Goal: Information Seeking & Learning: Learn about a topic

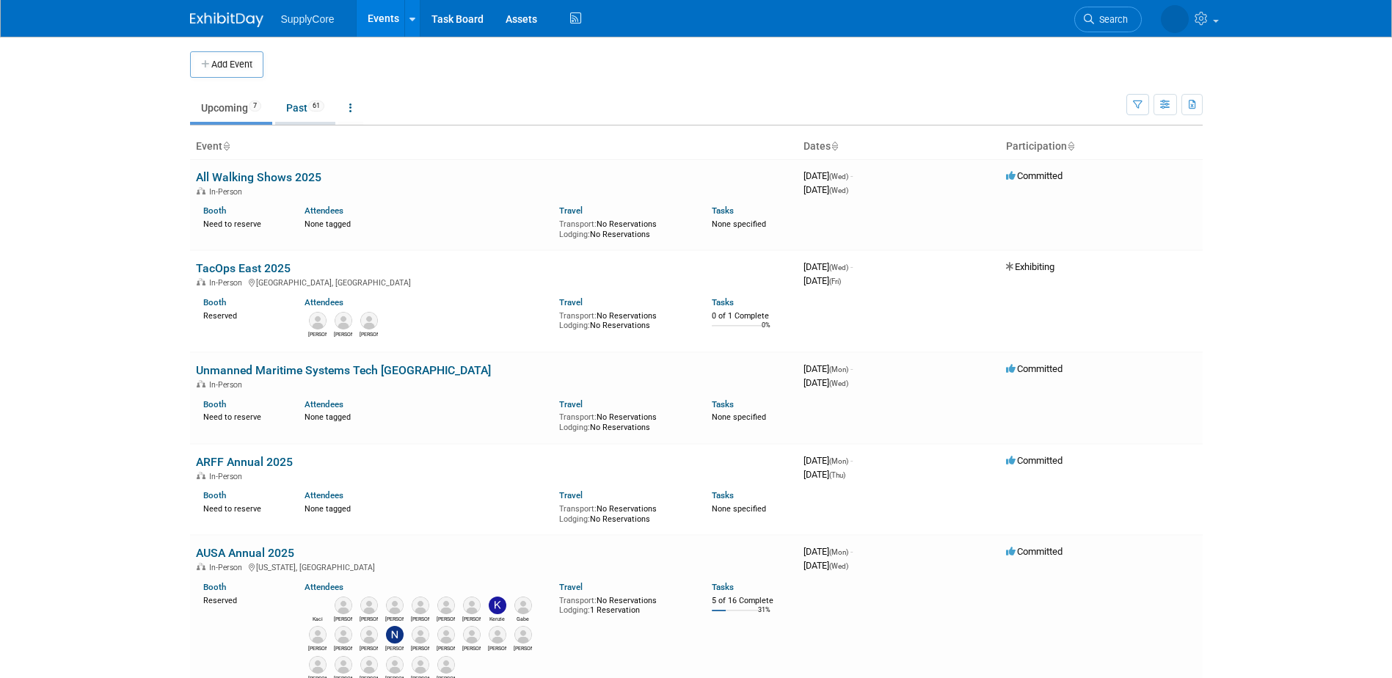
click at [309, 114] on link "Past 61" at bounding box center [305, 108] width 60 height 28
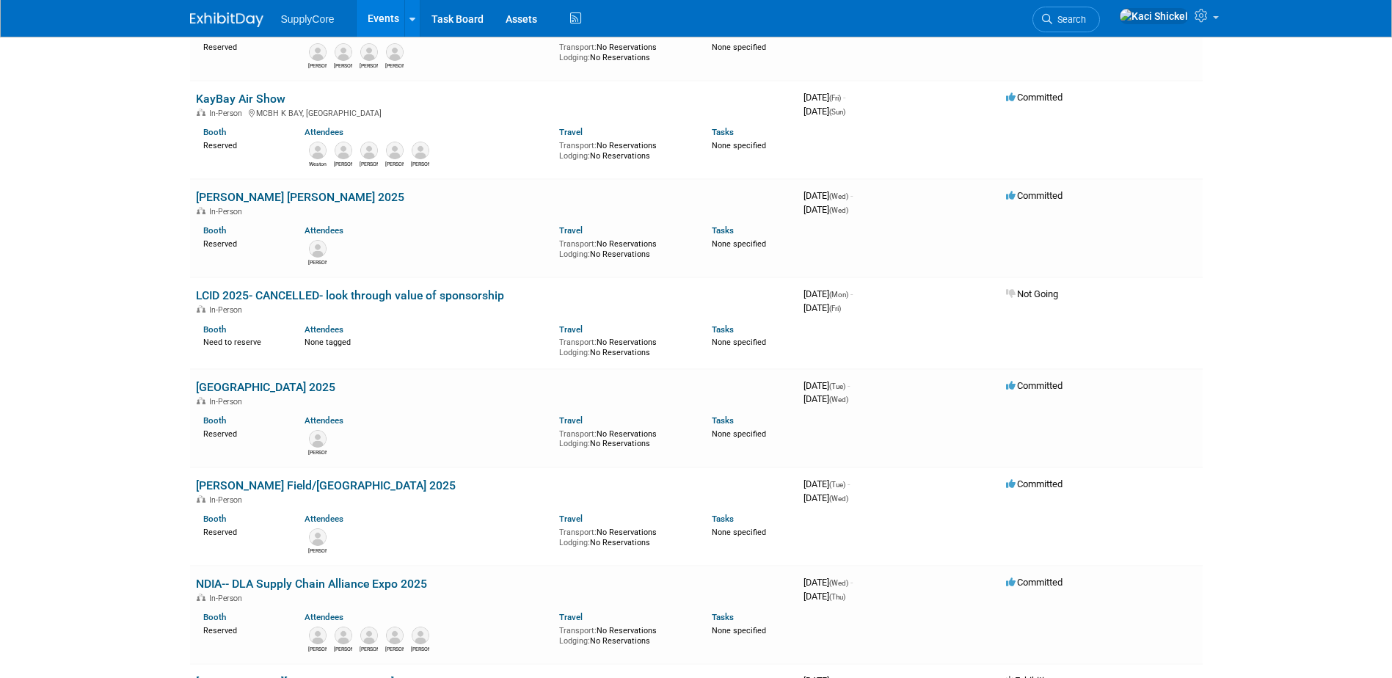
scroll to position [39, 0]
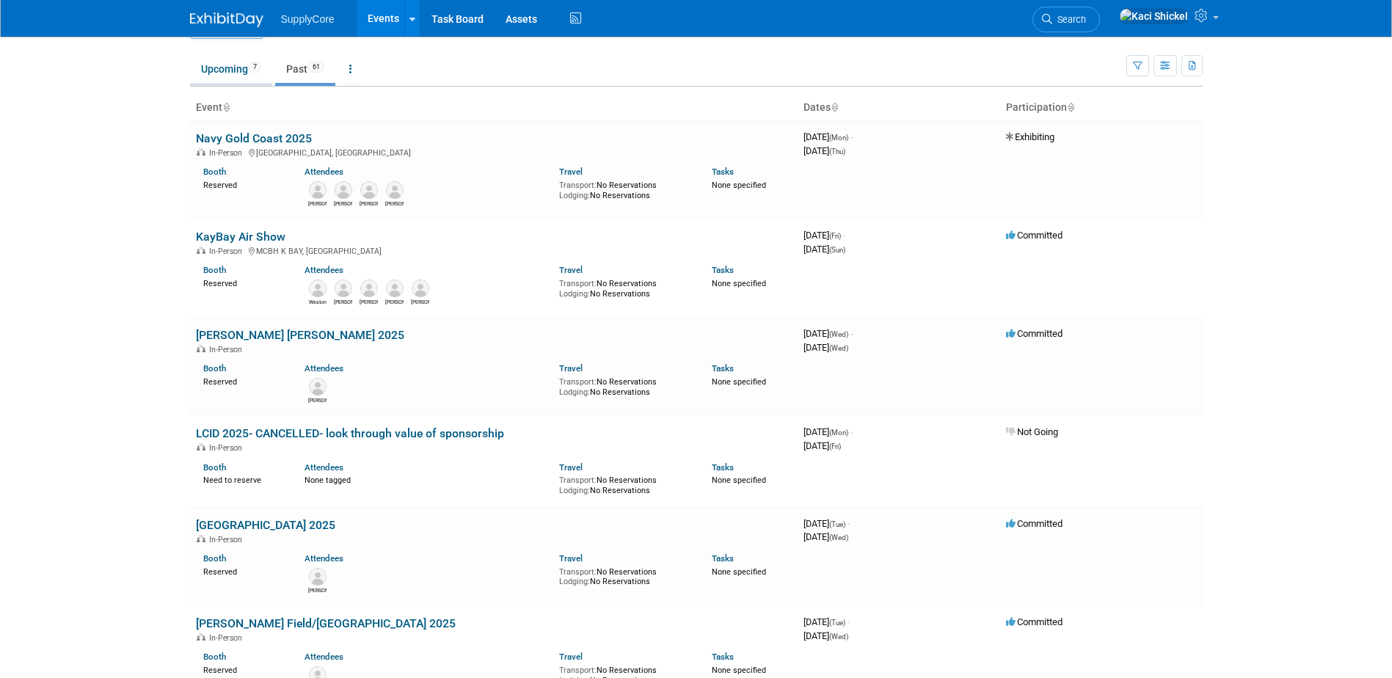
click at [226, 73] on link "Upcoming 7" at bounding box center [231, 69] width 82 height 28
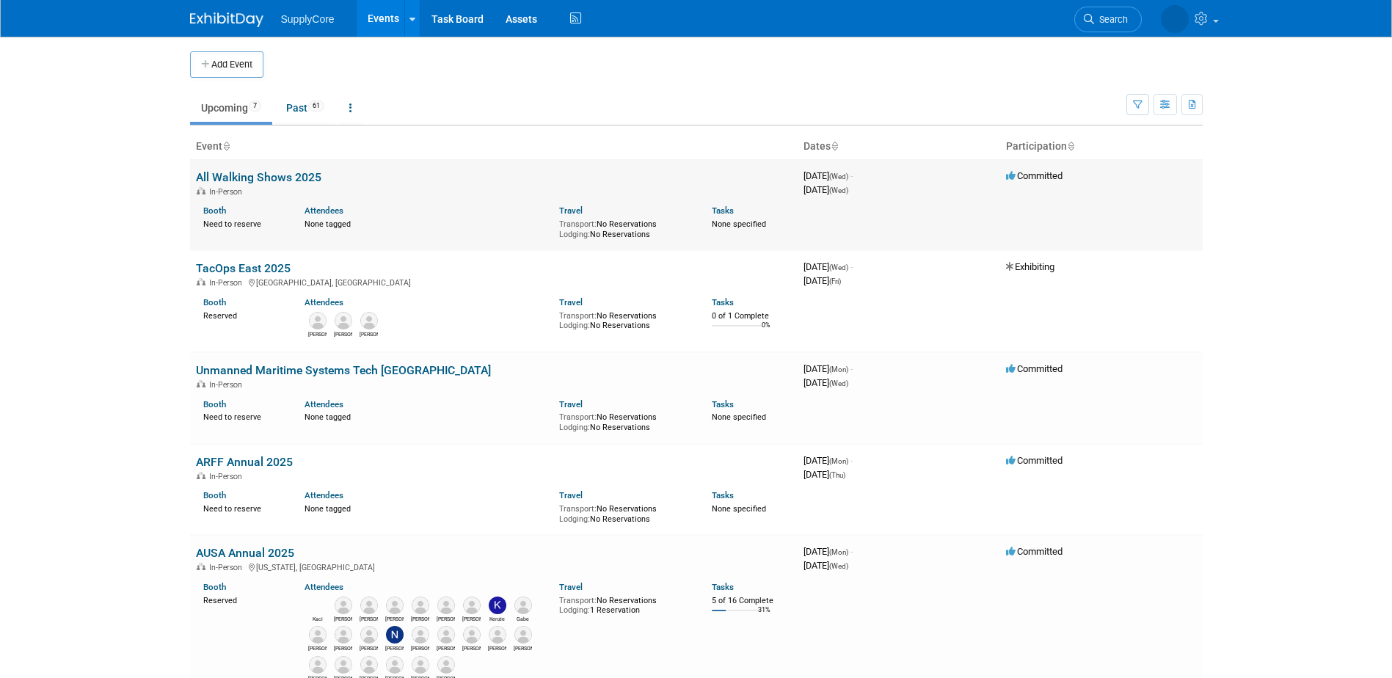
click at [256, 178] on link "All Walking Shows 2025" at bounding box center [258, 177] width 125 height 14
click at [275, 261] on link "TacOps East 2025" at bounding box center [243, 268] width 95 height 14
click at [357, 368] on link "Unmanned Maritime Systems Tech USA" at bounding box center [343, 370] width 295 height 14
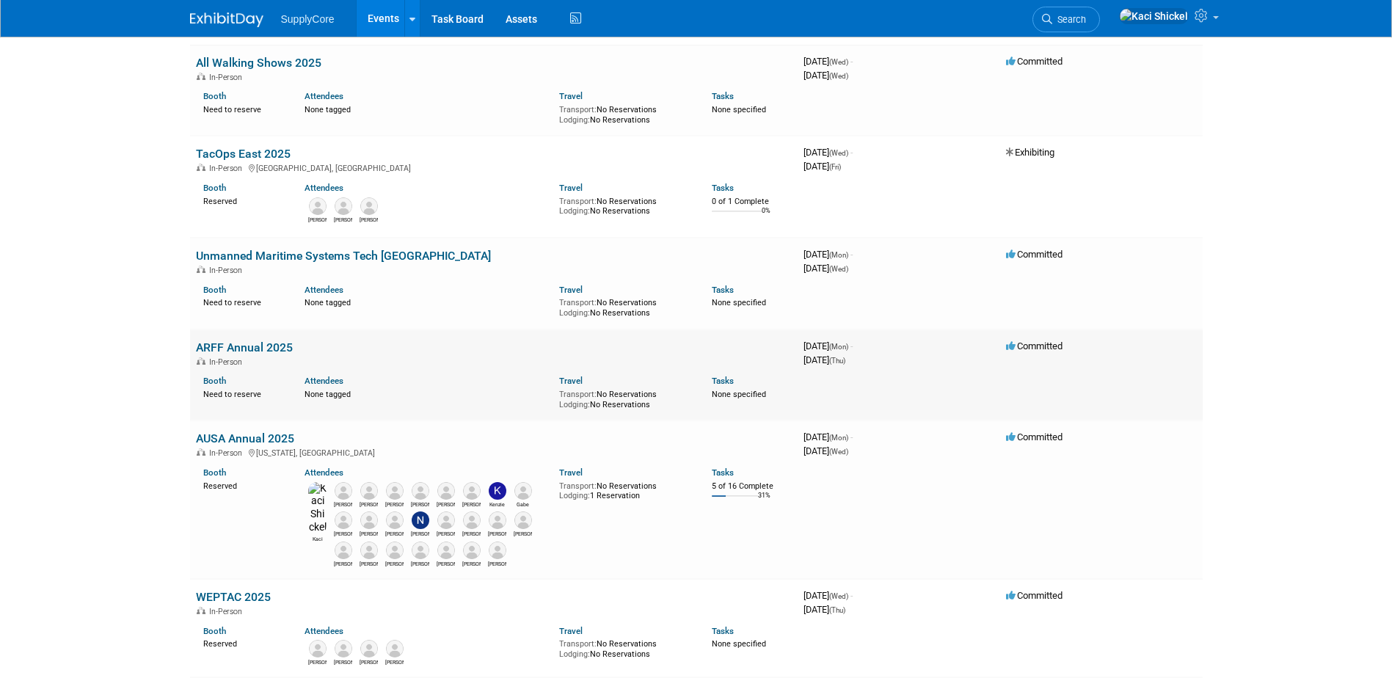
scroll to position [147, 0]
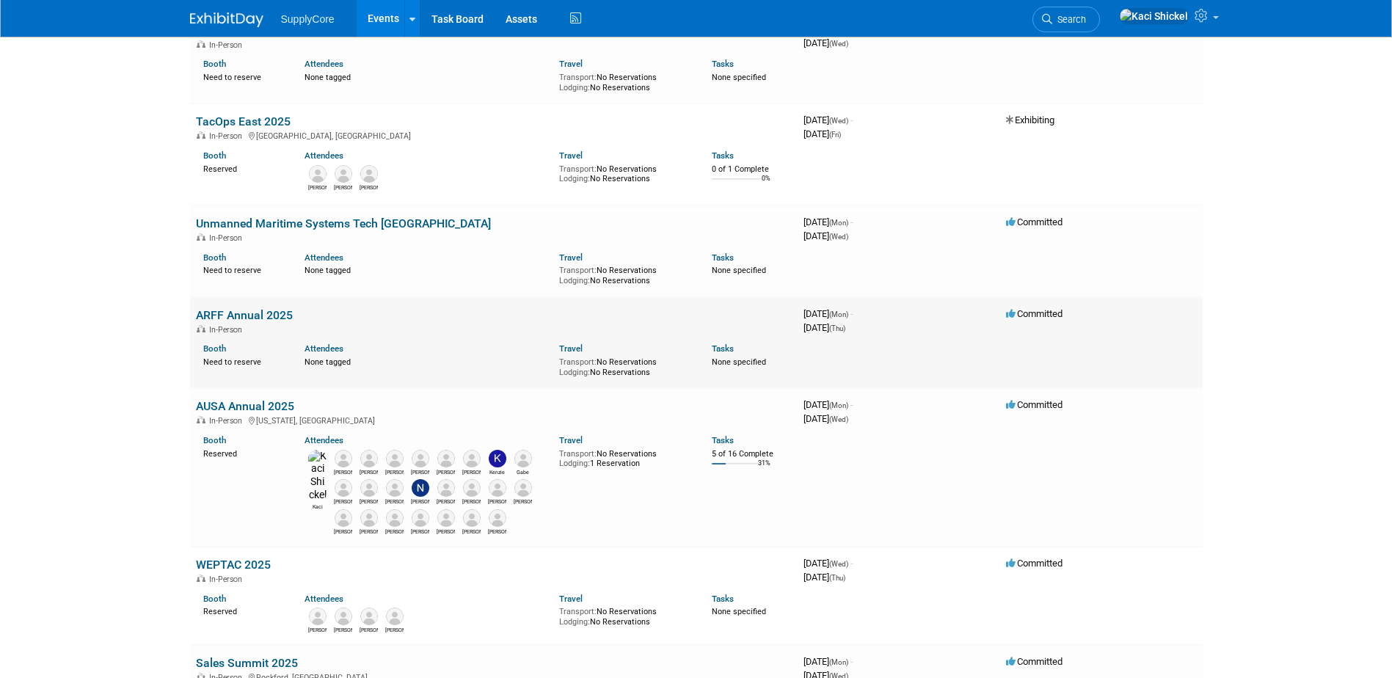
click at [263, 311] on link "ARFF Annual 2025" at bounding box center [244, 315] width 97 height 14
click at [257, 407] on link "AUSA Annual 2025" at bounding box center [245, 406] width 98 height 14
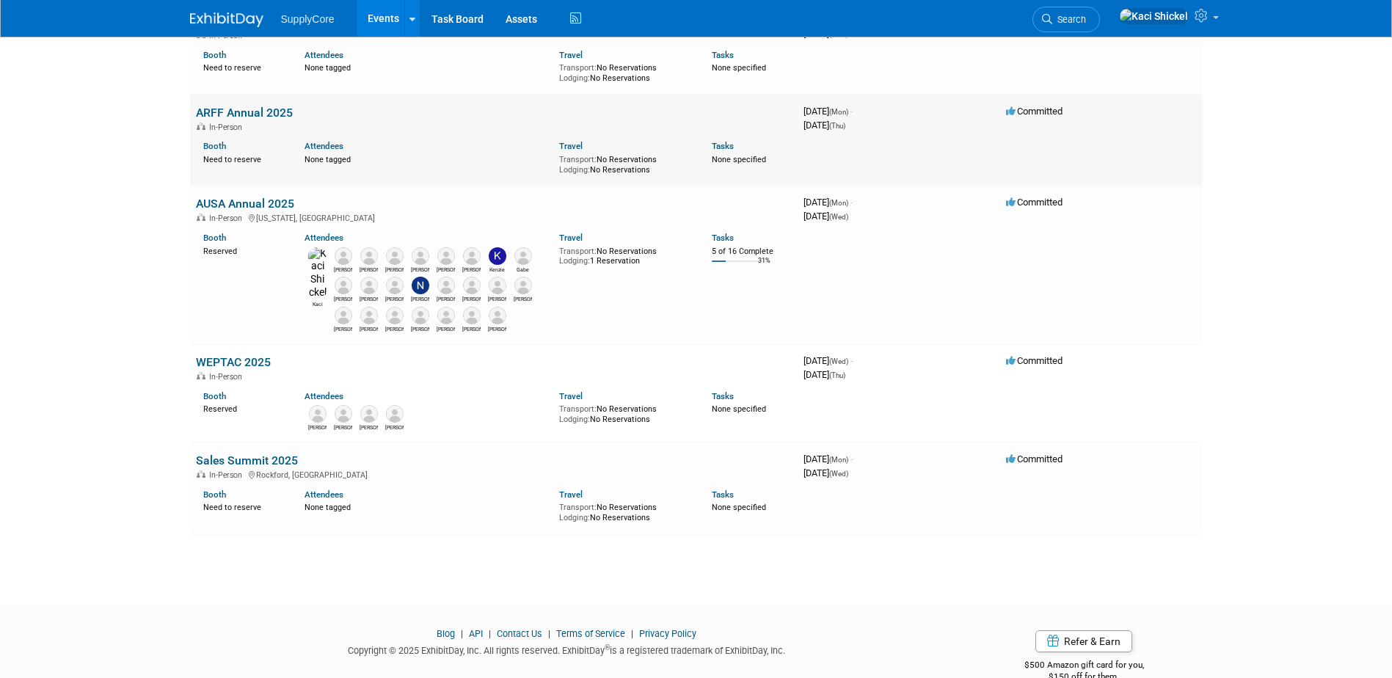
scroll to position [379, 0]
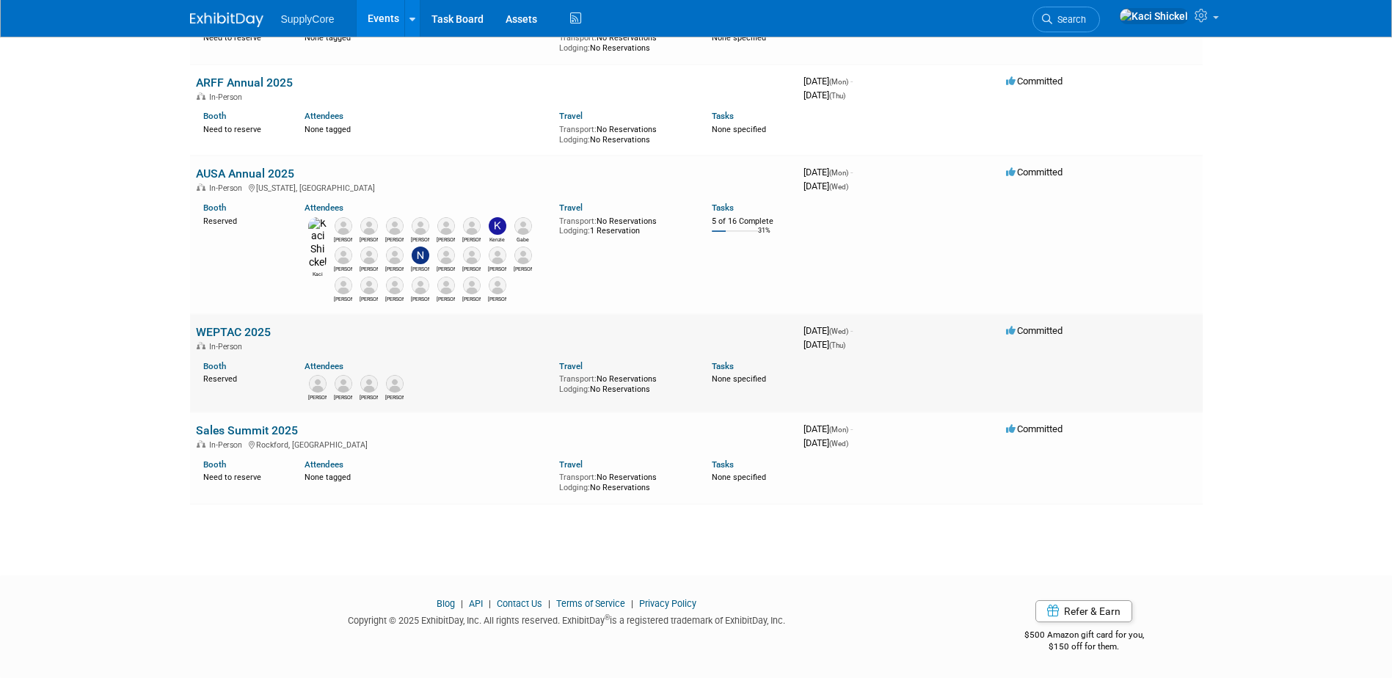
click at [253, 329] on link "WEPTAC 2025" at bounding box center [233, 332] width 75 height 14
click at [274, 175] on link "AUSA Annual 2025" at bounding box center [245, 174] width 98 height 14
click at [247, 332] on link "WEPTAC 2025" at bounding box center [233, 332] width 75 height 14
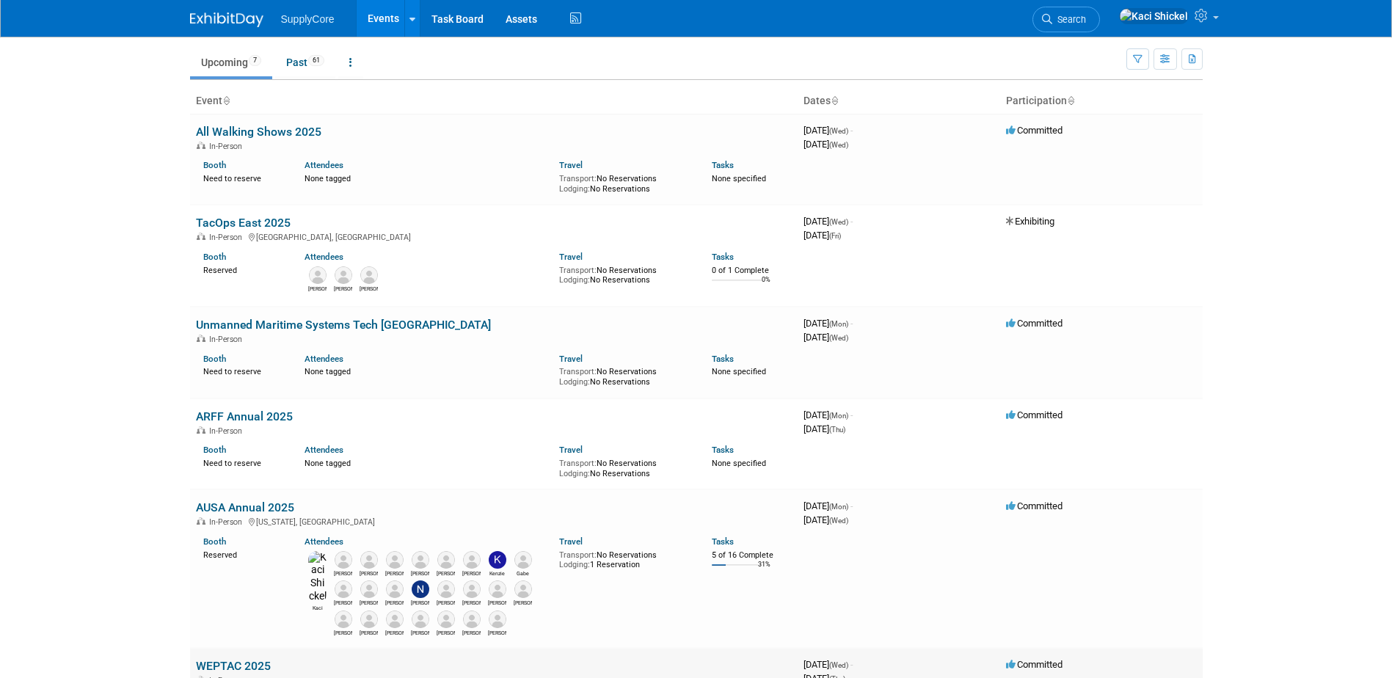
scroll to position [0, 0]
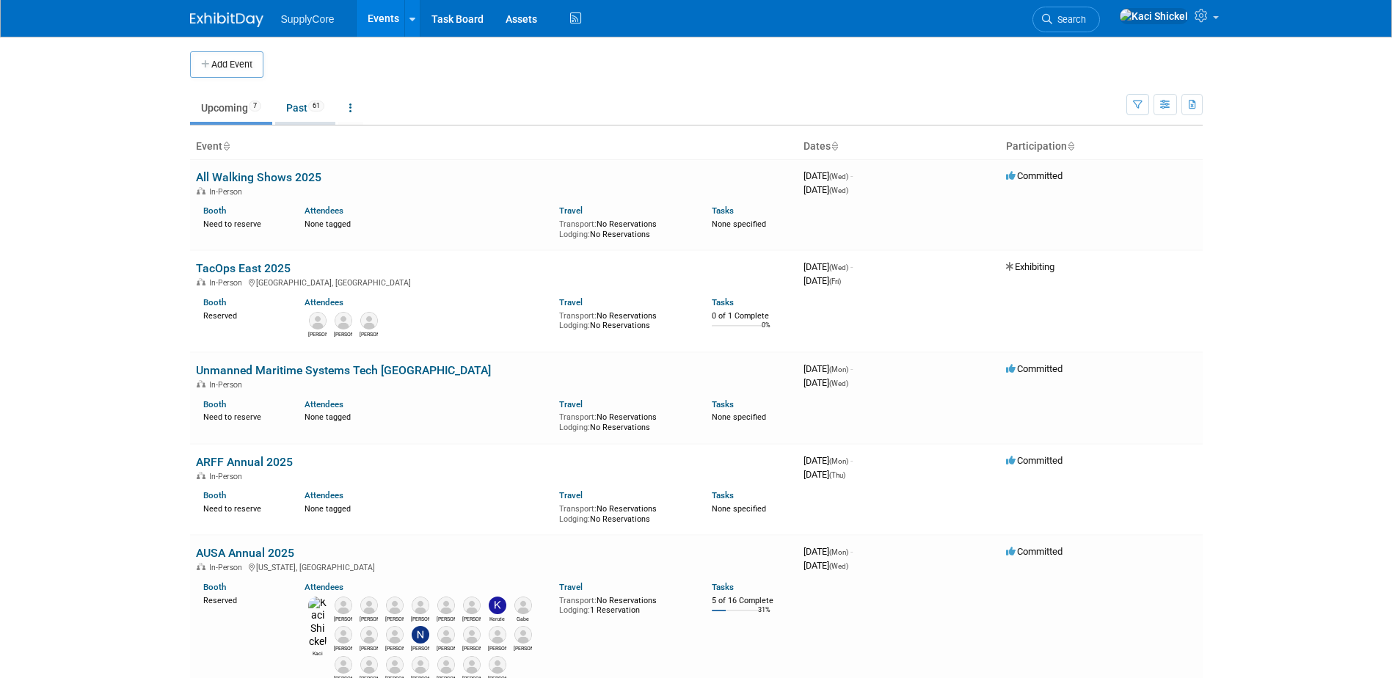
click at [307, 103] on link "Past 61" at bounding box center [305, 108] width 60 height 28
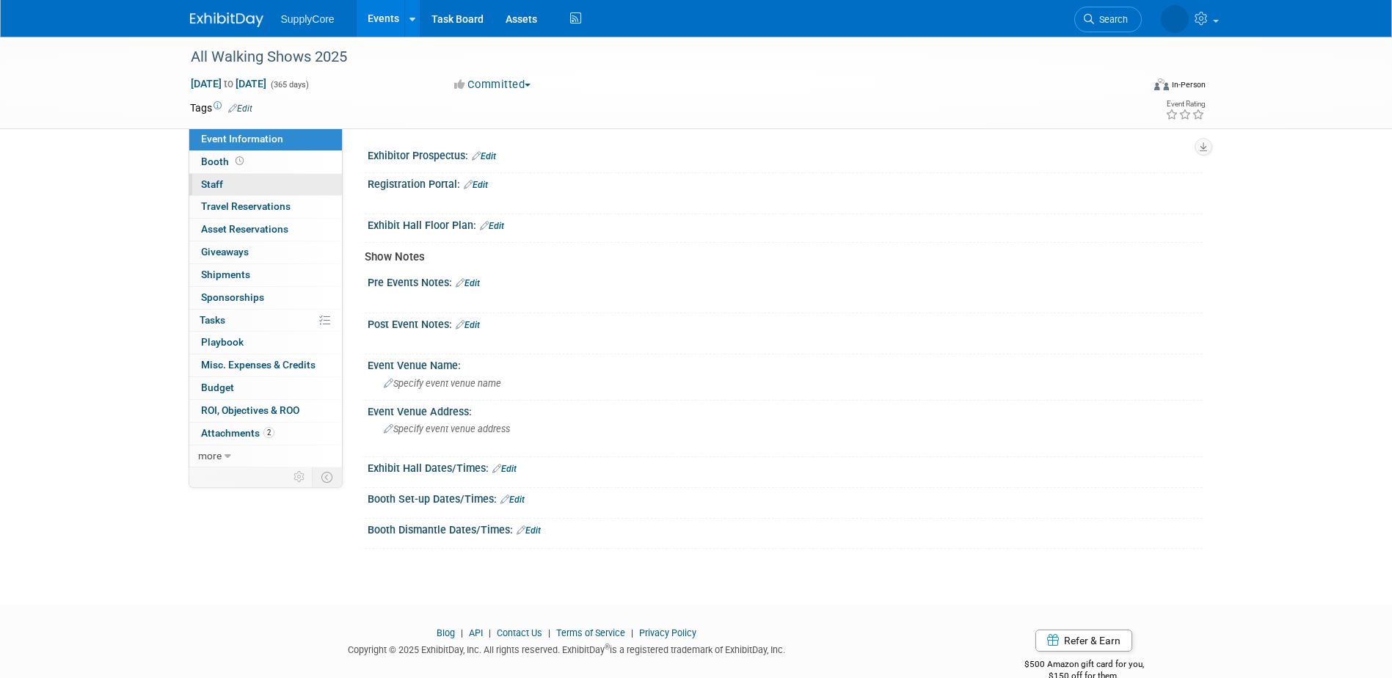
click at [202, 185] on span "Staff 0" at bounding box center [212, 184] width 22 height 12
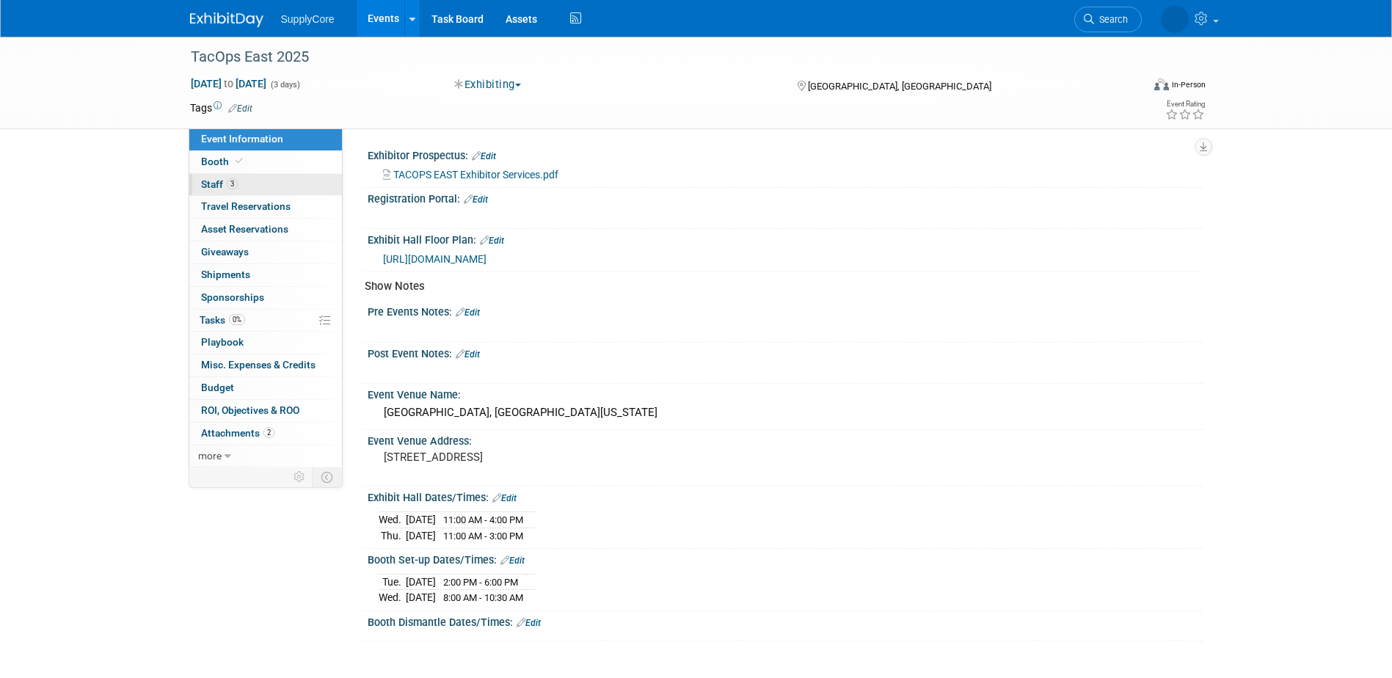
click at [265, 181] on link "3 Staff 3" at bounding box center [265, 185] width 153 height 22
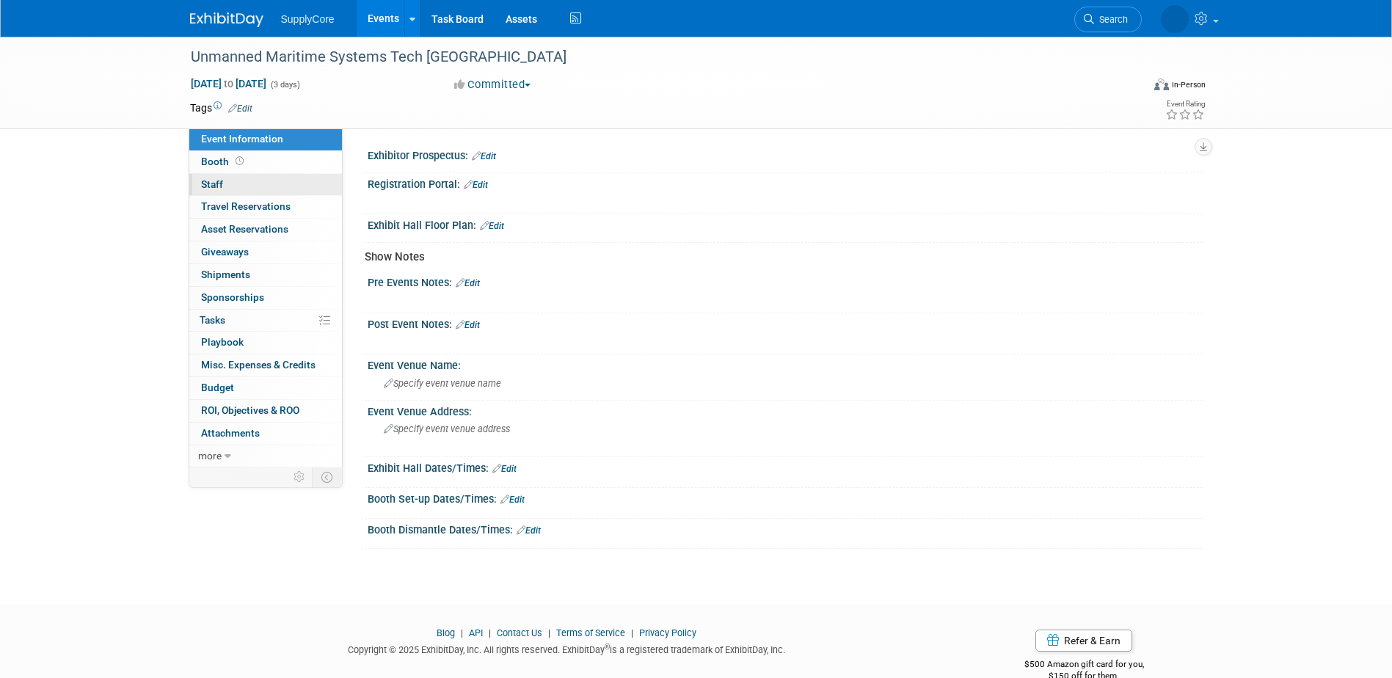
click at [241, 179] on link "0 Staff 0" at bounding box center [265, 185] width 153 height 22
click at [241, 177] on link "0 Staff 0" at bounding box center [265, 185] width 153 height 22
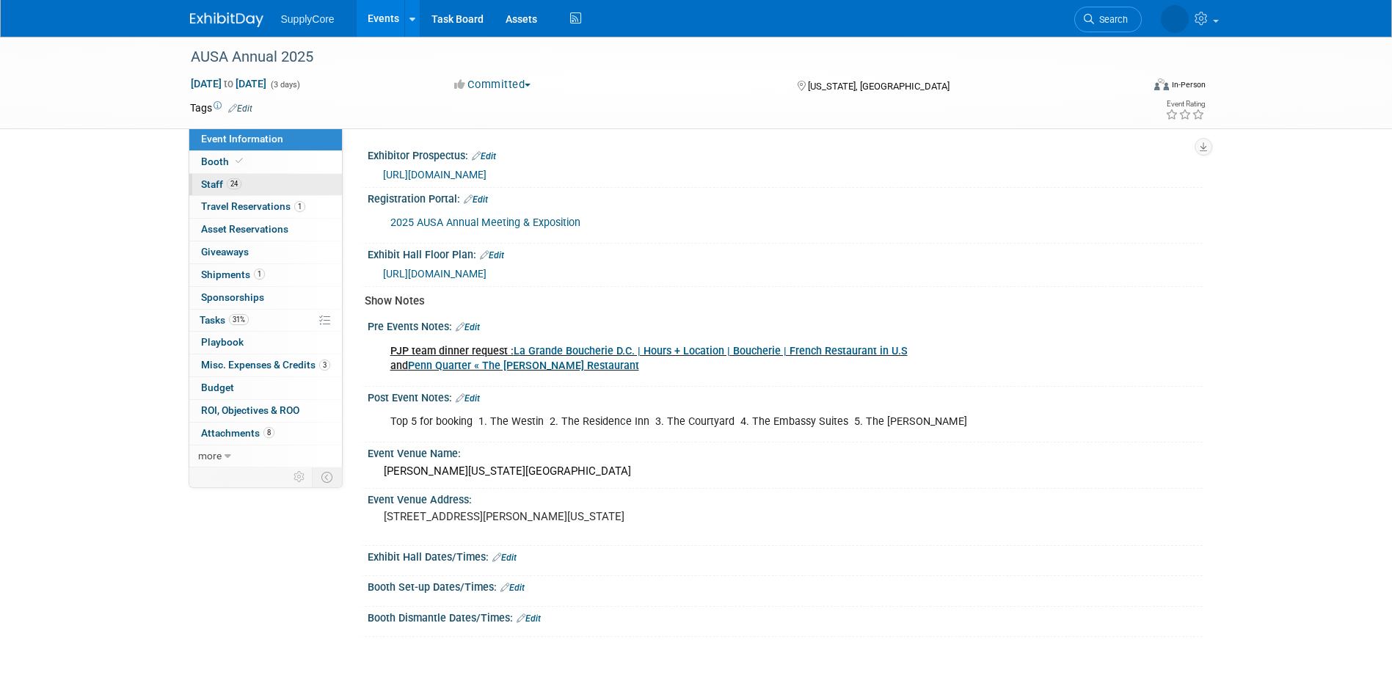
click at [230, 181] on span "24" at bounding box center [234, 183] width 15 height 11
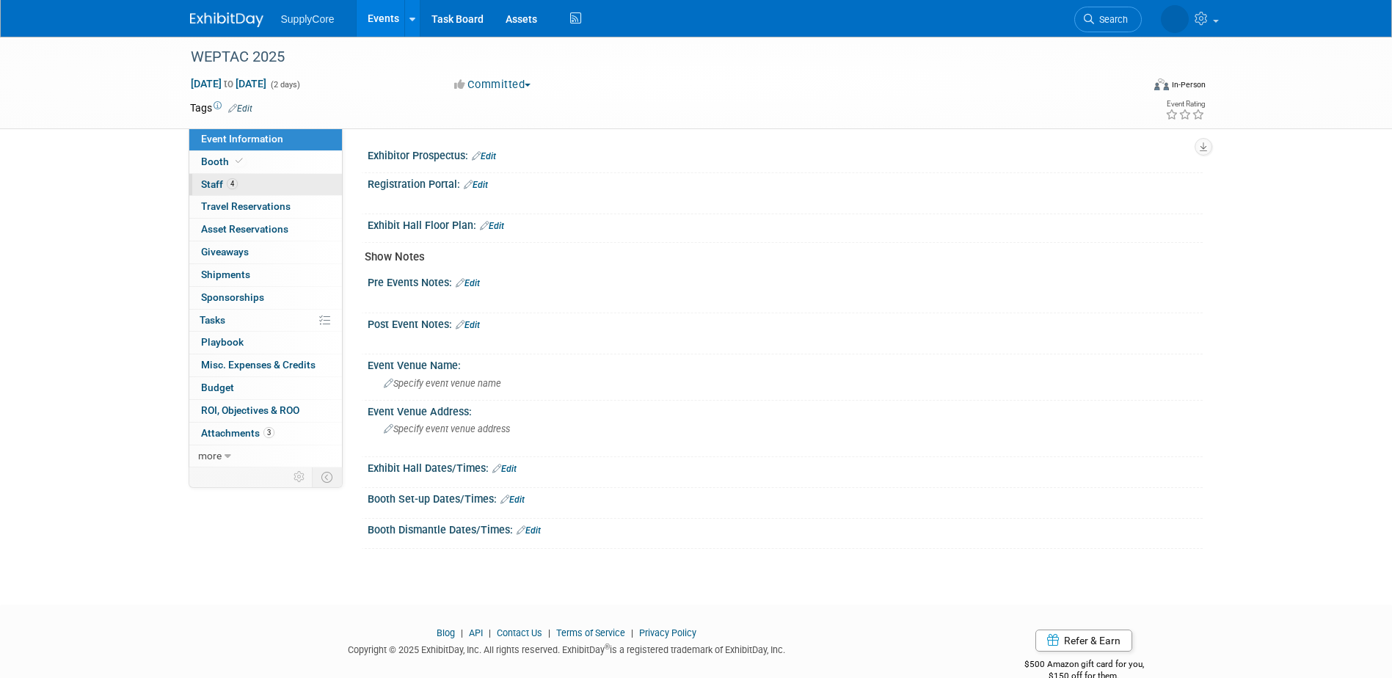
click at [235, 189] on span "Staff 4" at bounding box center [219, 184] width 37 height 12
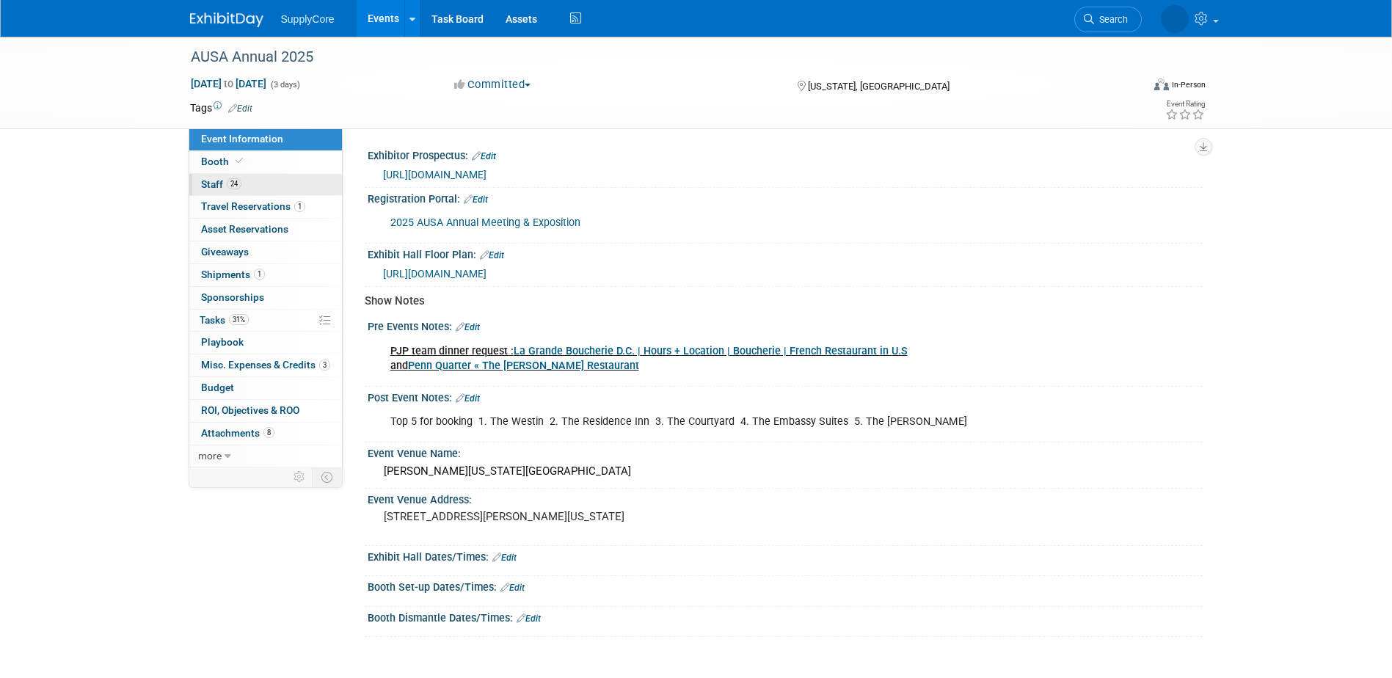
click at [235, 187] on span "24" at bounding box center [234, 183] width 15 height 11
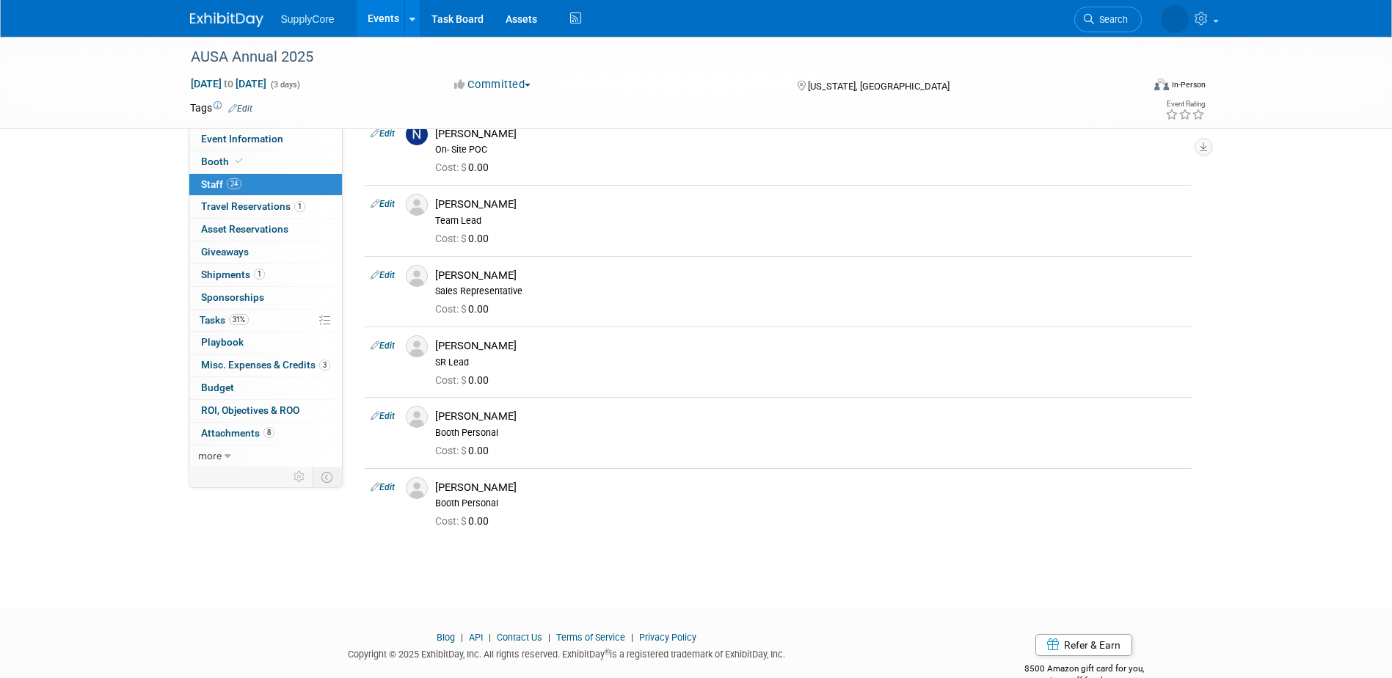
scroll to position [1380, 0]
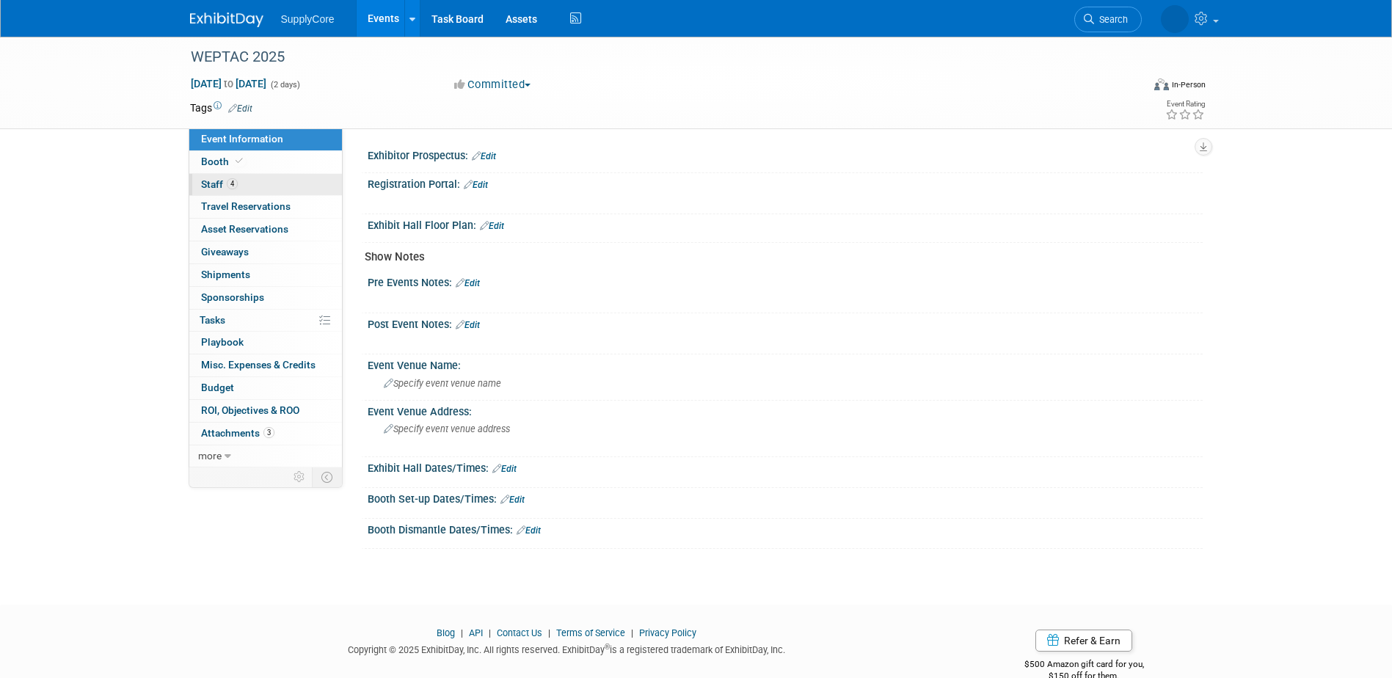
click at [235, 182] on span "4" at bounding box center [232, 183] width 11 height 11
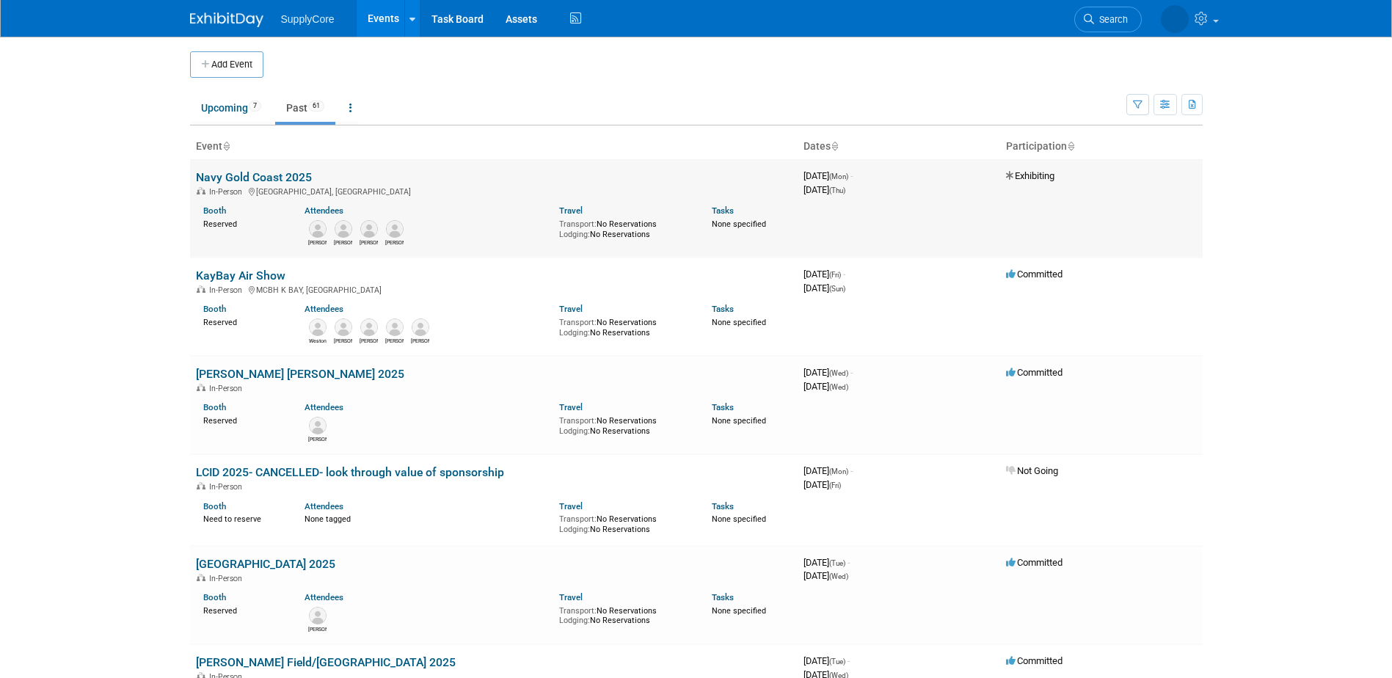
click at [277, 177] on link "Navy Gold Coast 2025" at bounding box center [254, 177] width 116 height 14
click at [258, 277] on link "KayBay Air Show" at bounding box center [241, 276] width 90 height 14
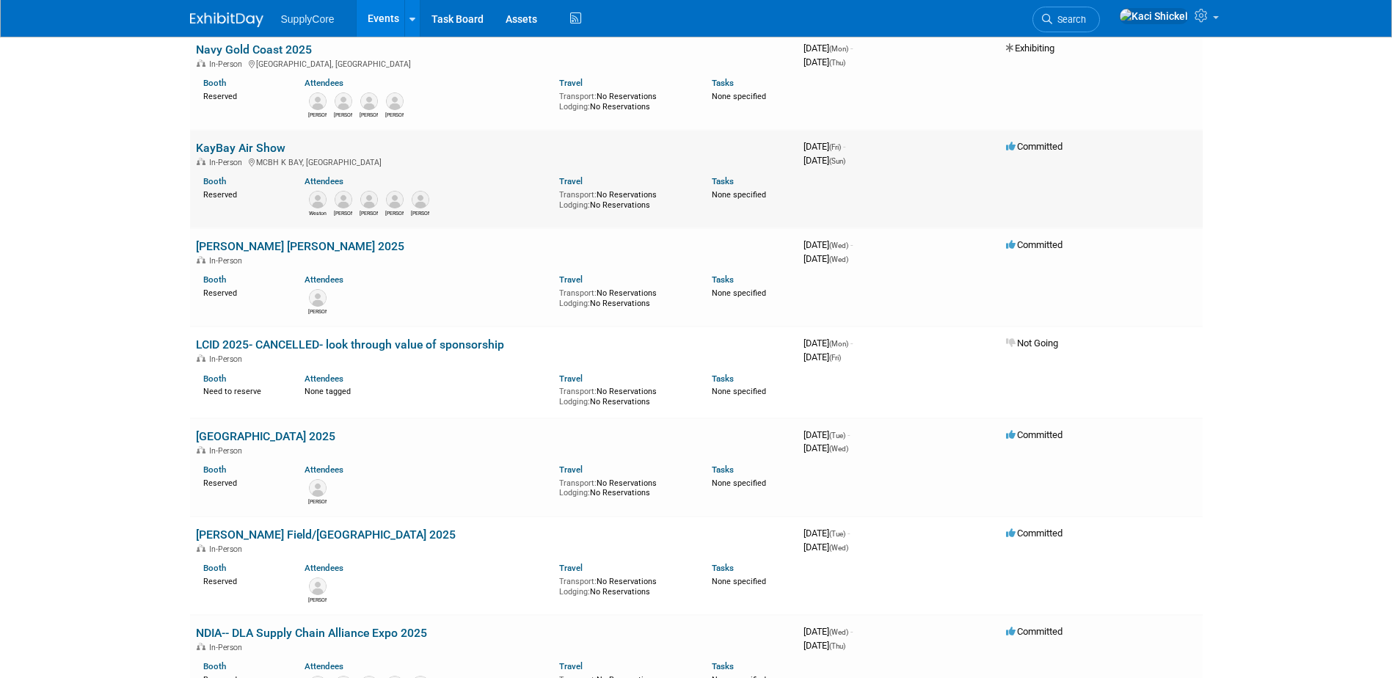
scroll to position [147, 0]
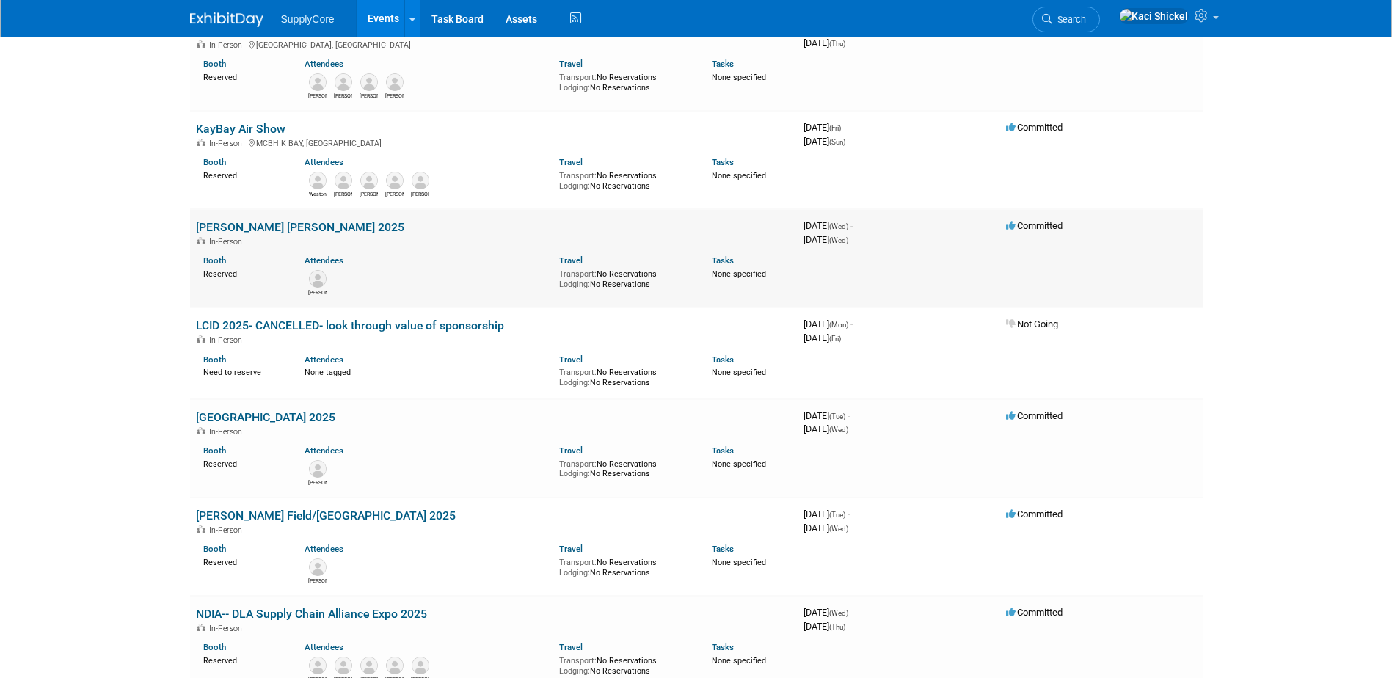
click at [282, 225] on link "[PERSON_NAME] [PERSON_NAME] 2025" at bounding box center [300, 227] width 208 height 14
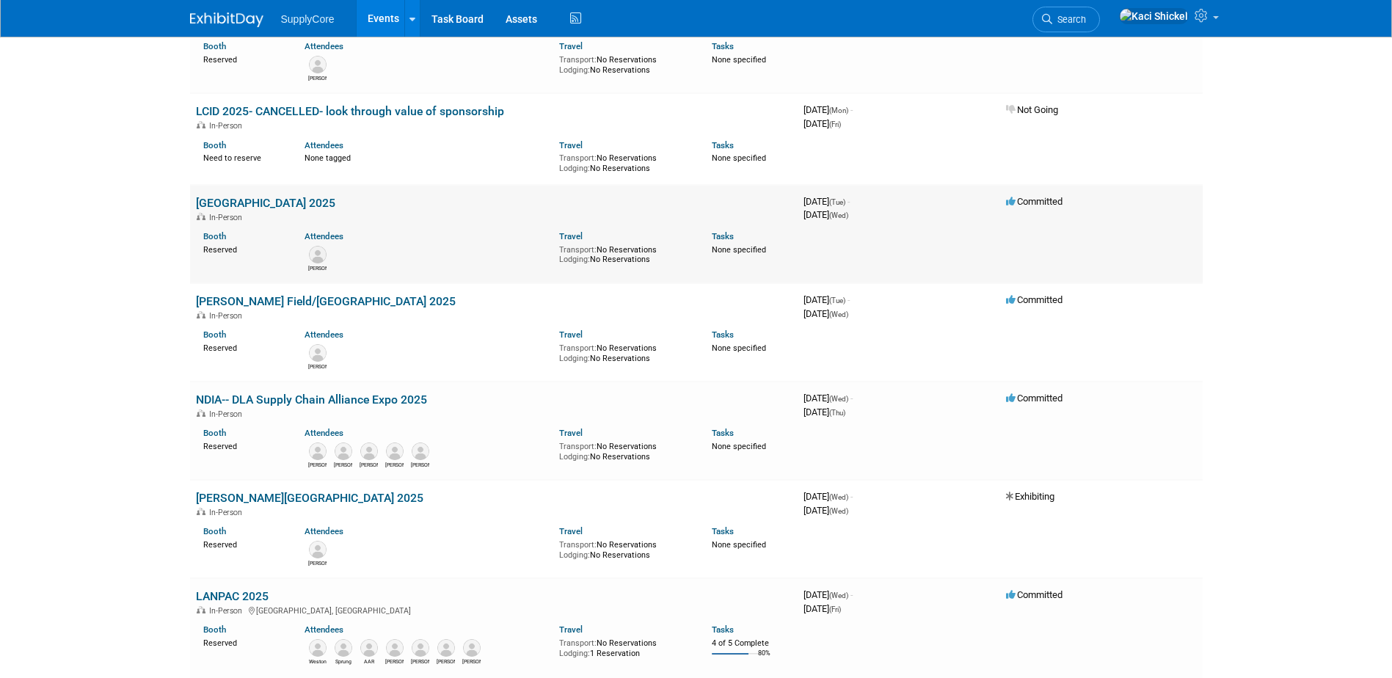
scroll to position [367, 0]
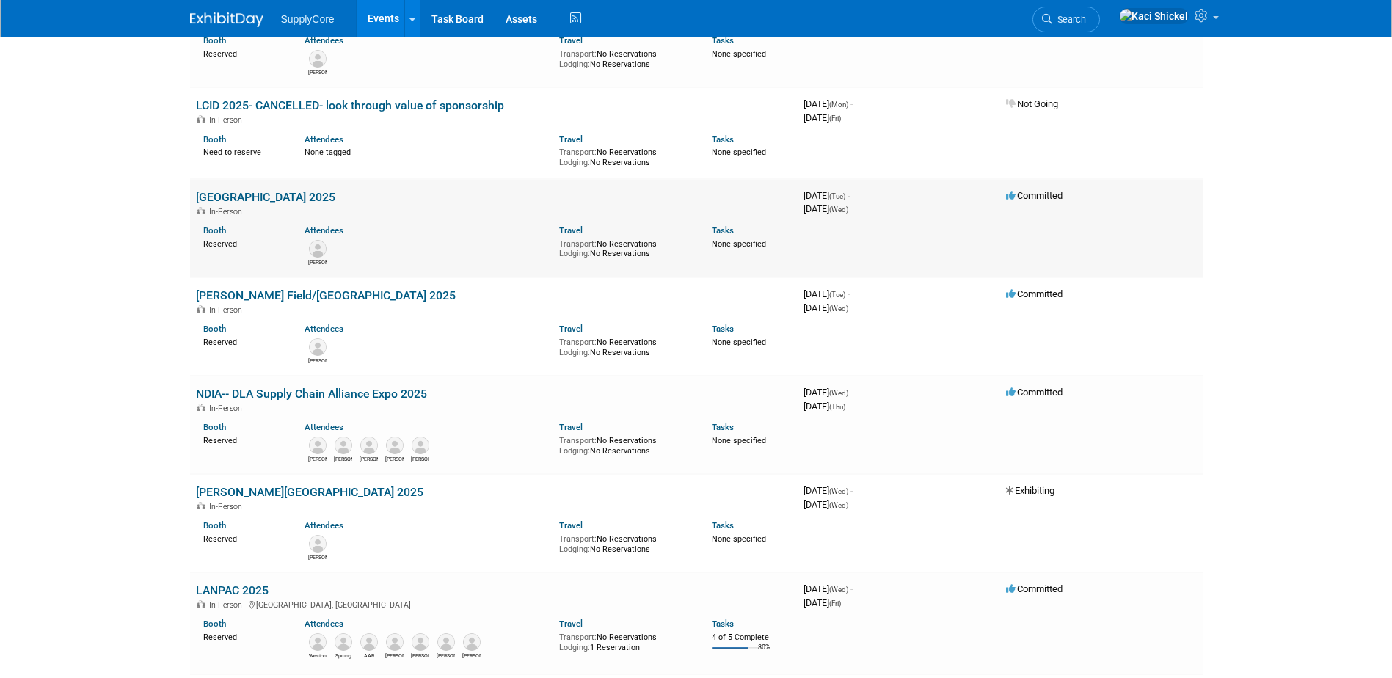
click at [265, 192] on link "[GEOGRAPHIC_DATA] 2025" at bounding box center [265, 197] width 139 height 14
click at [276, 298] on link "[PERSON_NAME] Field/[GEOGRAPHIC_DATA] 2025" at bounding box center [326, 295] width 260 height 14
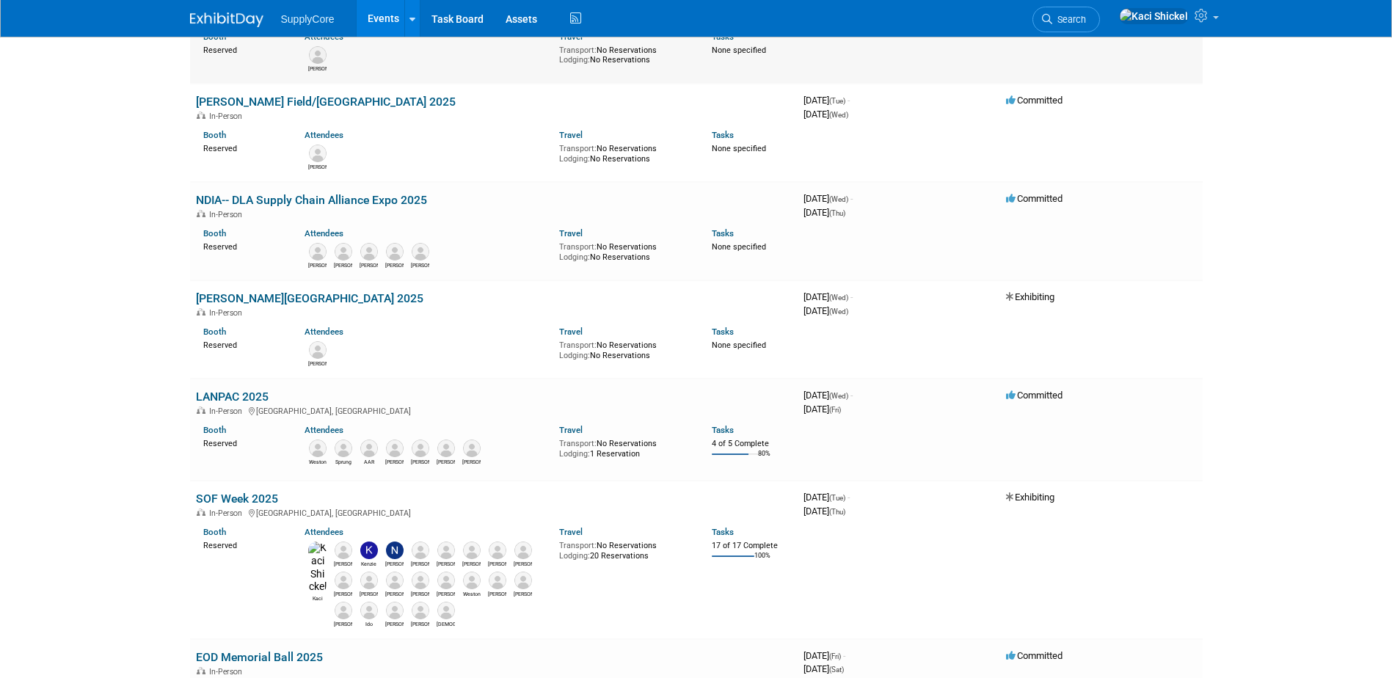
scroll to position [660, 0]
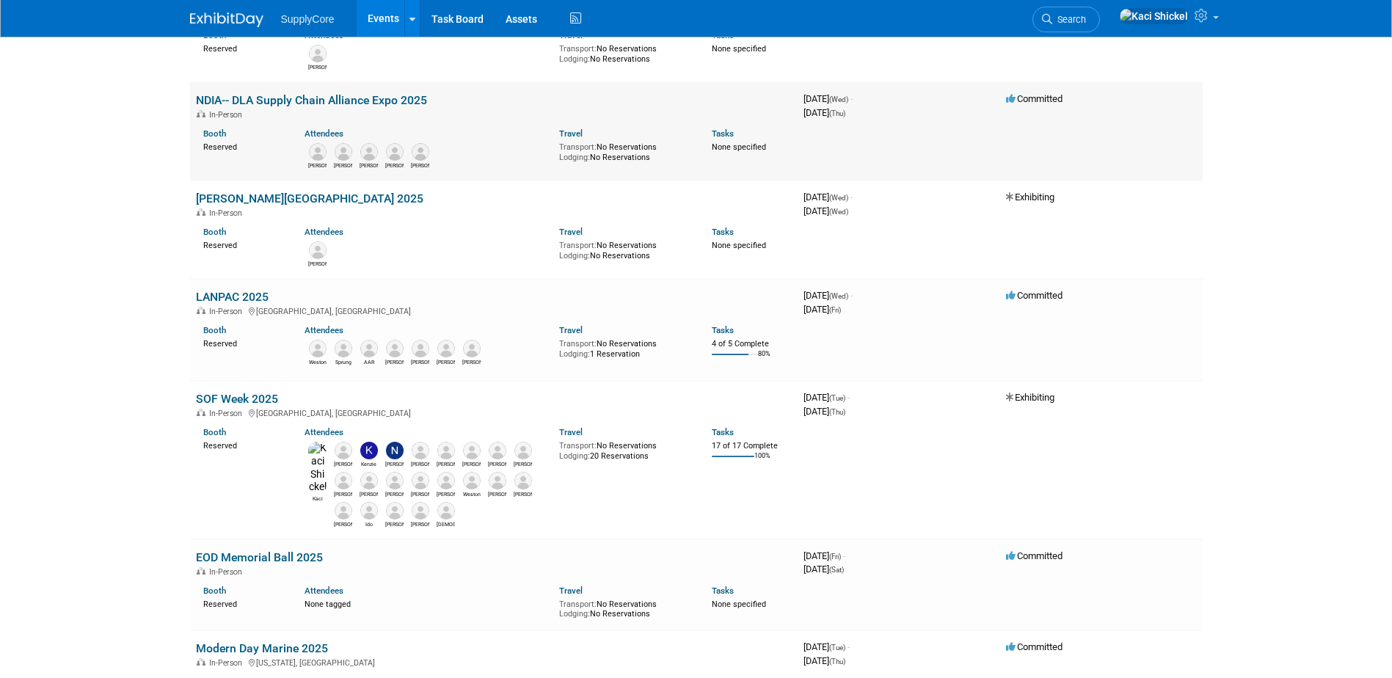
click at [370, 101] on link "NDIA-- DLA Supply Chain Alliance Expo 2025" at bounding box center [311, 100] width 231 height 14
click at [249, 201] on link "[PERSON_NAME][GEOGRAPHIC_DATA] 2025" at bounding box center [309, 198] width 227 height 14
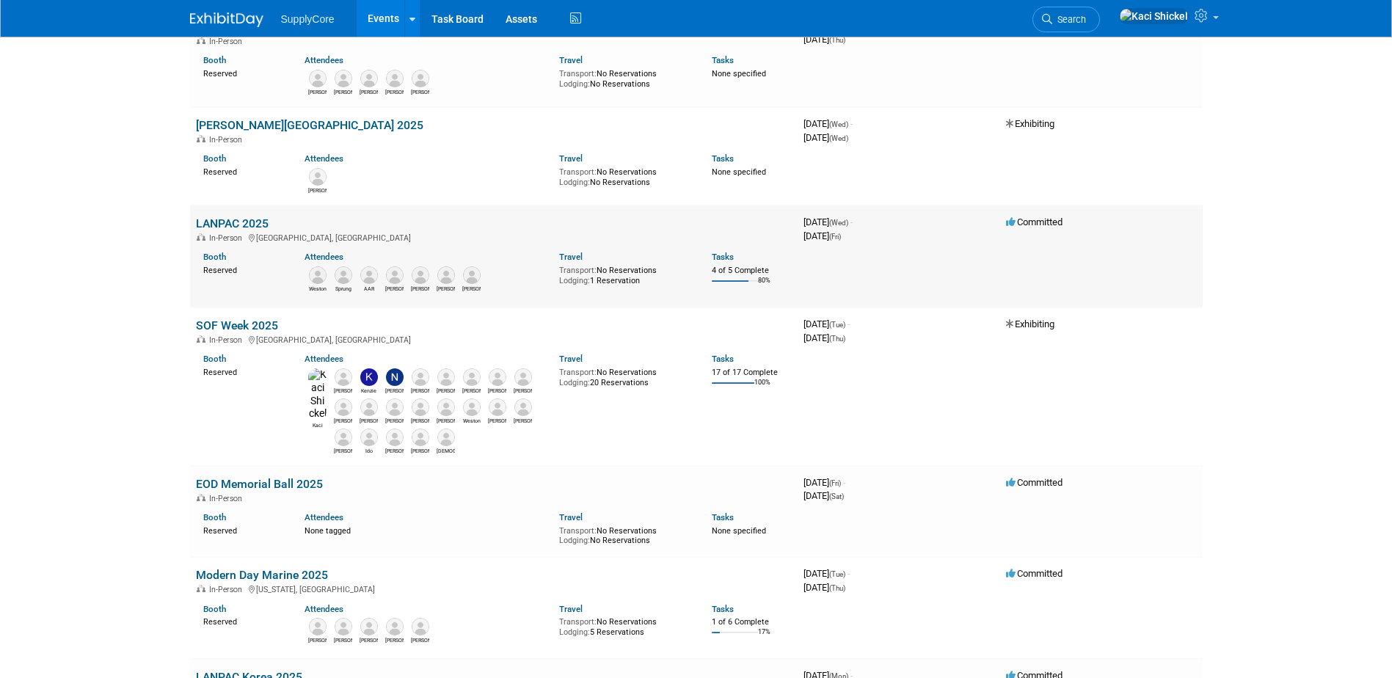
click at [240, 219] on link "LANPAC 2025" at bounding box center [232, 223] width 73 height 14
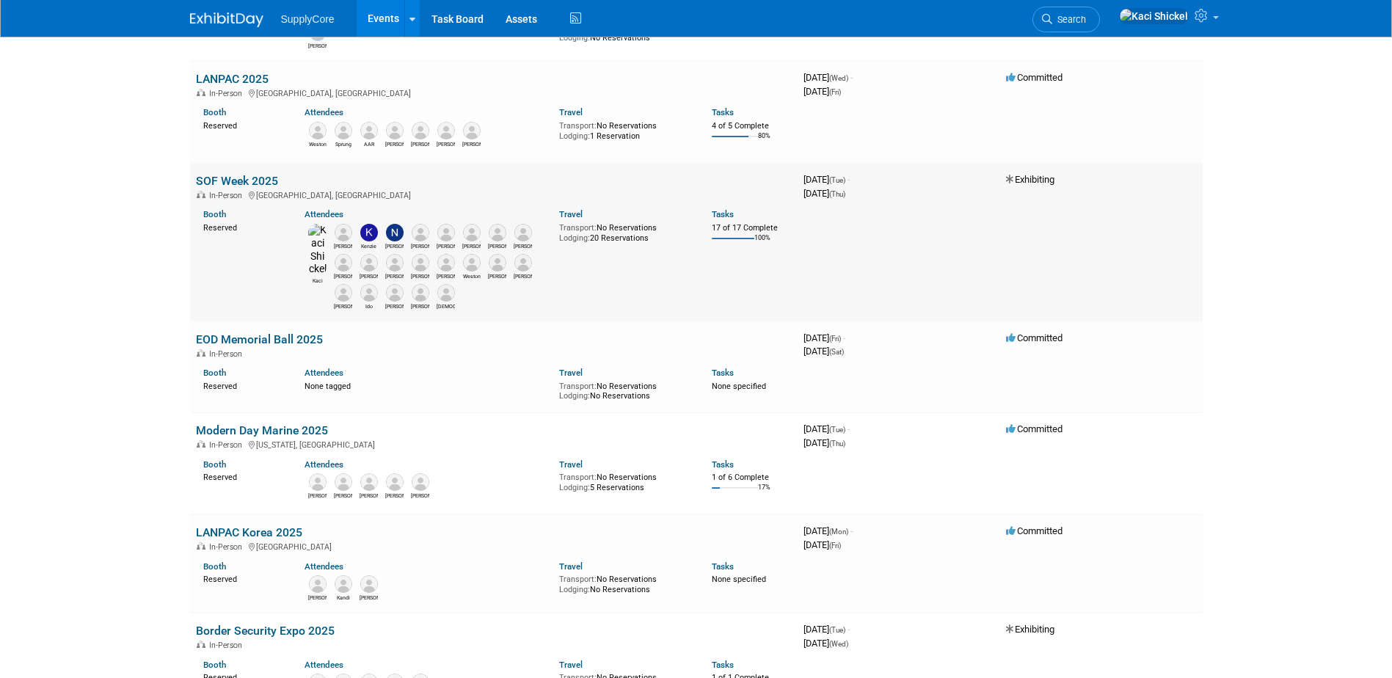
scroll to position [880, 0]
click at [255, 178] on link "SOF Week 2025" at bounding box center [237, 179] width 82 height 14
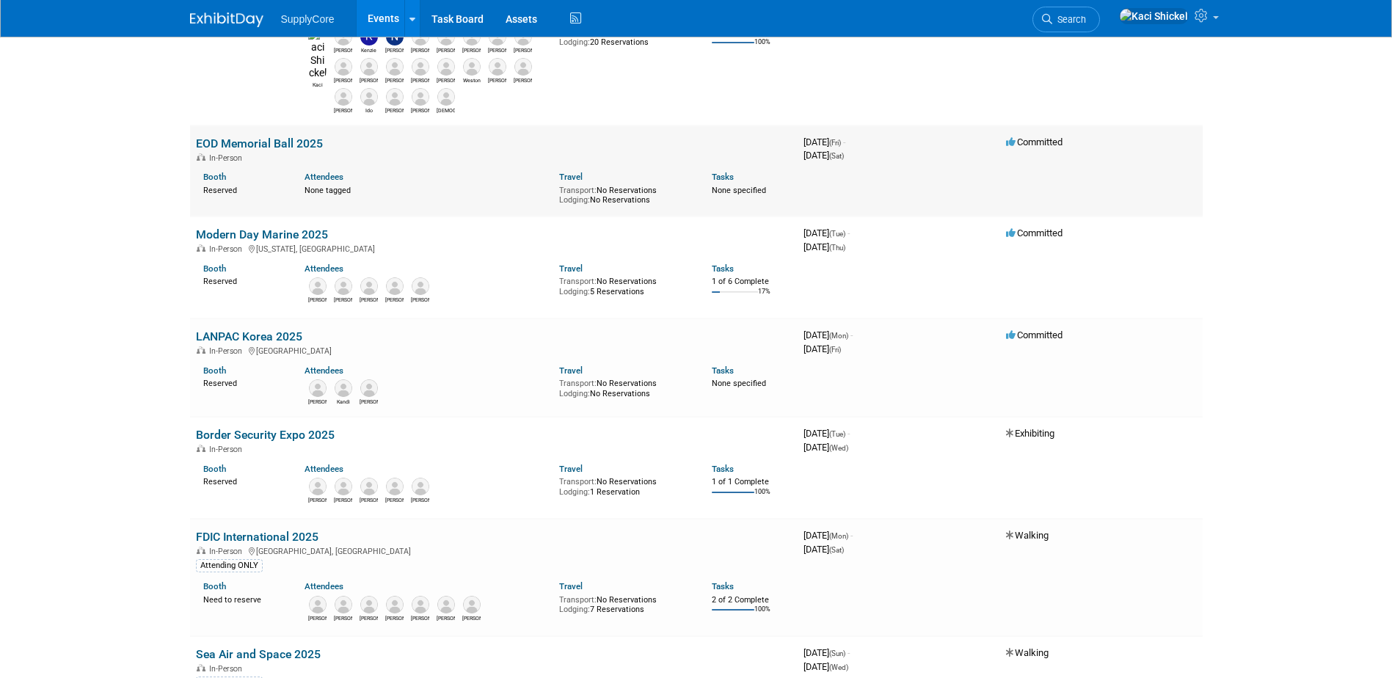
scroll to position [1100, 0]
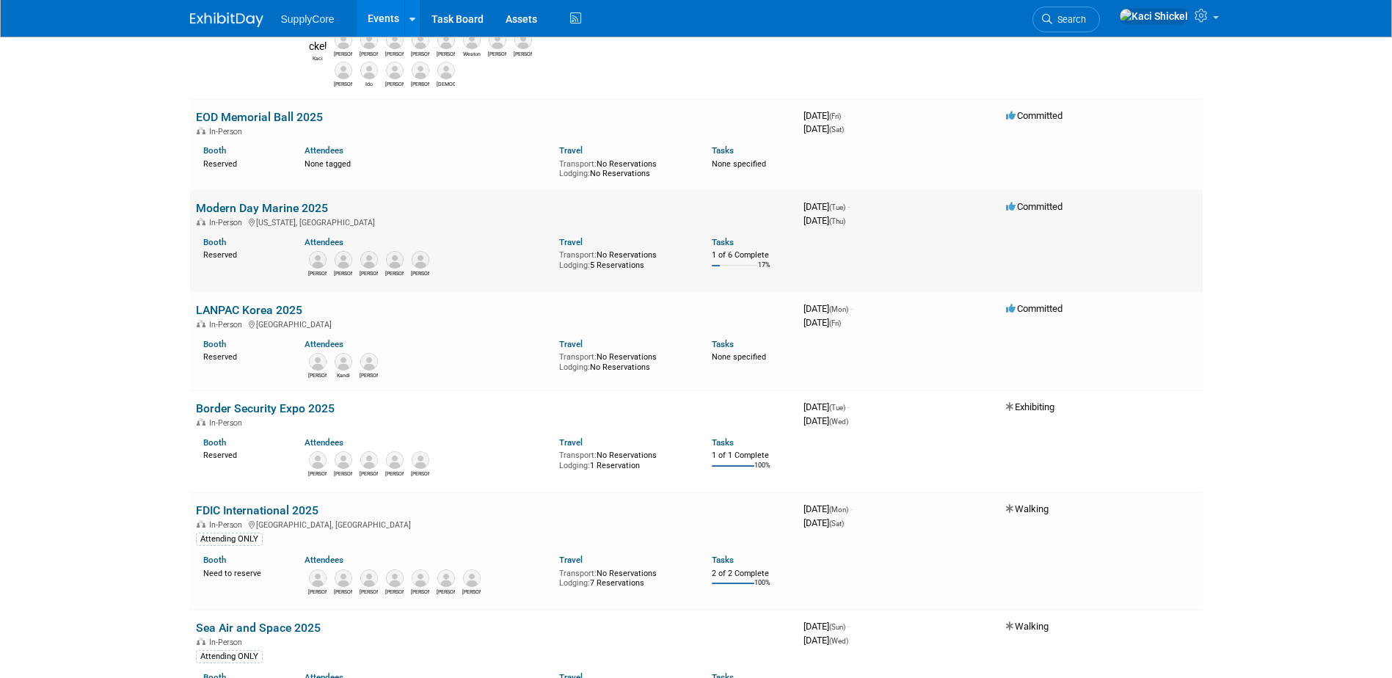
click at [286, 205] on link "Modern Day Marine 2025" at bounding box center [262, 208] width 132 height 14
click at [262, 310] on link "LANPAC Korea 2025" at bounding box center [249, 310] width 106 height 14
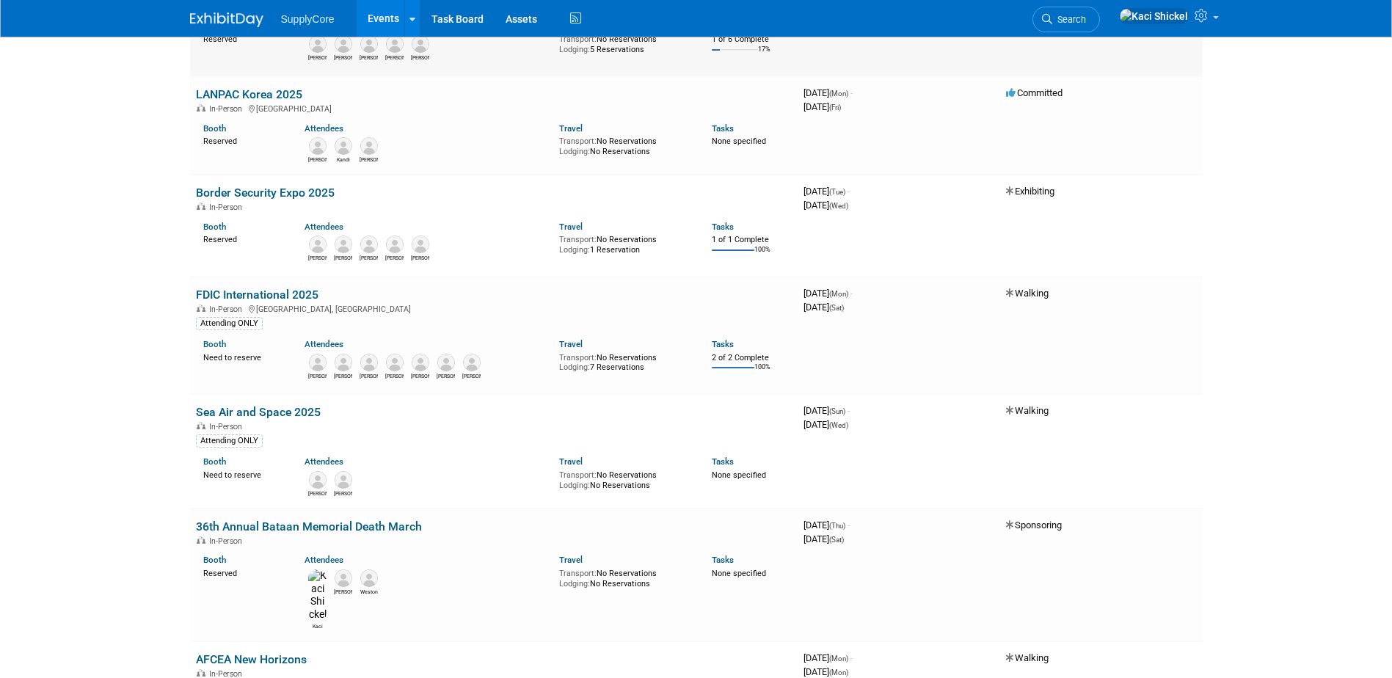
scroll to position [1321, 0]
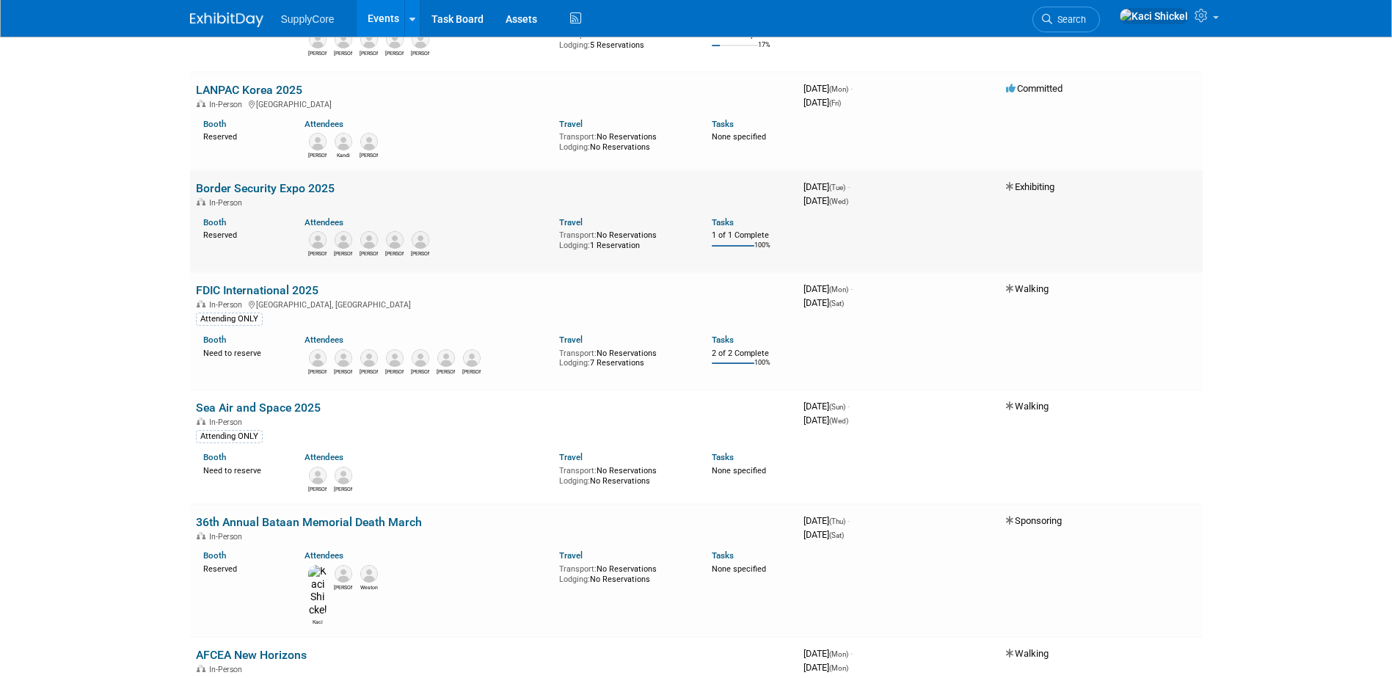
click at [274, 189] on link "Border Security Expo 2025" at bounding box center [265, 188] width 139 height 14
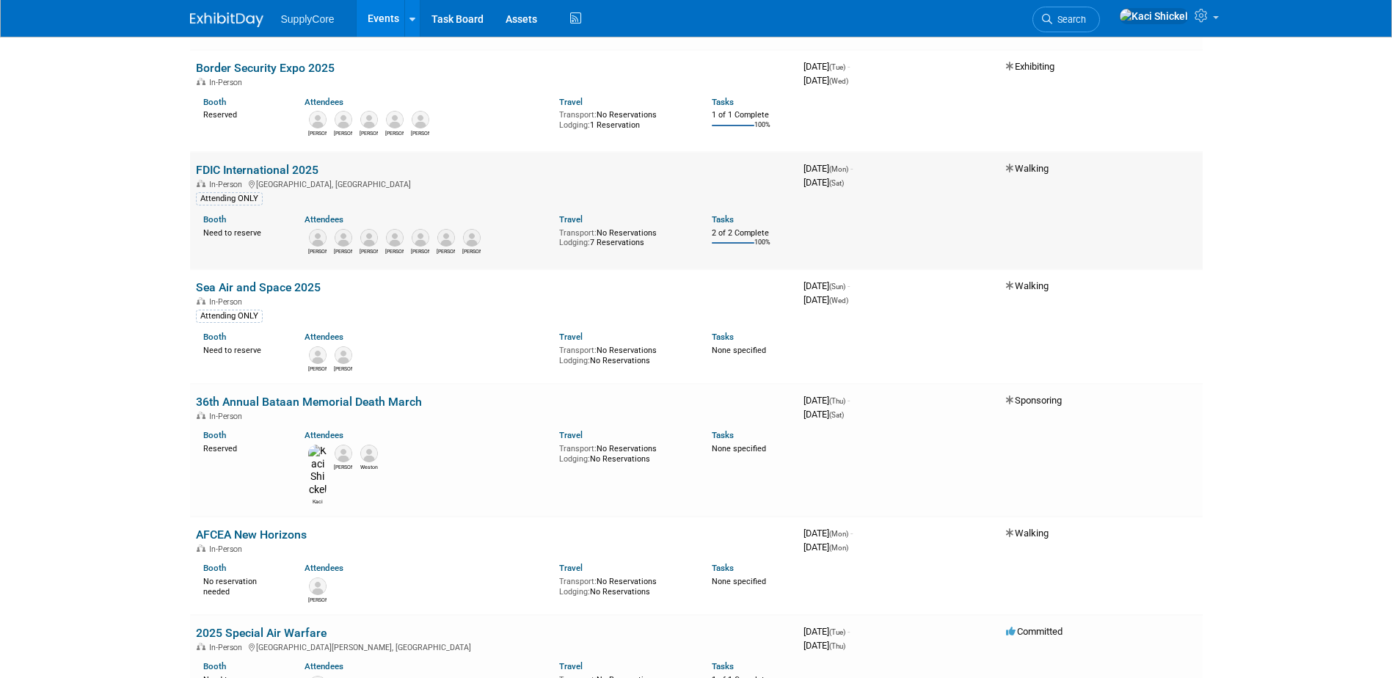
scroll to position [1467, 0]
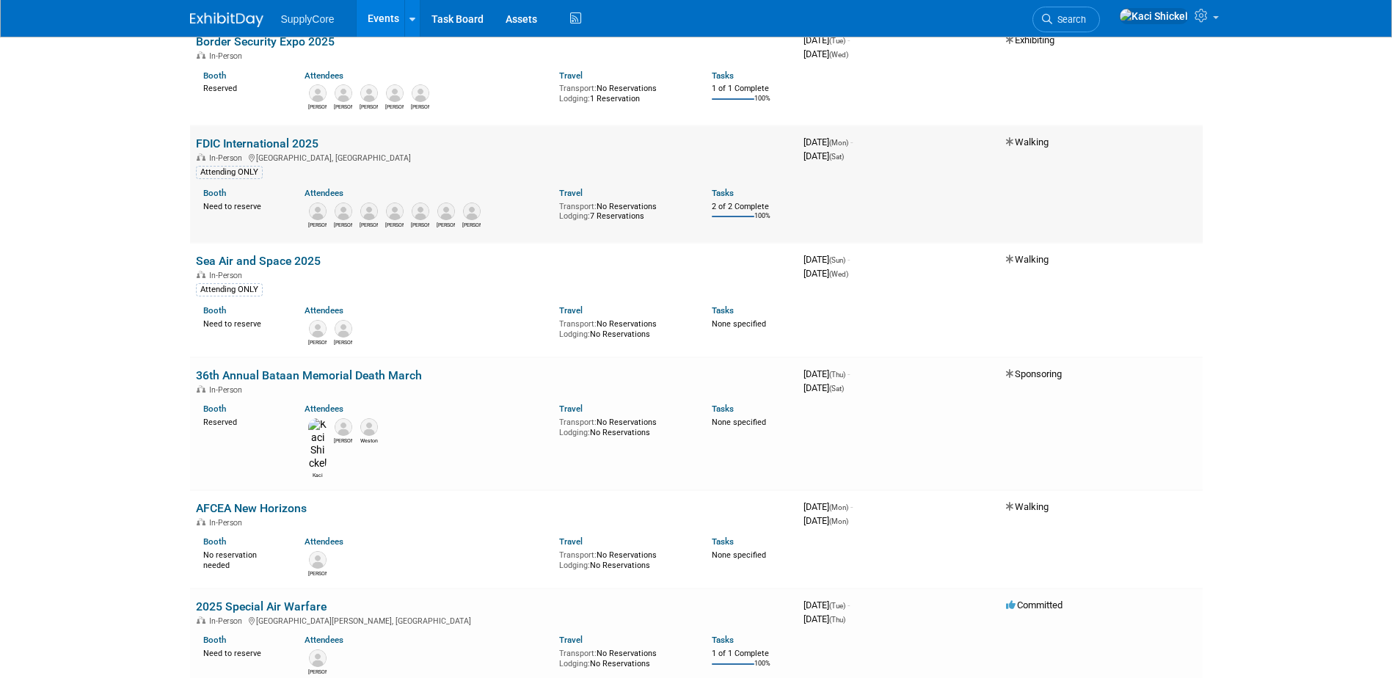
click at [291, 139] on link "FDIC International 2025" at bounding box center [257, 143] width 123 height 14
click at [298, 255] on link "Sea Air and Space 2025" at bounding box center [258, 261] width 125 height 14
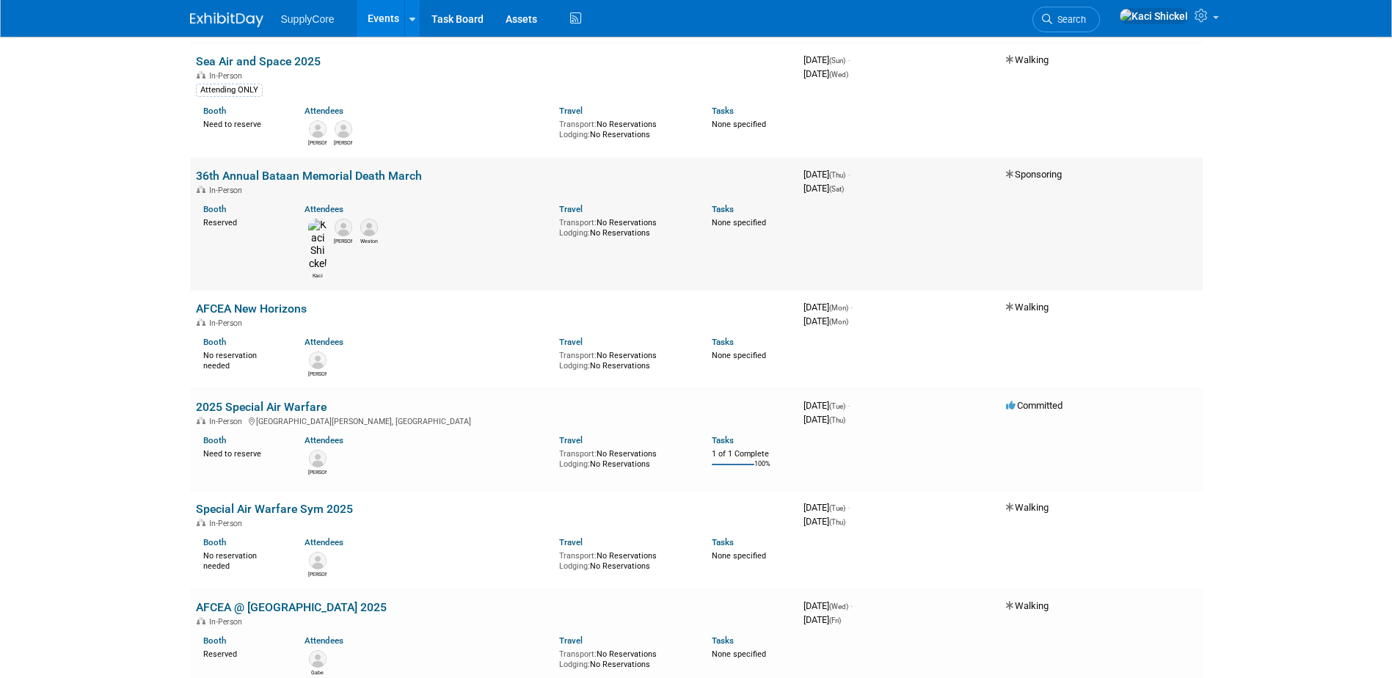
scroll to position [1687, 0]
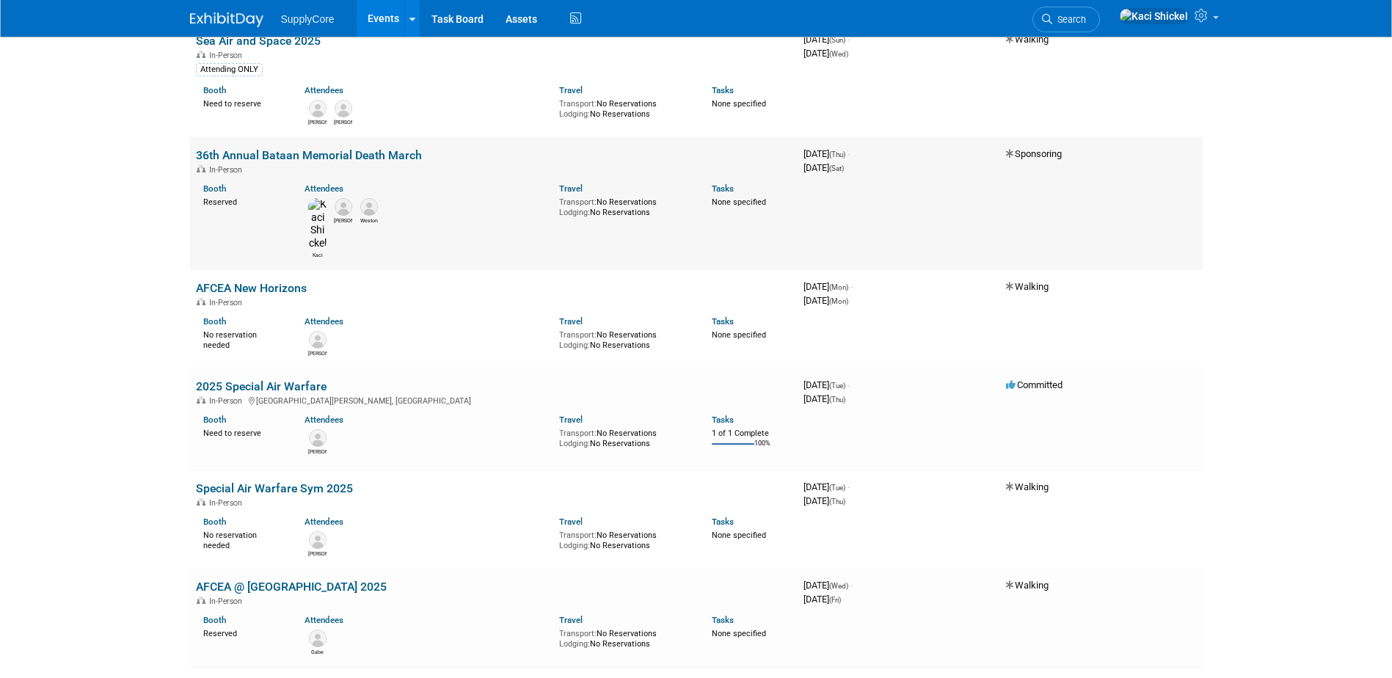
click at [357, 157] on link "36th Annual Bataan Memorial Death March" at bounding box center [309, 155] width 226 height 14
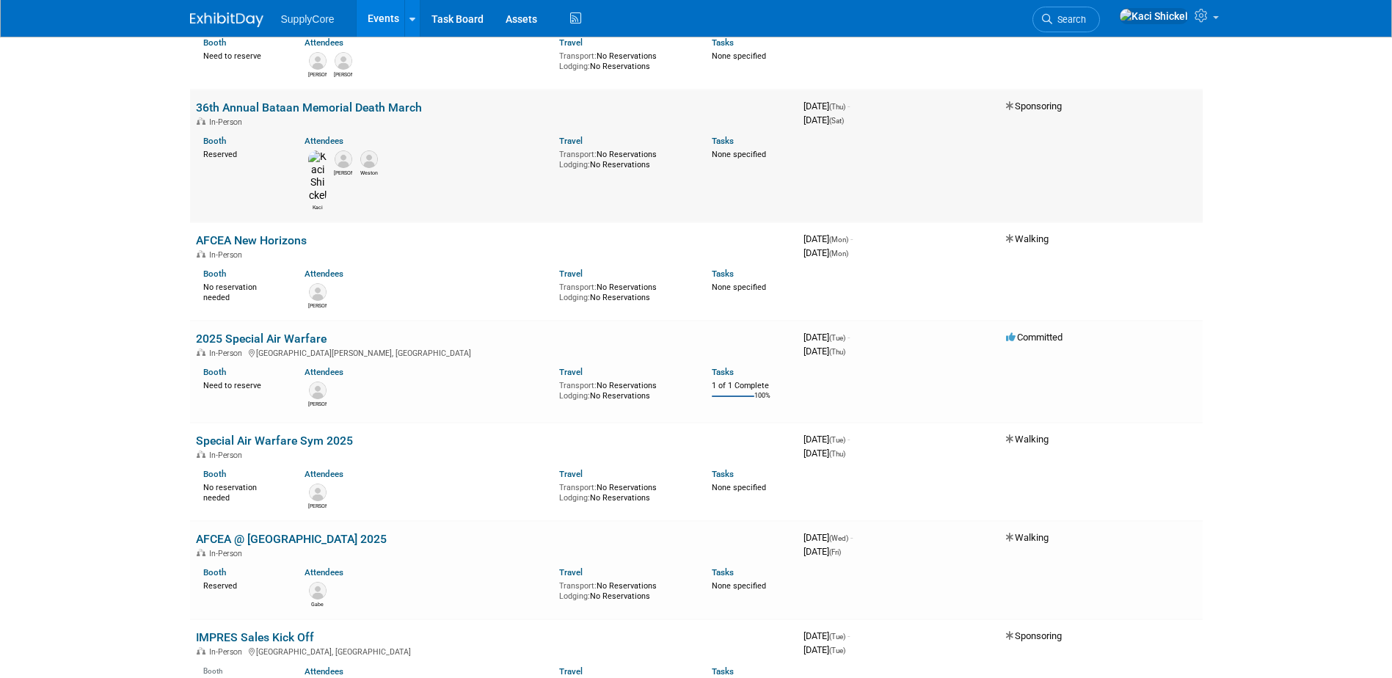
scroll to position [1761, 0]
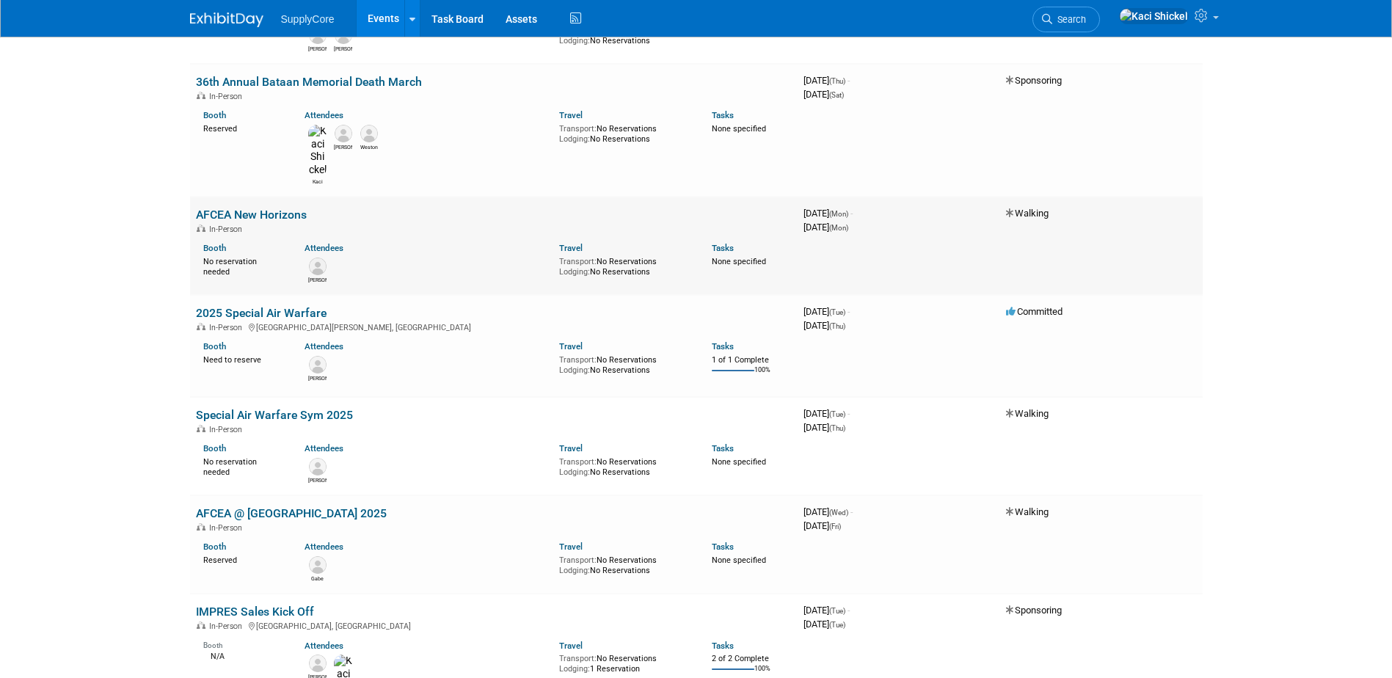
click at [258, 208] on link "AFCEA New Horizons" at bounding box center [251, 215] width 111 height 14
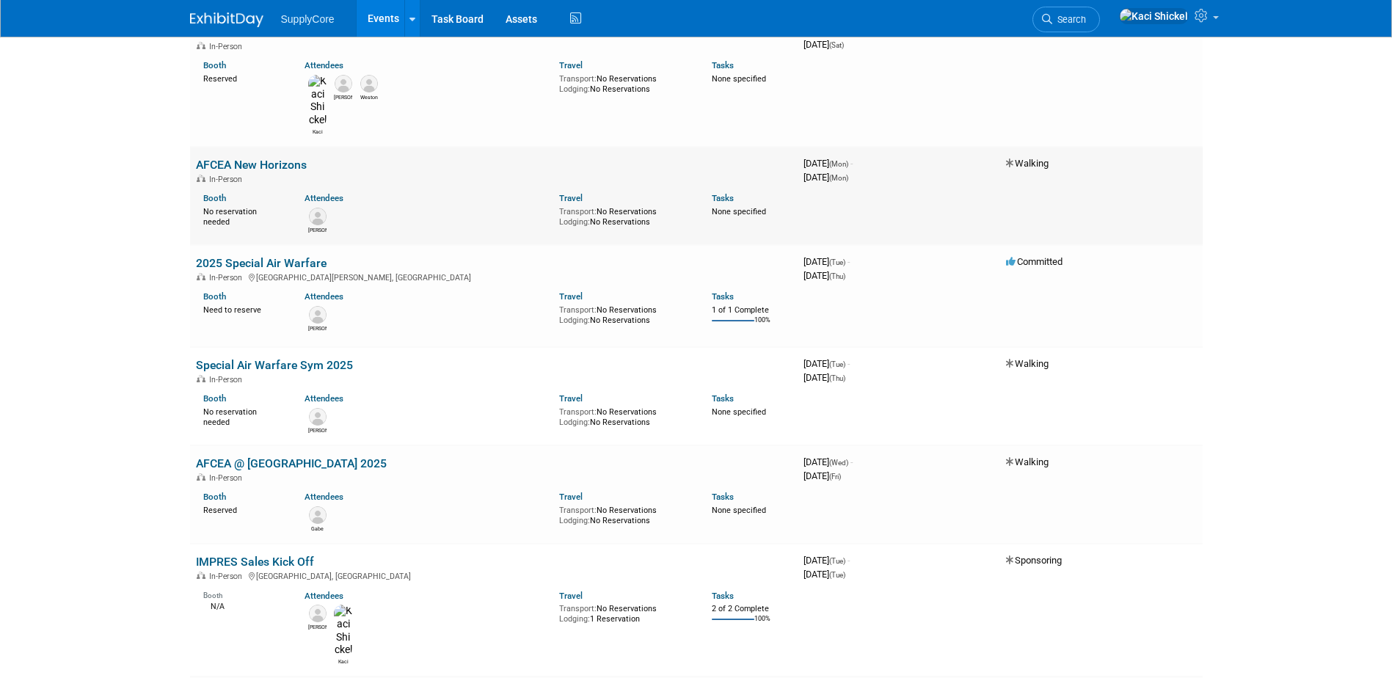
scroll to position [1834, 0]
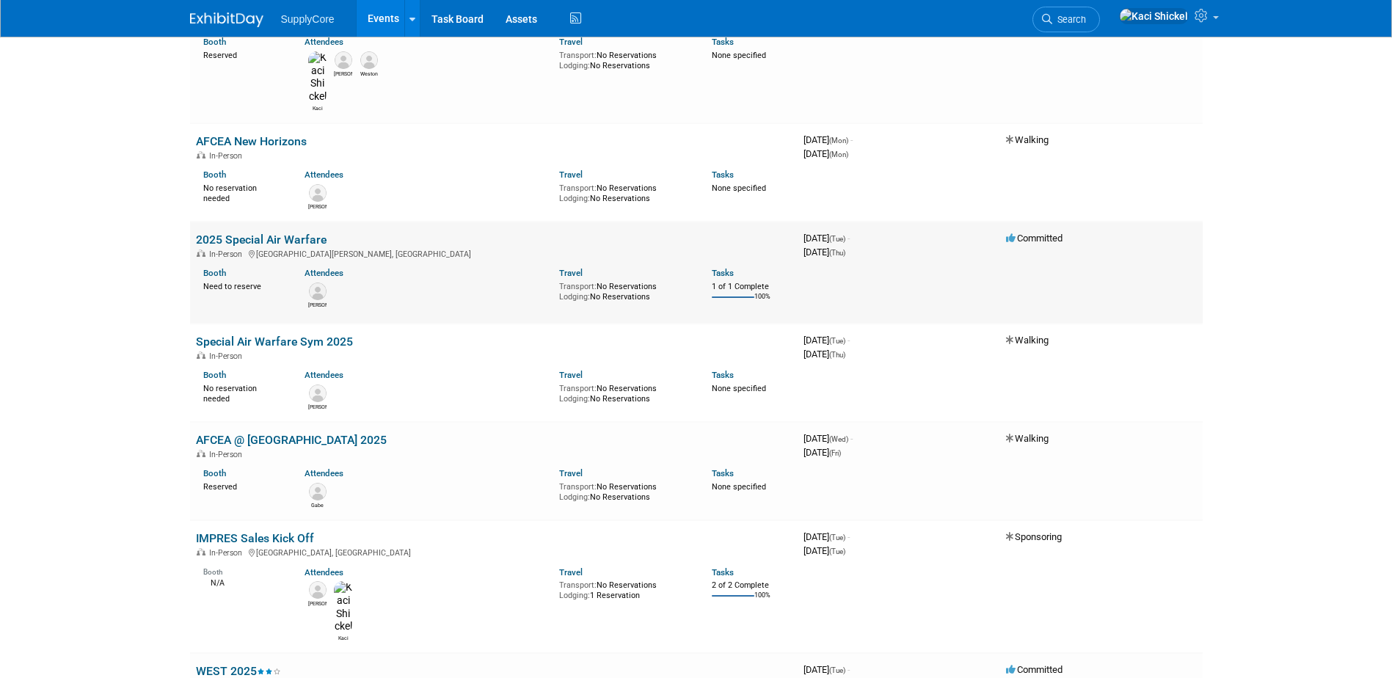
click at [302, 233] on link "2025 Special Air Warfare" at bounding box center [261, 240] width 131 height 14
click at [299, 335] on link "Special Air Warfare Sym 2025" at bounding box center [274, 342] width 157 height 14
click at [257, 233] on link "2025 Special Air Warfare" at bounding box center [261, 240] width 131 height 14
click at [279, 324] on td "Special Air Warfare Sym 2025 In-Person Booth No reservation needed Attendees Je…" at bounding box center [493, 373] width 607 height 98
click at [279, 335] on link "Special Air Warfare Sym 2025" at bounding box center [274, 342] width 157 height 14
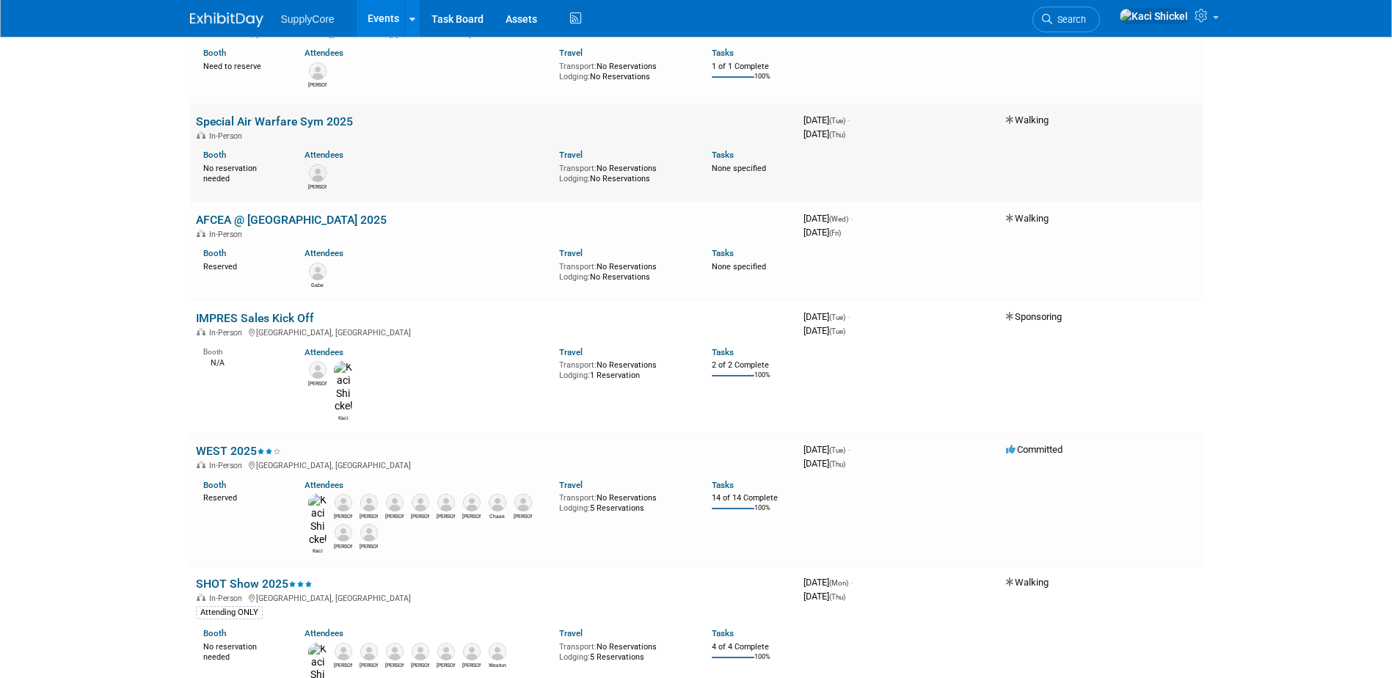
scroll to position [2128, 0]
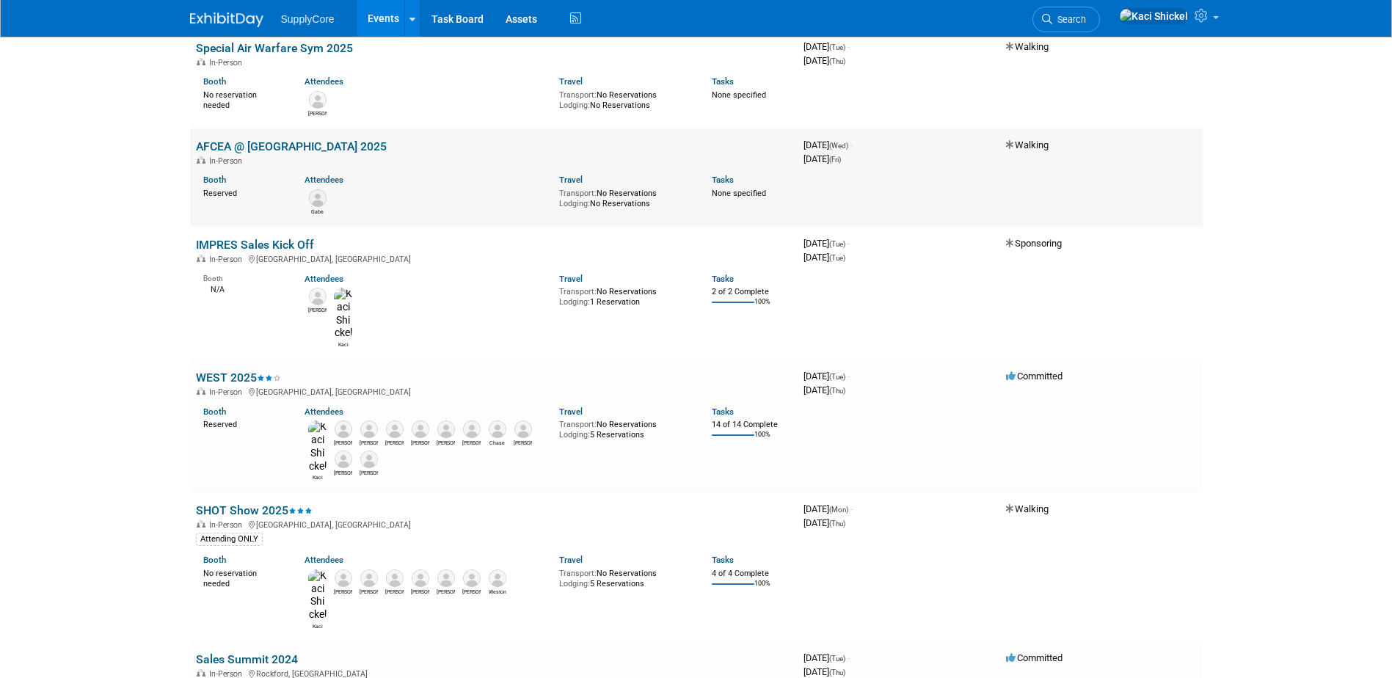
click at [292, 139] on link "AFCEA @ [GEOGRAPHIC_DATA] 2025" at bounding box center [291, 146] width 191 height 14
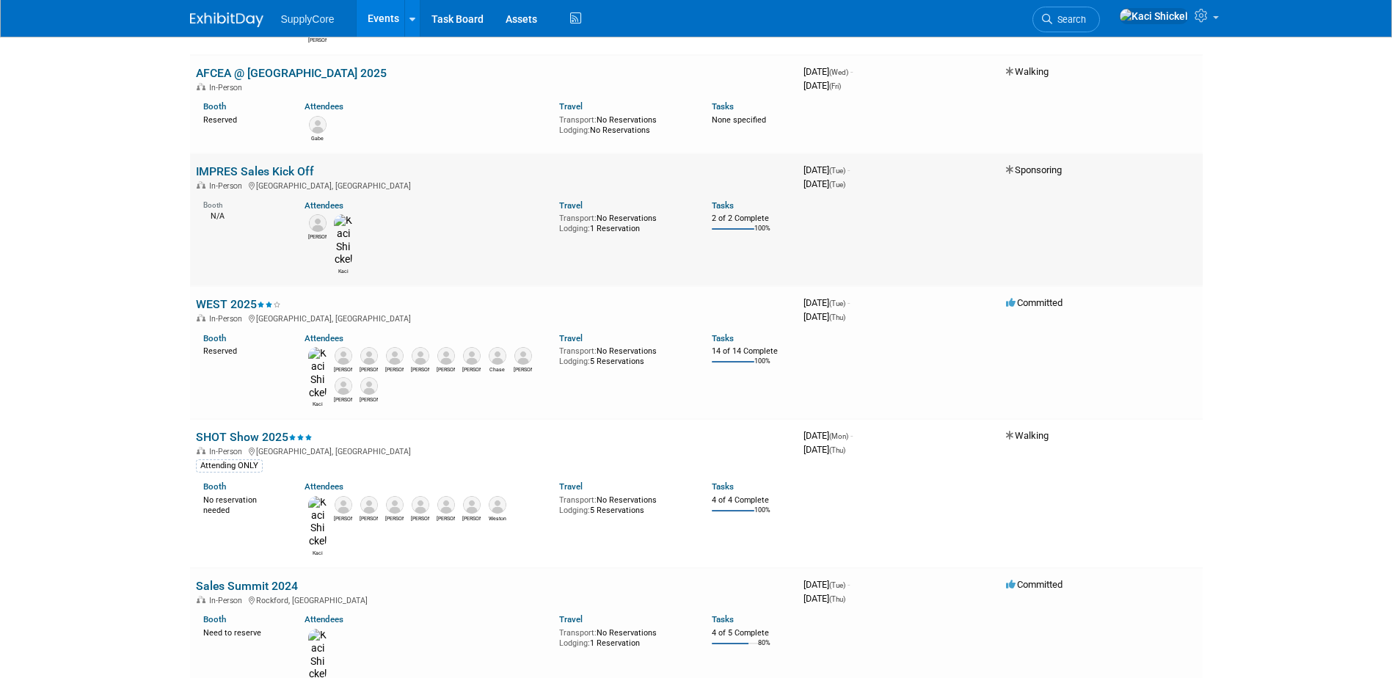
click at [243, 164] on link "IMPRES Sales Kick Off" at bounding box center [255, 171] width 118 height 14
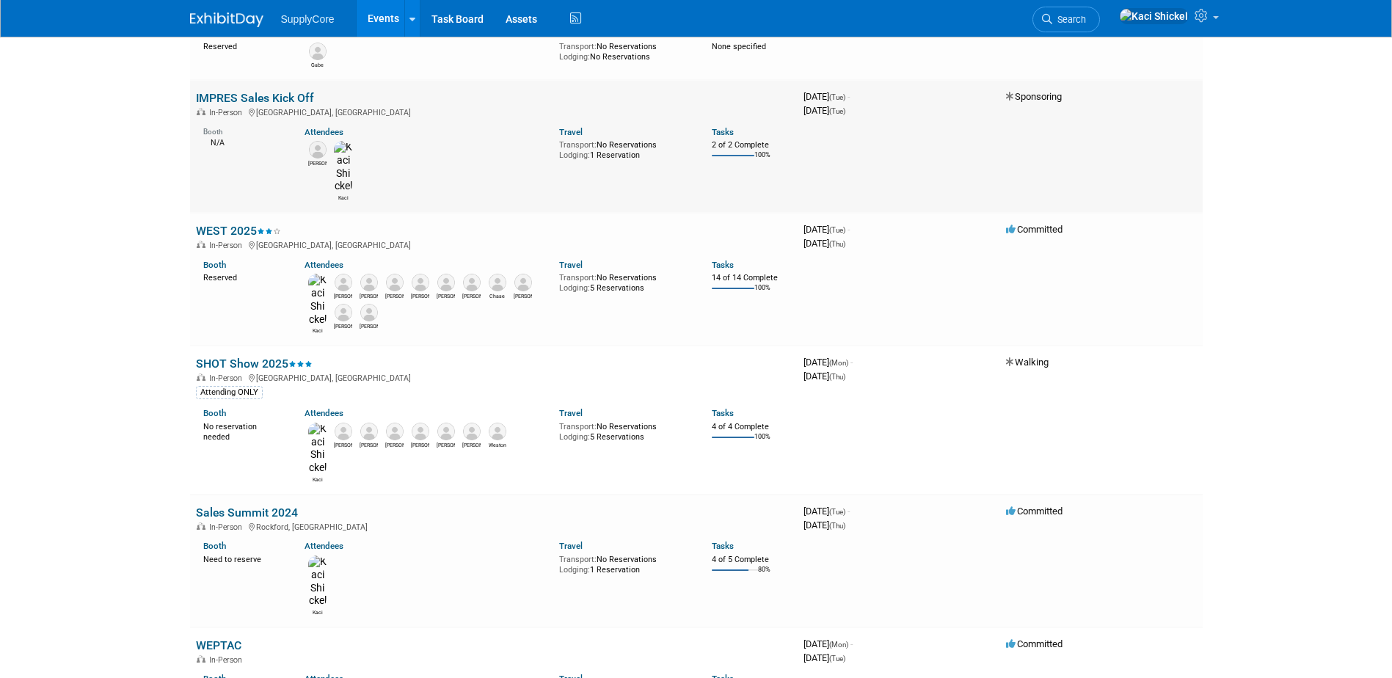
scroll to position [2348, 0]
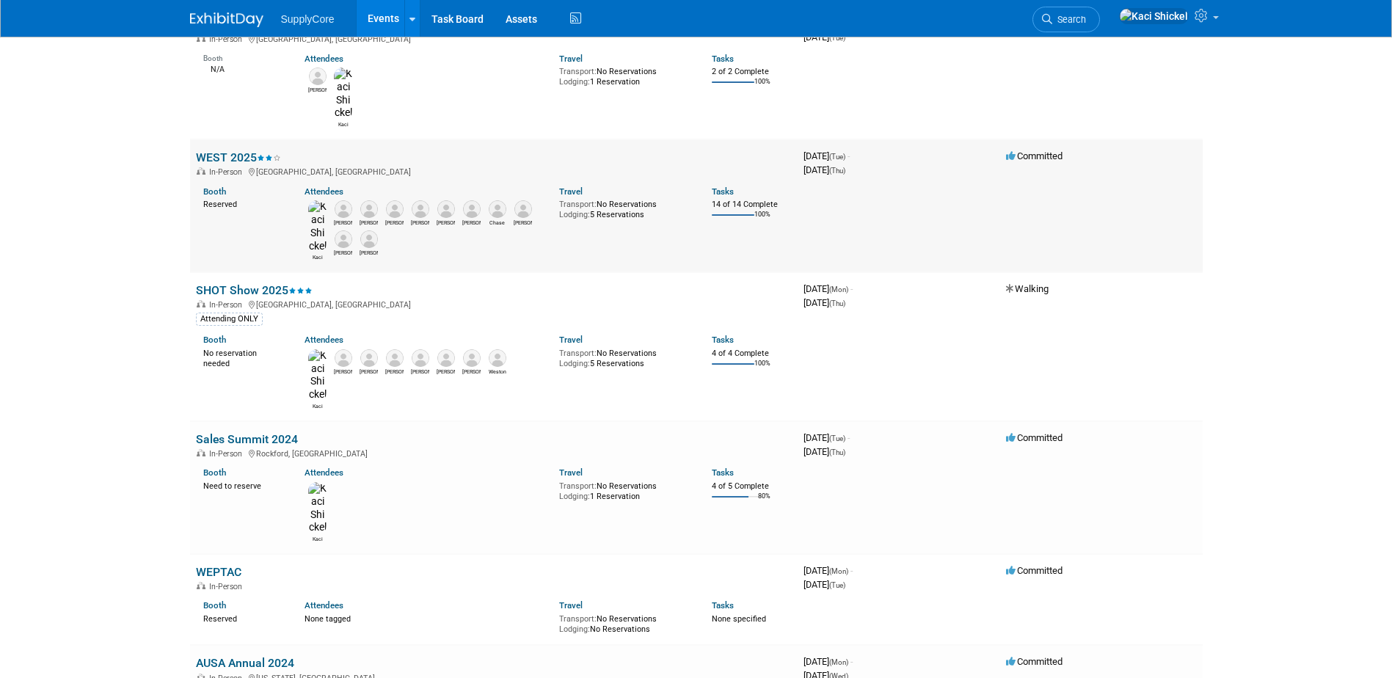
click at [222, 150] on link "WEST 2025" at bounding box center [238, 157] width 85 height 14
click at [263, 283] on link "SHOT Show 2025" at bounding box center [254, 290] width 117 height 14
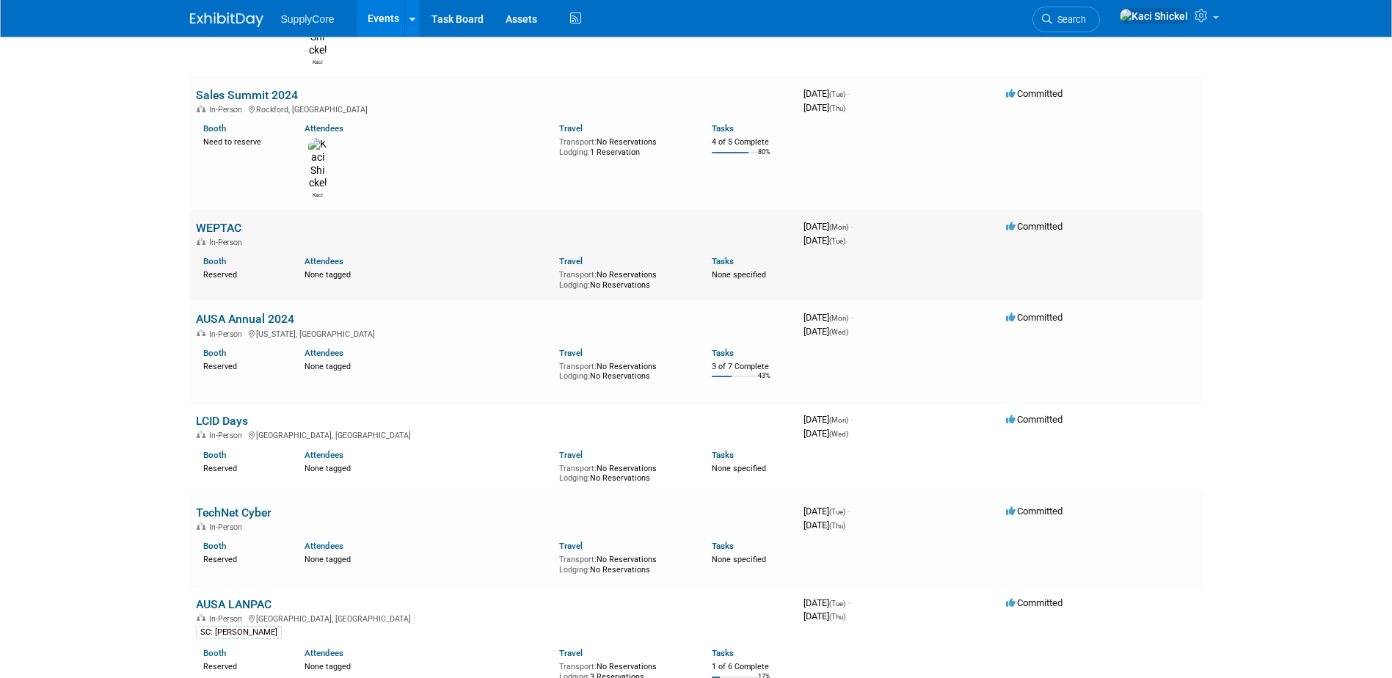
scroll to position [2714, 0]
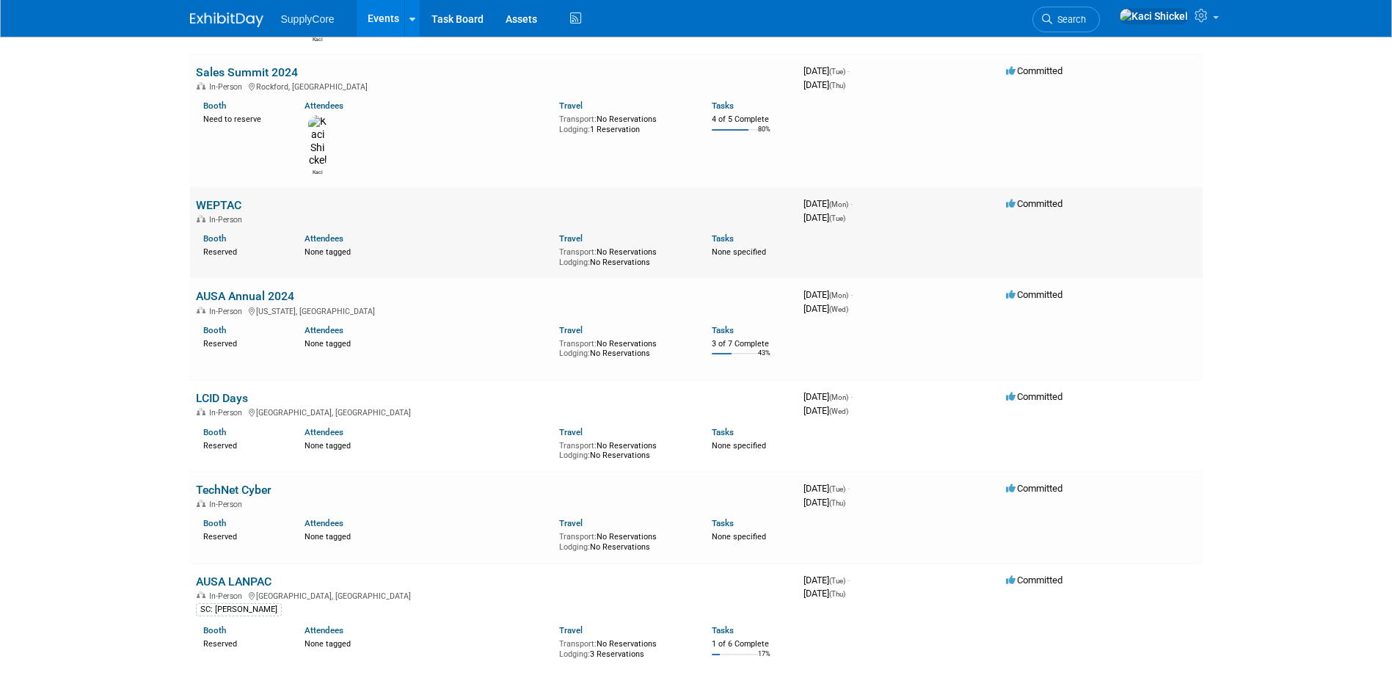
click at [231, 198] on link "WEPTAC" at bounding box center [218, 205] width 45 height 14
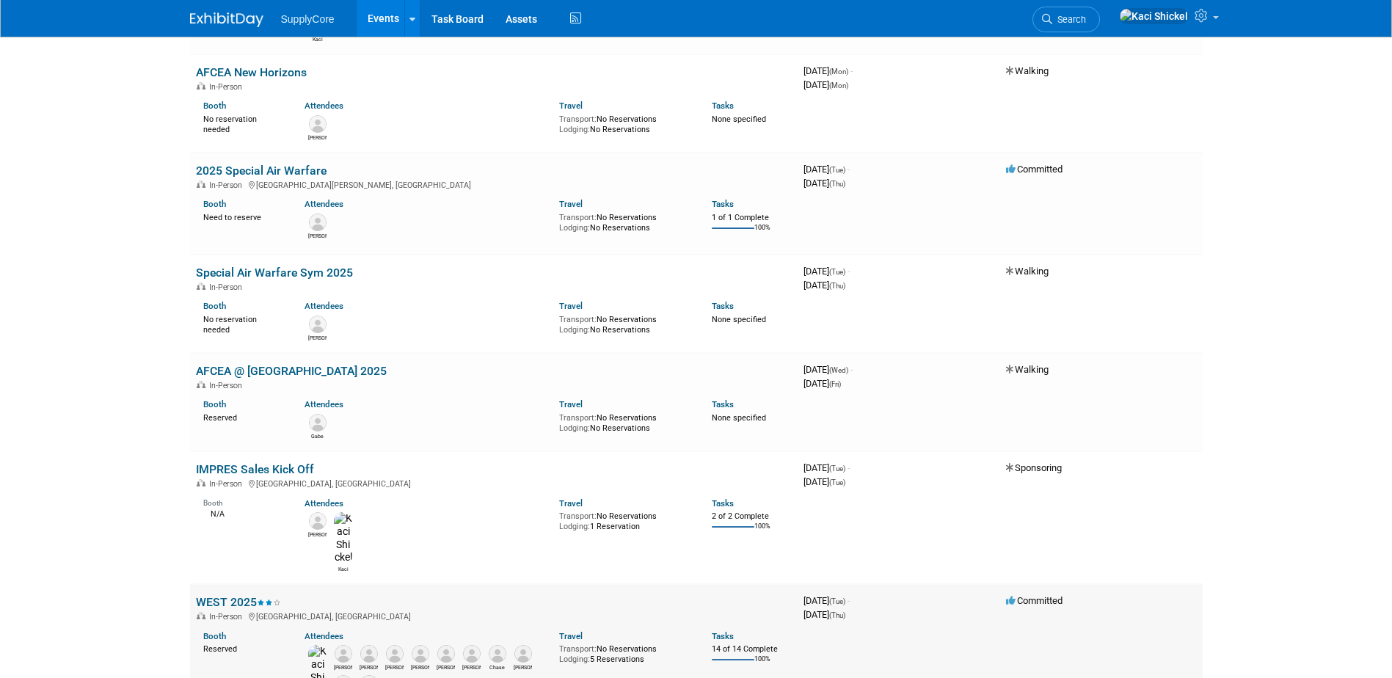
scroll to position [1866, 0]
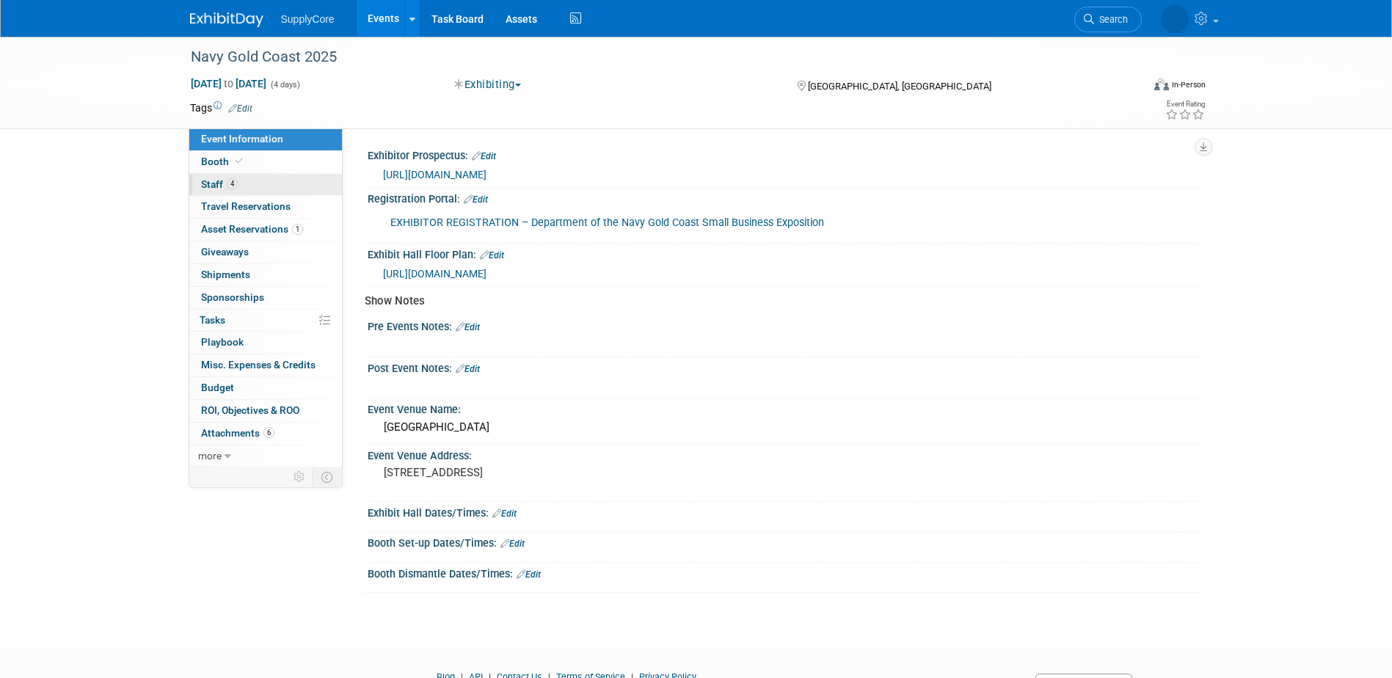
click at [268, 189] on link "4 Staff 4" at bounding box center [265, 185] width 153 height 22
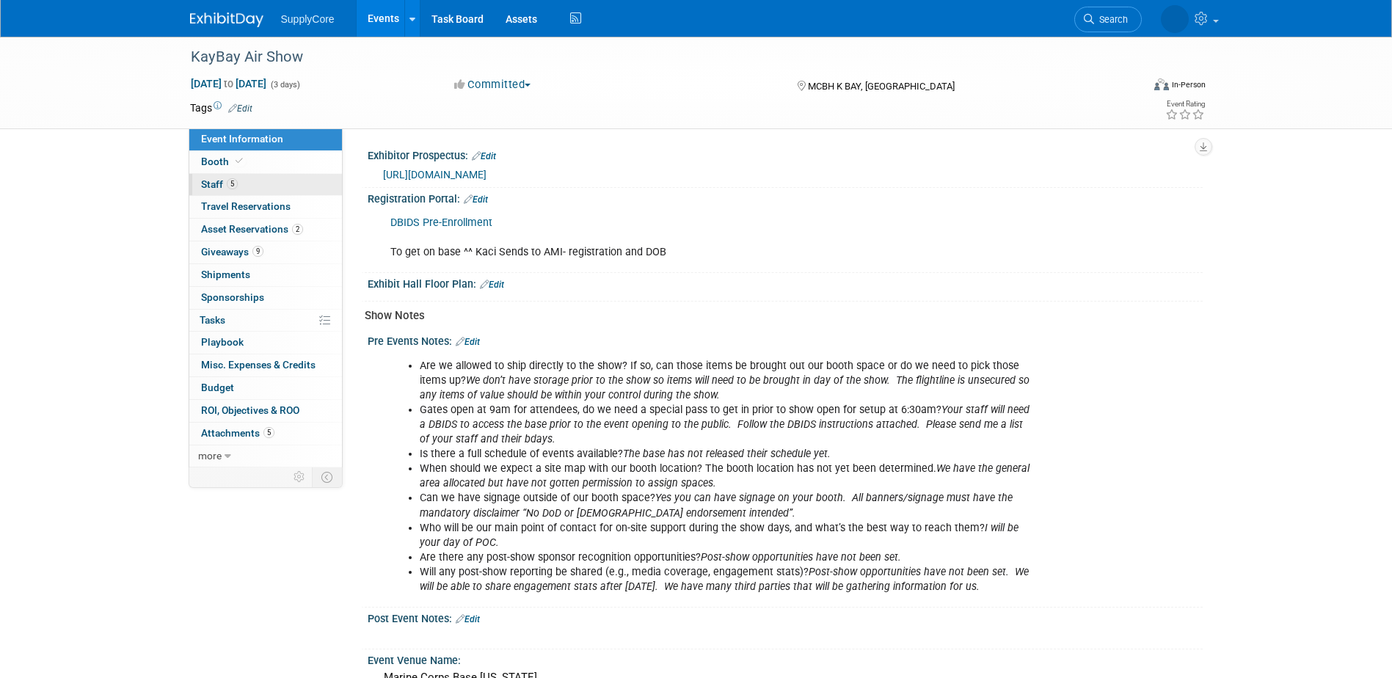
click at [250, 183] on link "5 Staff 5" at bounding box center [265, 185] width 153 height 22
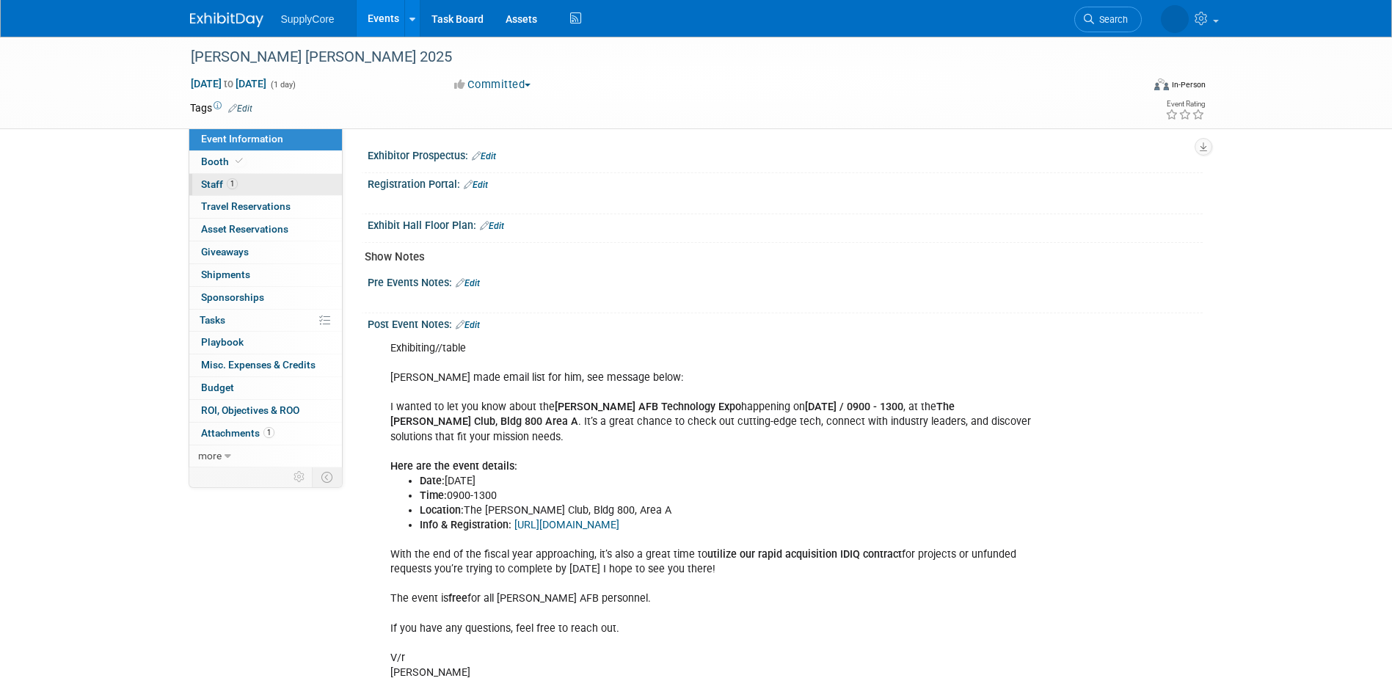
click at [239, 188] on link "1 Staff 1" at bounding box center [265, 185] width 153 height 22
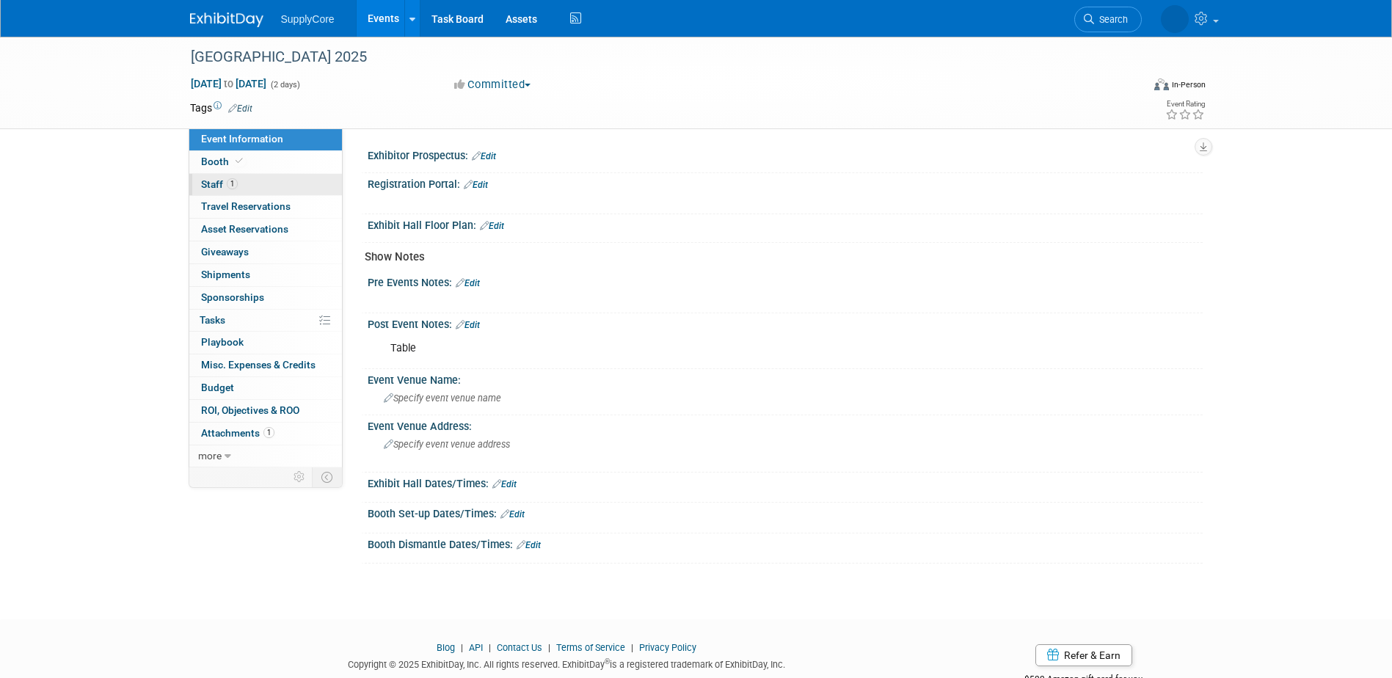
click at [283, 179] on link "1 Staff 1" at bounding box center [265, 185] width 153 height 22
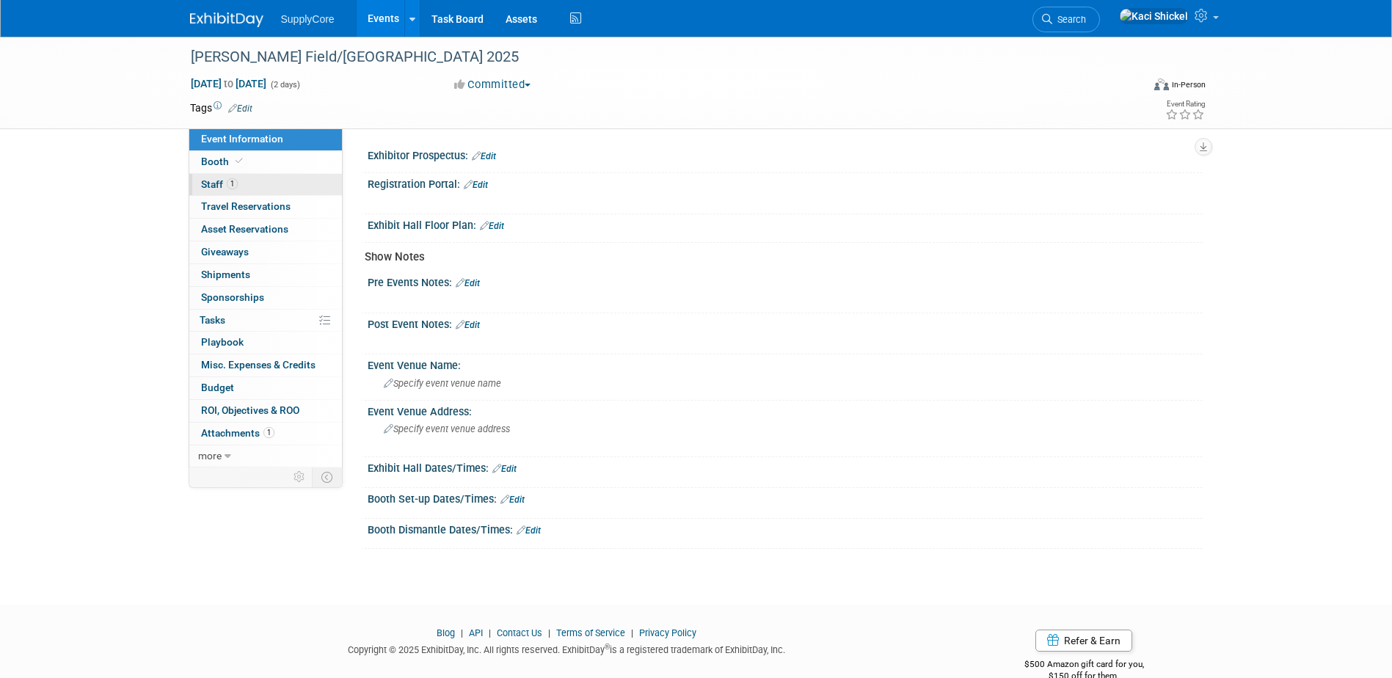
click at [235, 186] on span "1" at bounding box center [232, 183] width 11 height 11
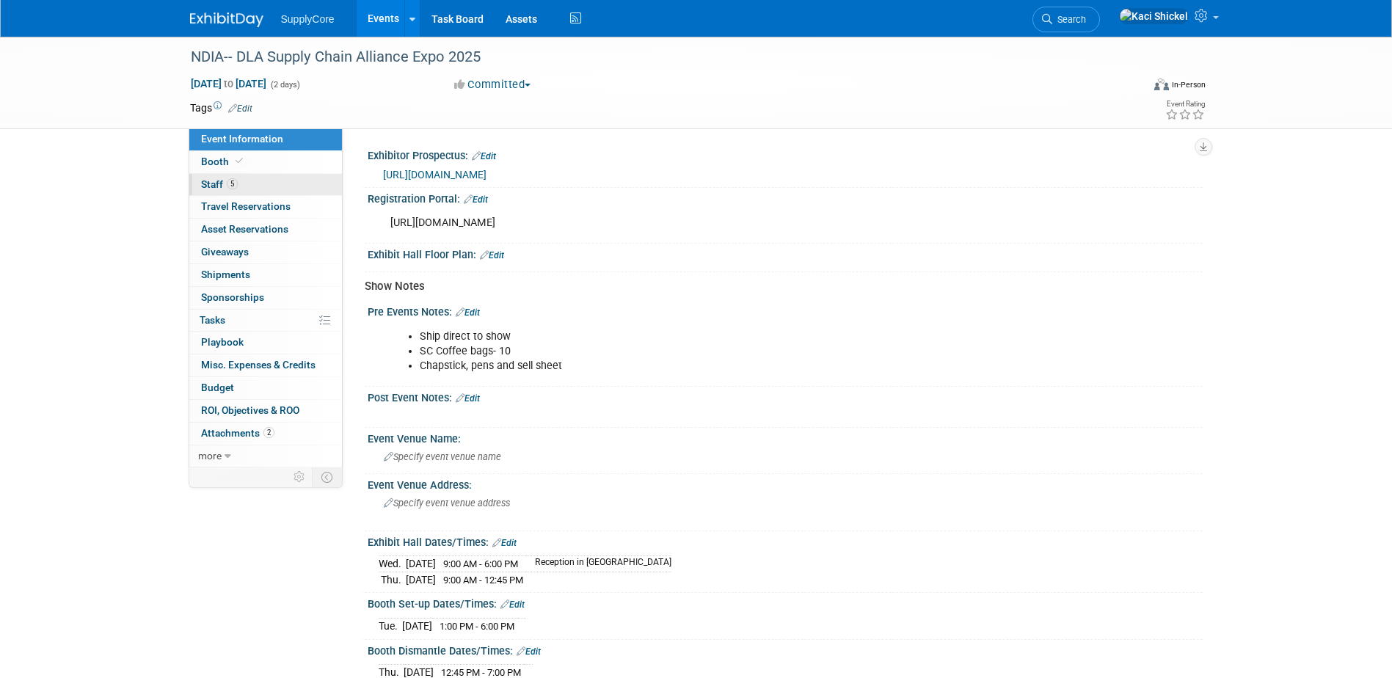
click at [279, 185] on link "5 Staff 5" at bounding box center [265, 185] width 153 height 22
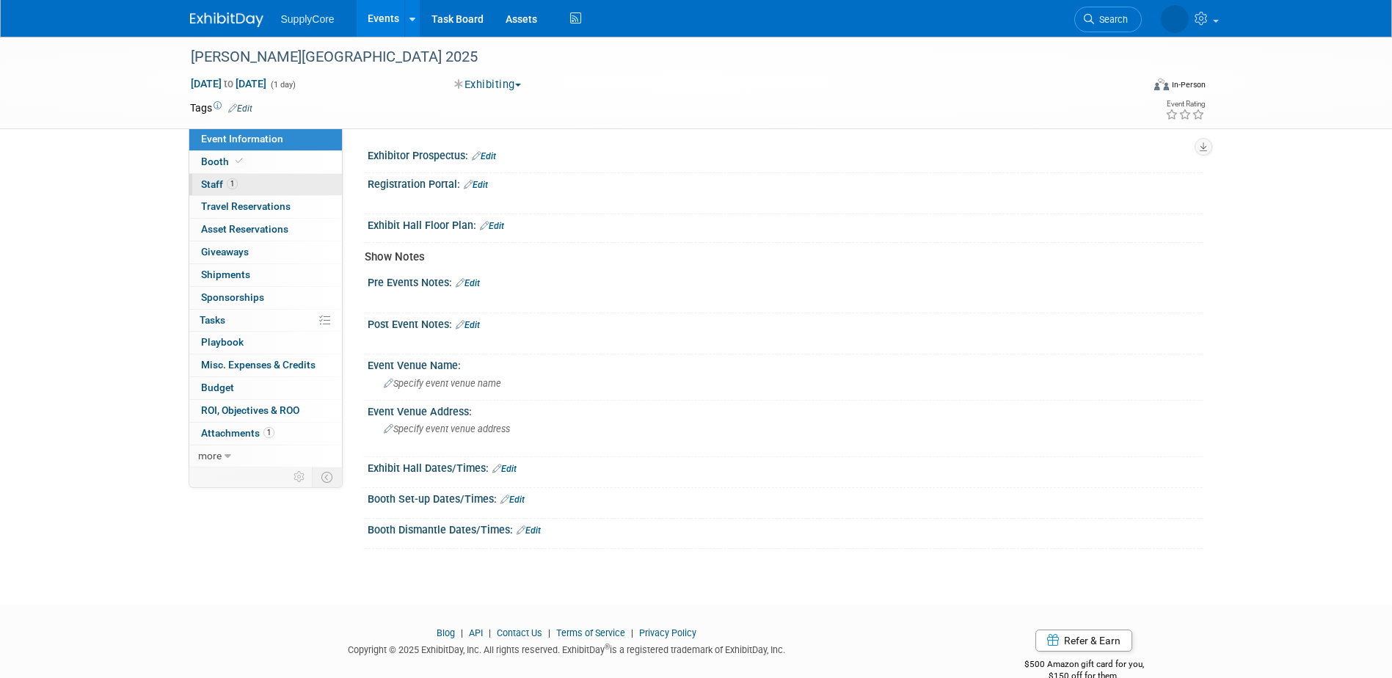
click at [249, 186] on link "1 Staff 1" at bounding box center [265, 185] width 153 height 22
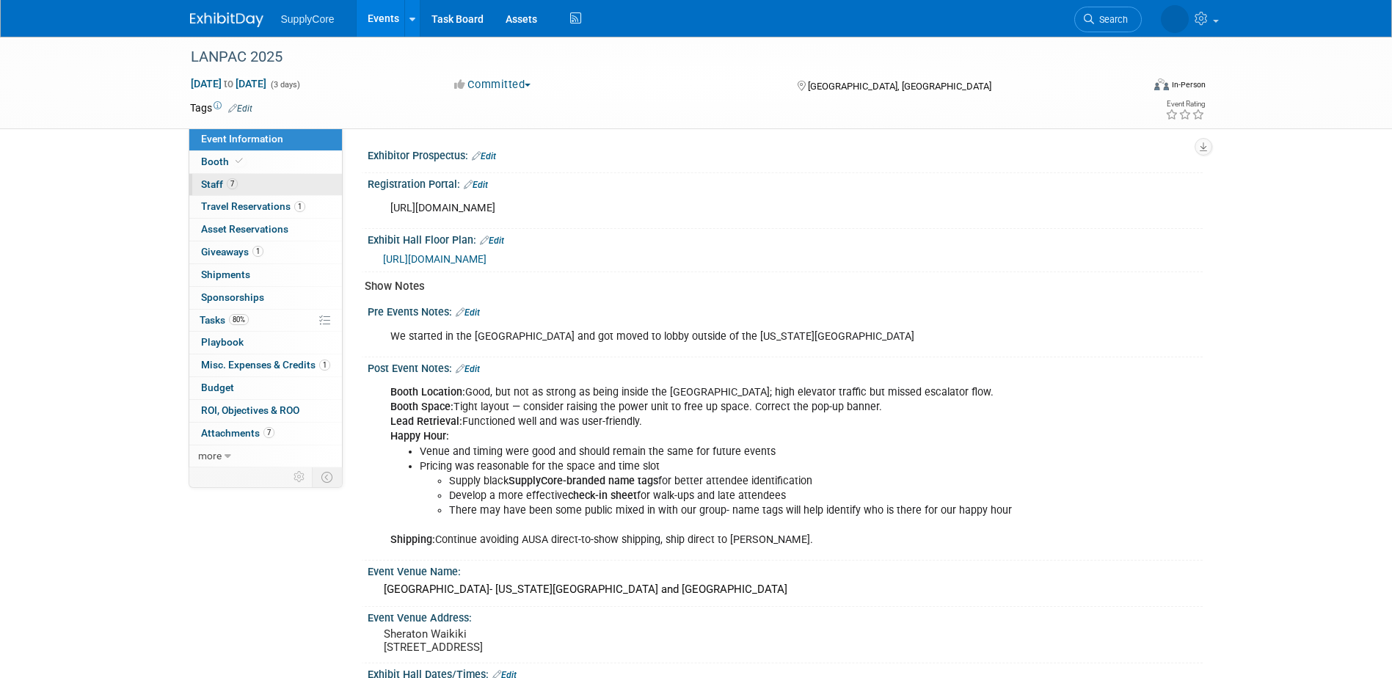
click at [241, 180] on link "7 Staff 7" at bounding box center [265, 185] width 153 height 22
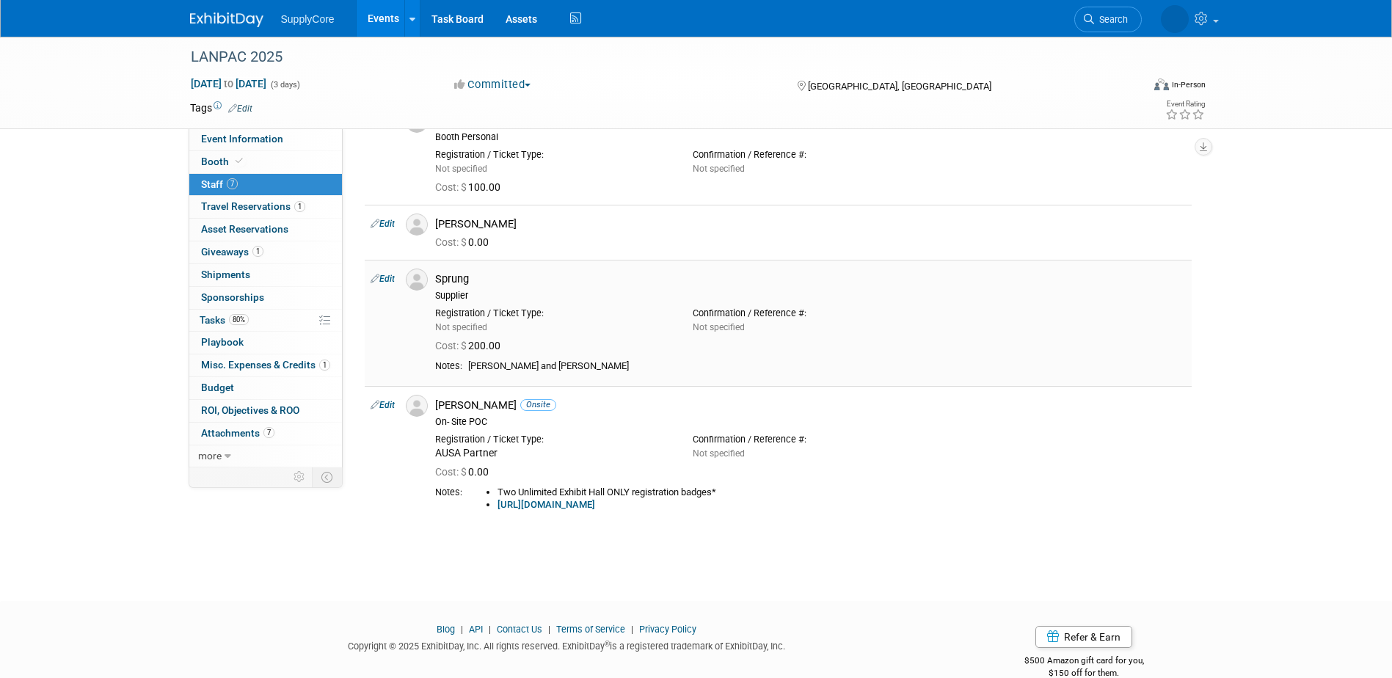
scroll to position [420, 0]
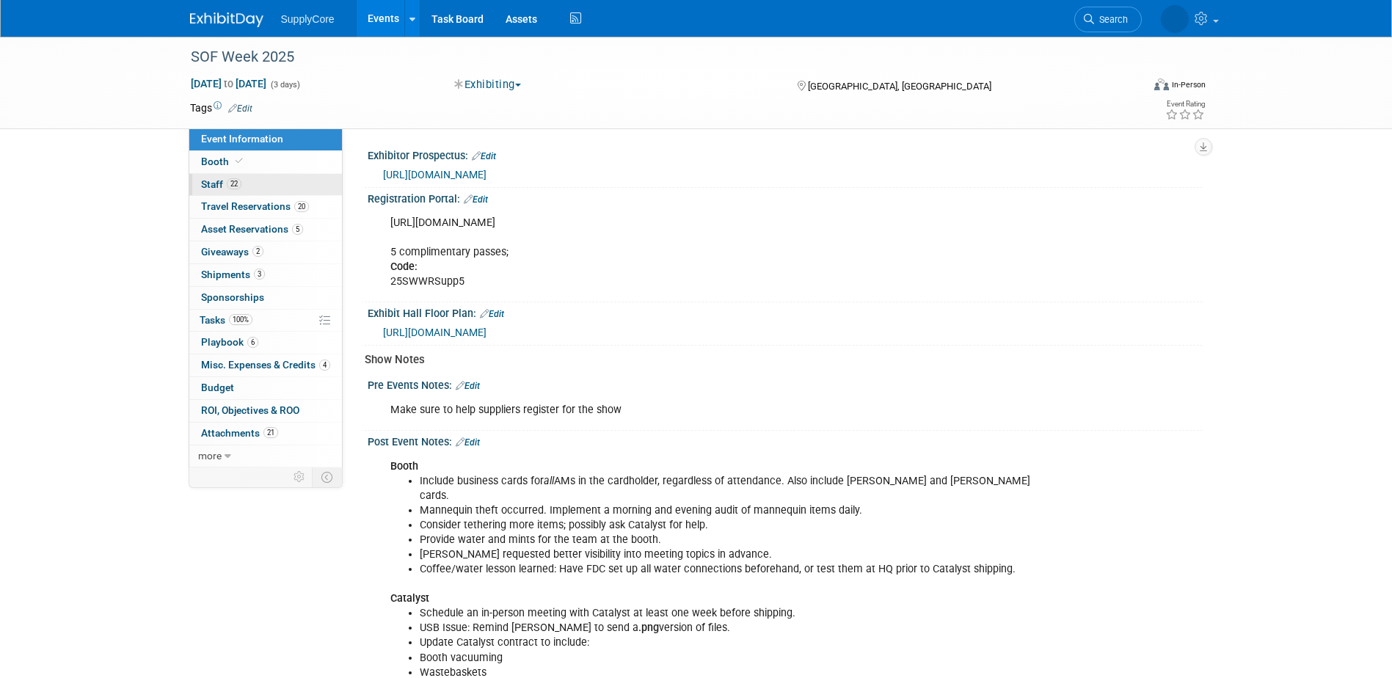
click at [255, 180] on link "22 Staff 22" at bounding box center [265, 185] width 153 height 22
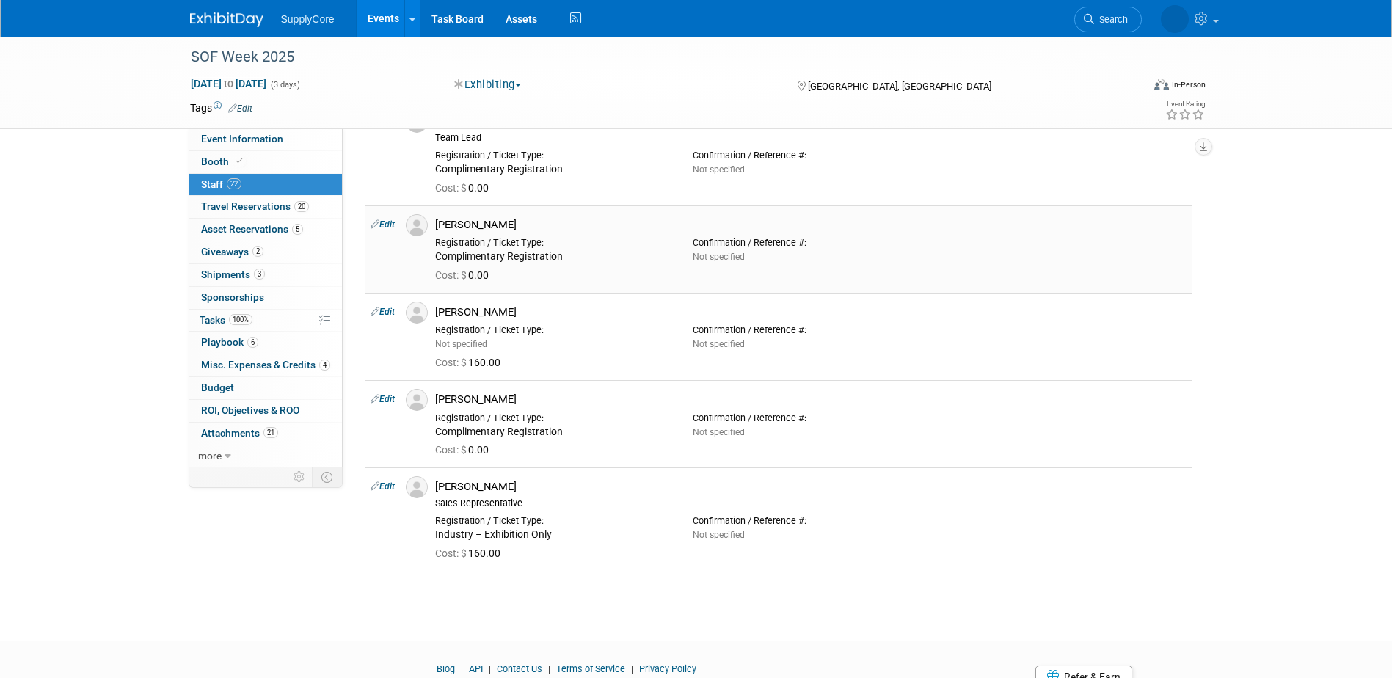
scroll to position [1907, 0]
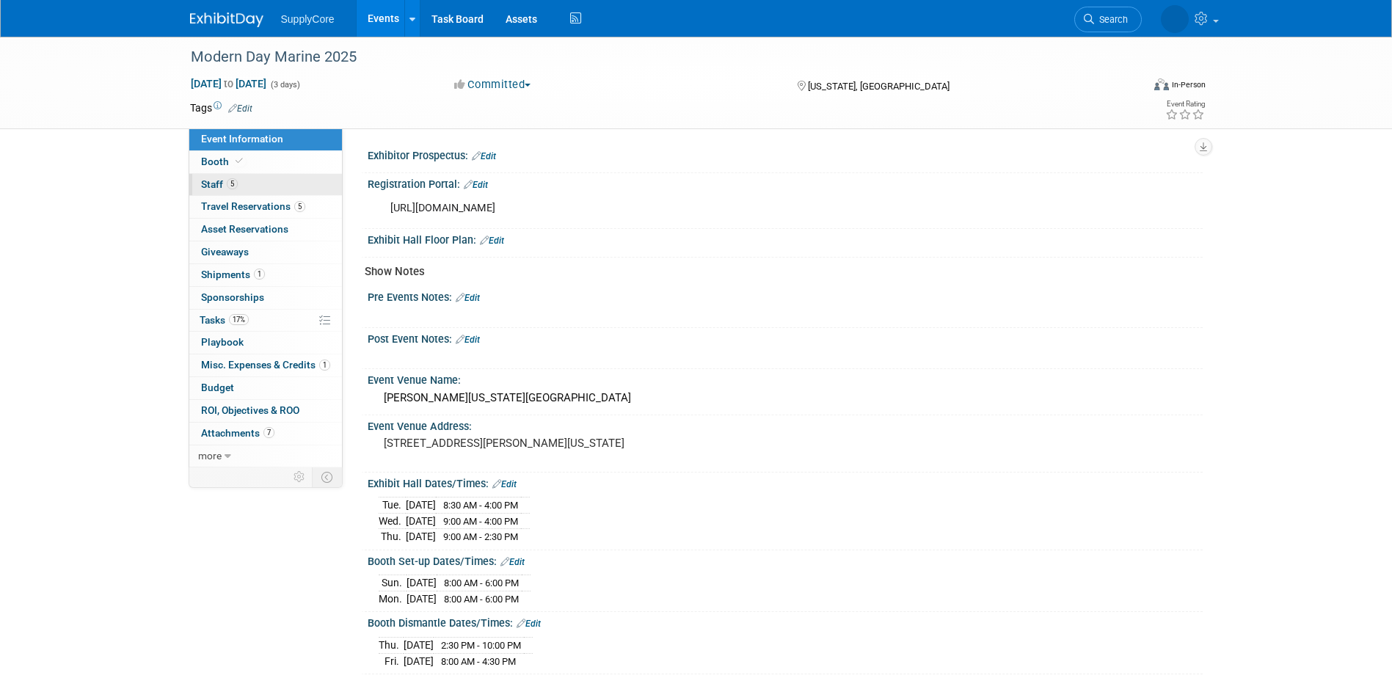
click at [266, 189] on link "5 Staff 5" at bounding box center [265, 185] width 153 height 22
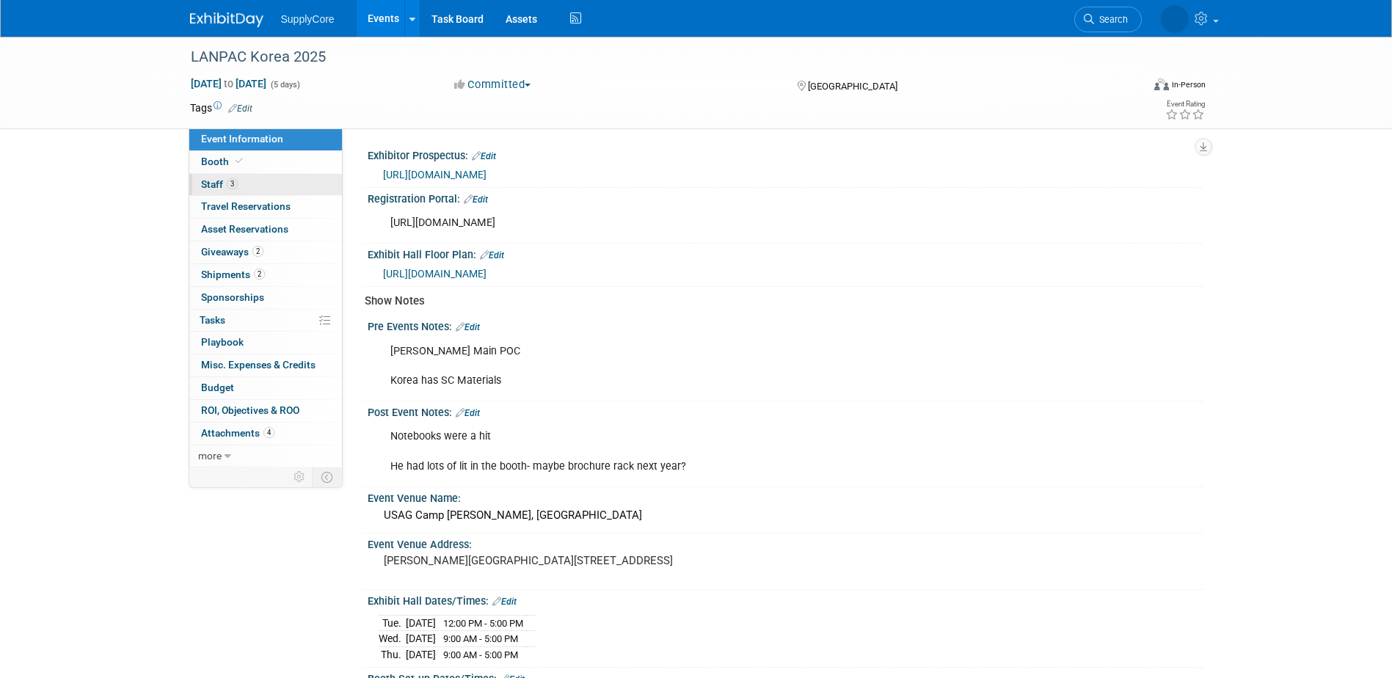
click at [258, 185] on link "3 Staff 3" at bounding box center [265, 185] width 153 height 22
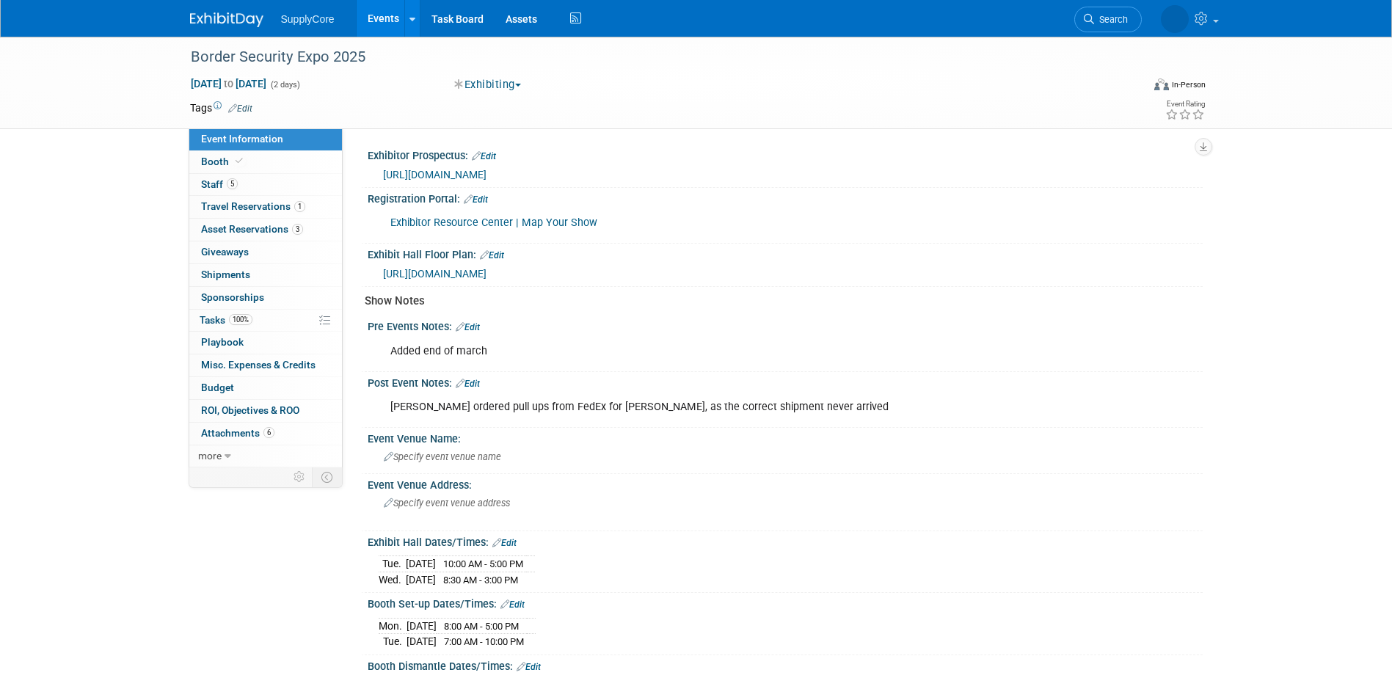
click at [274, 189] on link "5 Staff 5" at bounding box center [265, 185] width 153 height 22
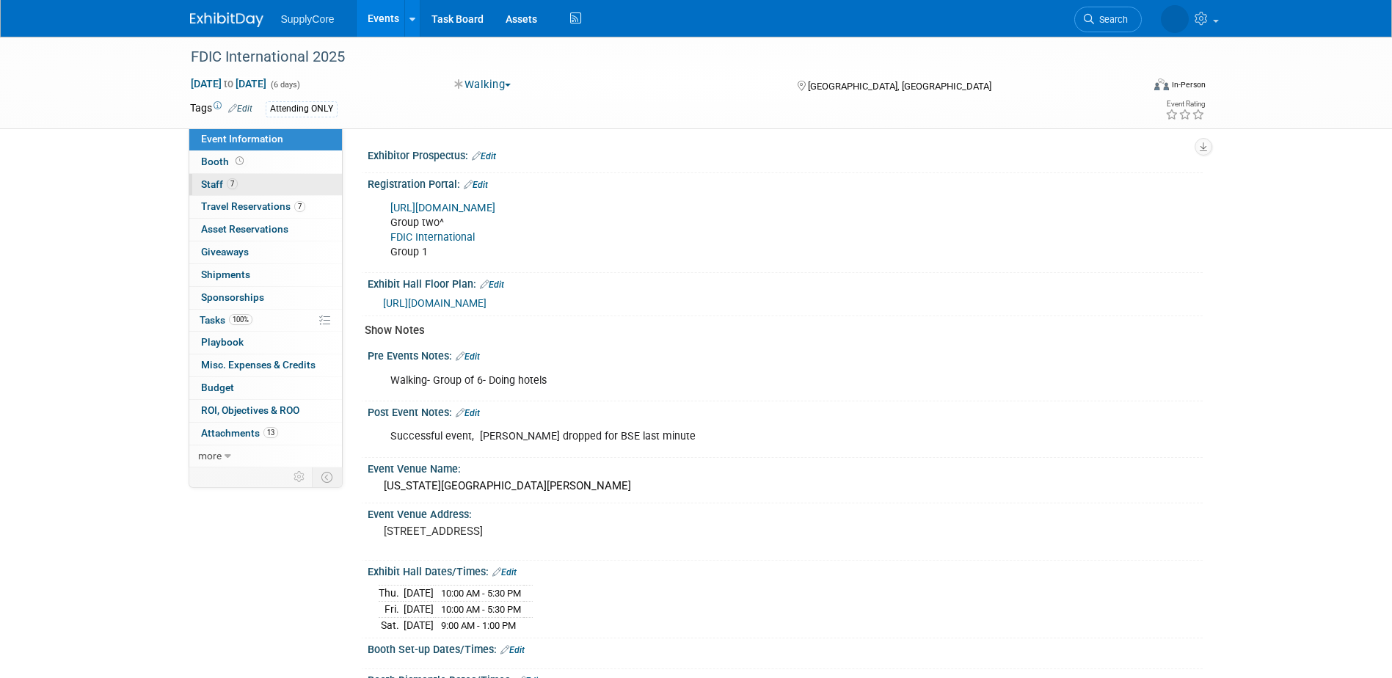
click at [287, 184] on link "7 Staff 7" at bounding box center [265, 185] width 153 height 22
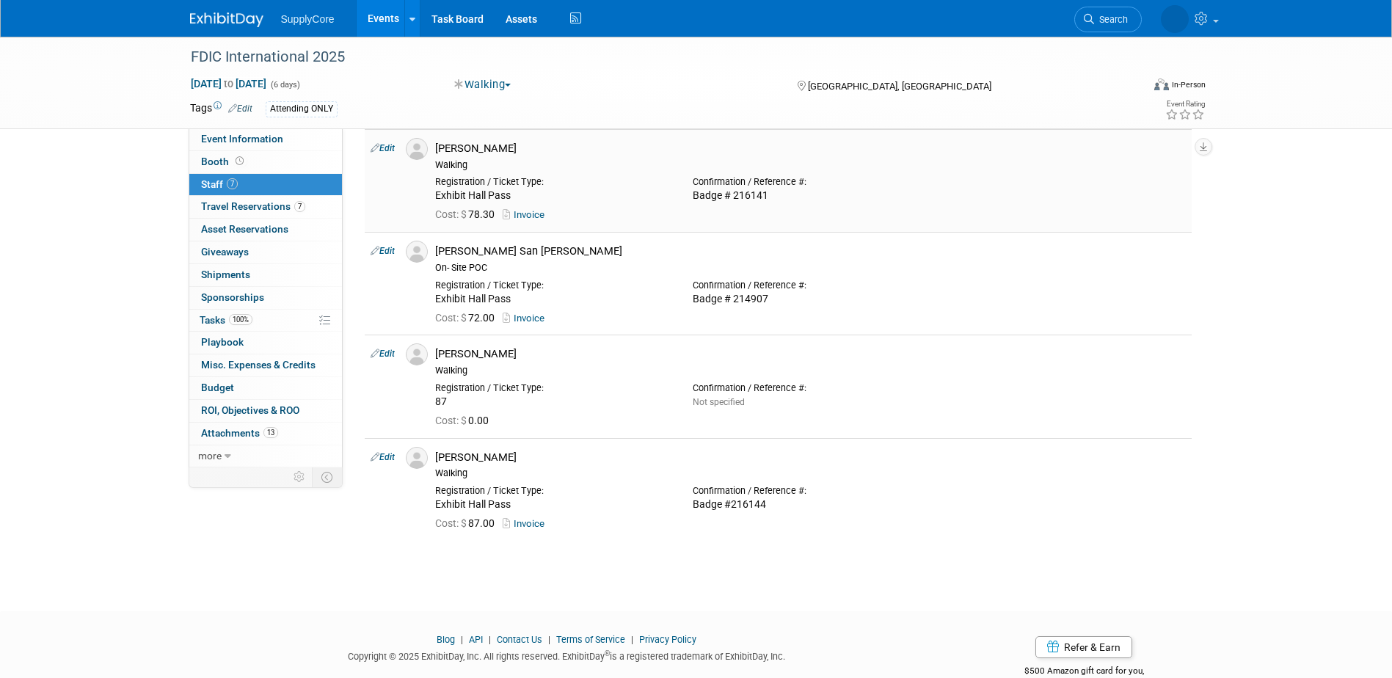
scroll to position [293, 0]
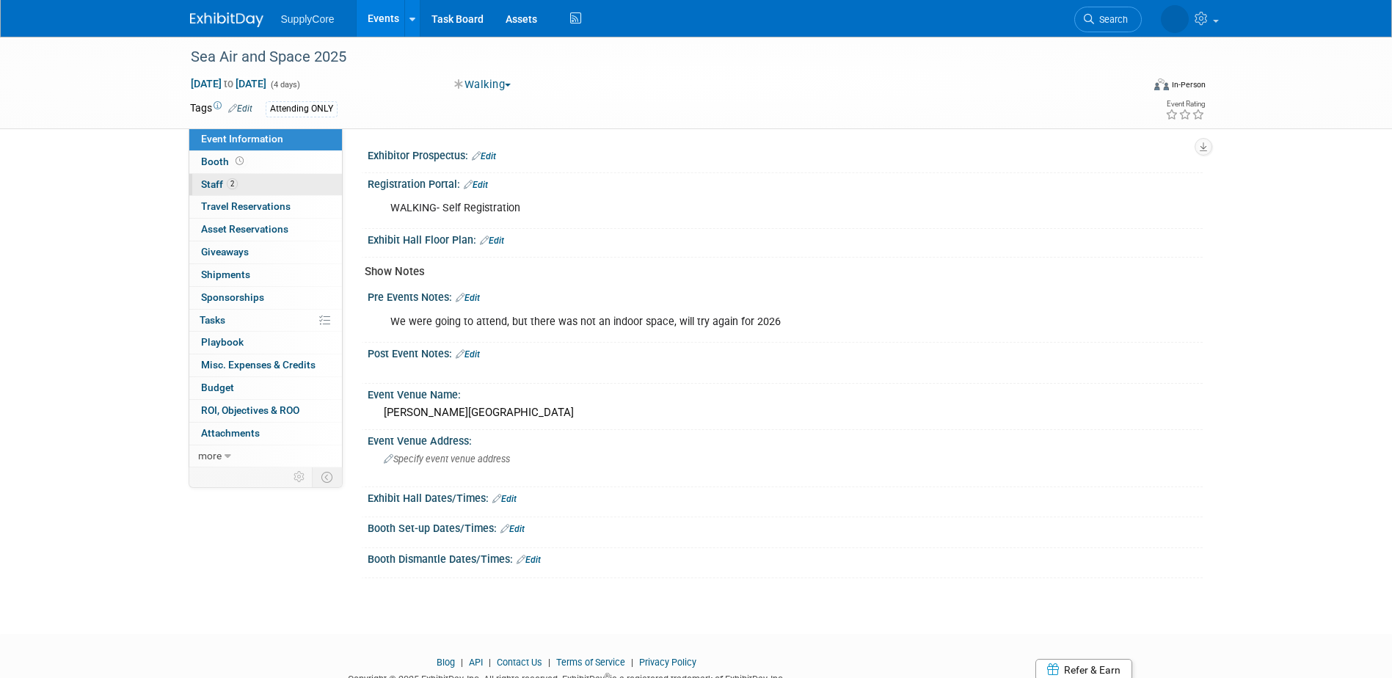
click at [282, 180] on link "2 Staff 2" at bounding box center [265, 185] width 153 height 22
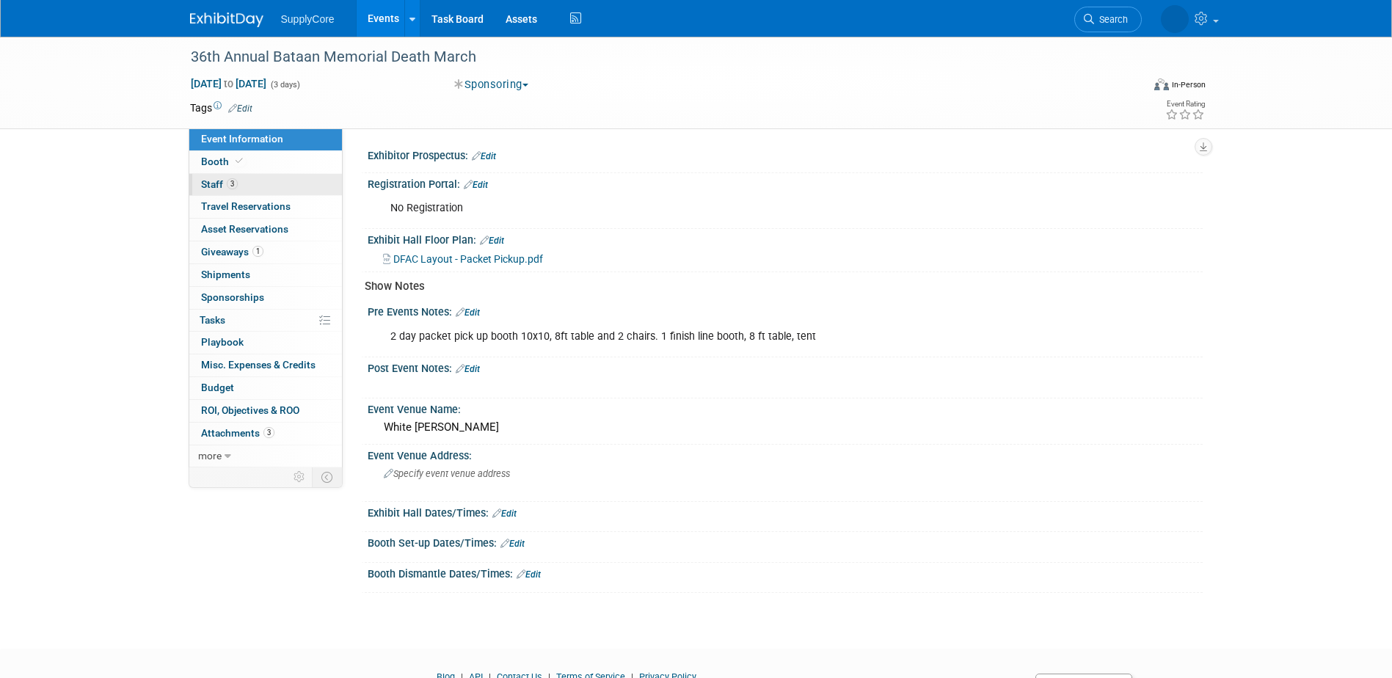
click at [313, 182] on link "3 Staff 3" at bounding box center [265, 185] width 153 height 22
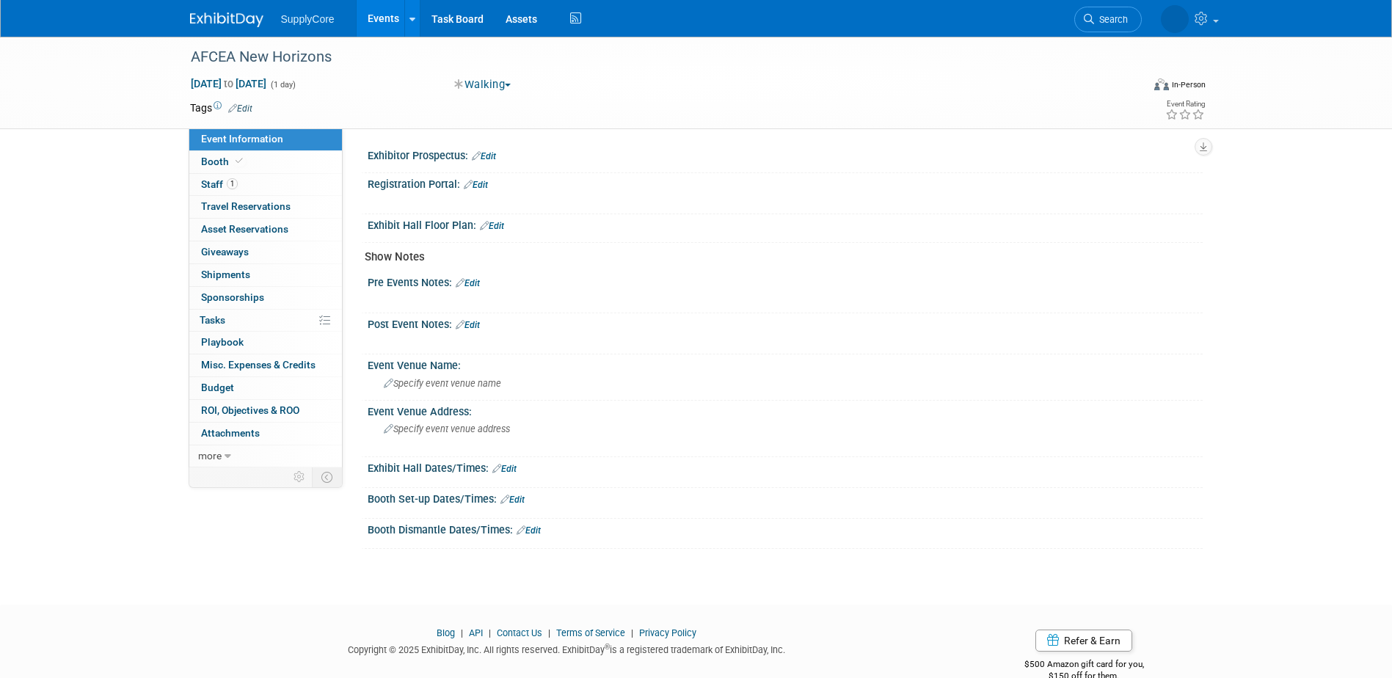
click at [258, 179] on link "1 Staff 1" at bounding box center [265, 185] width 153 height 22
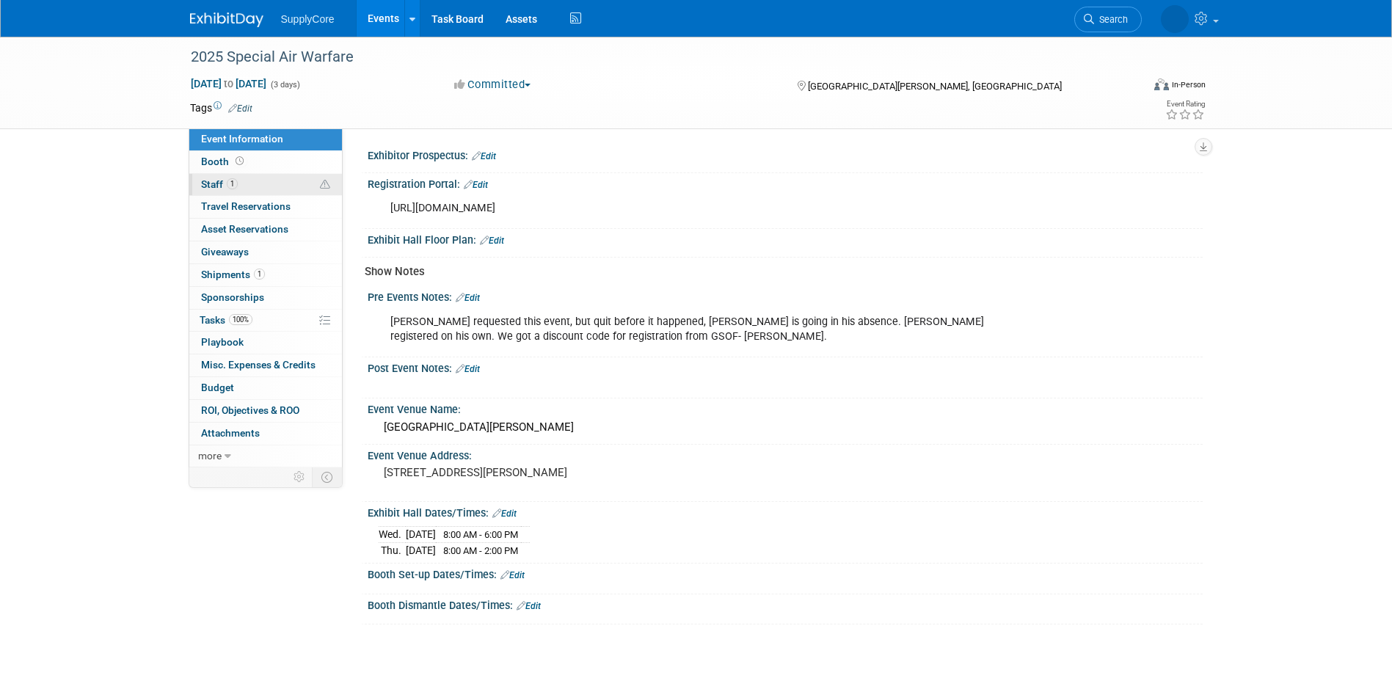
click at [241, 180] on link "1 Staff 1" at bounding box center [265, 185] width 153 height 22
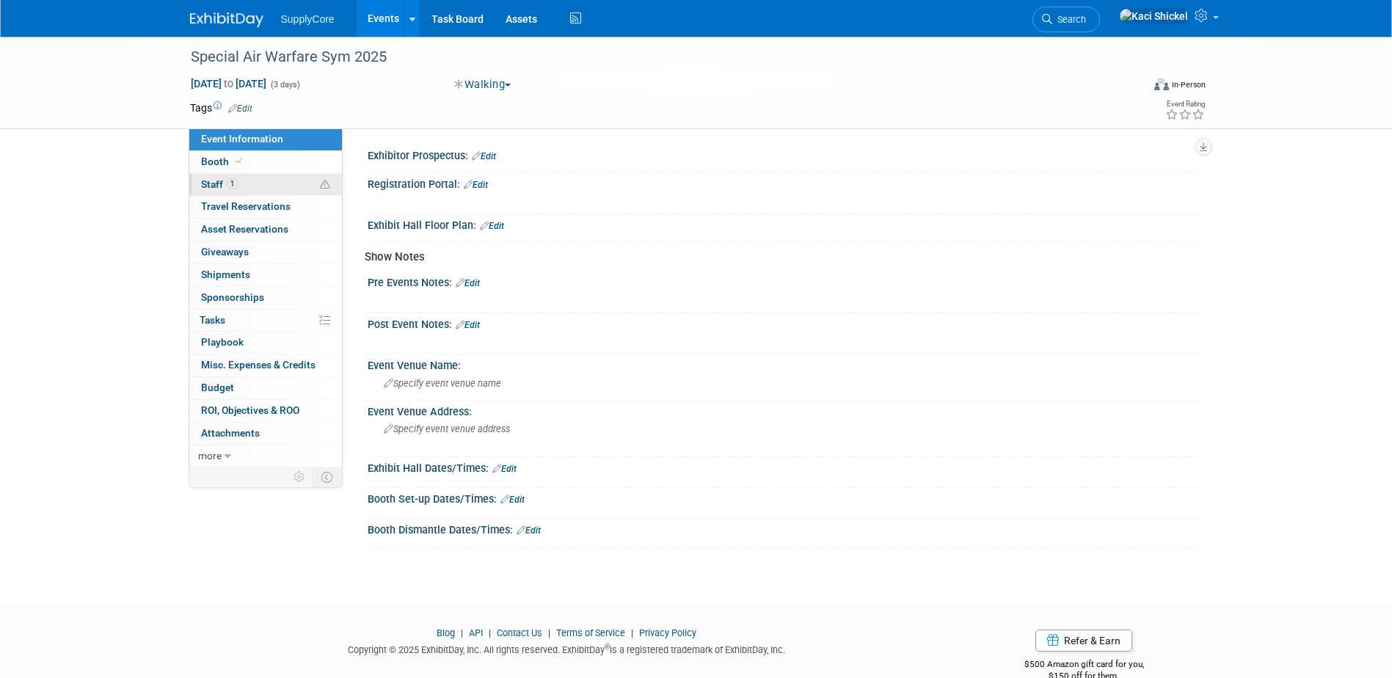
click at [258, 184] on link "1 Staff 1" at bounding box center [265, 185] width 153 height 22
click at [256, 184] on link "1 Staff 1" at bounding box center [265, 185] width 153 height 22
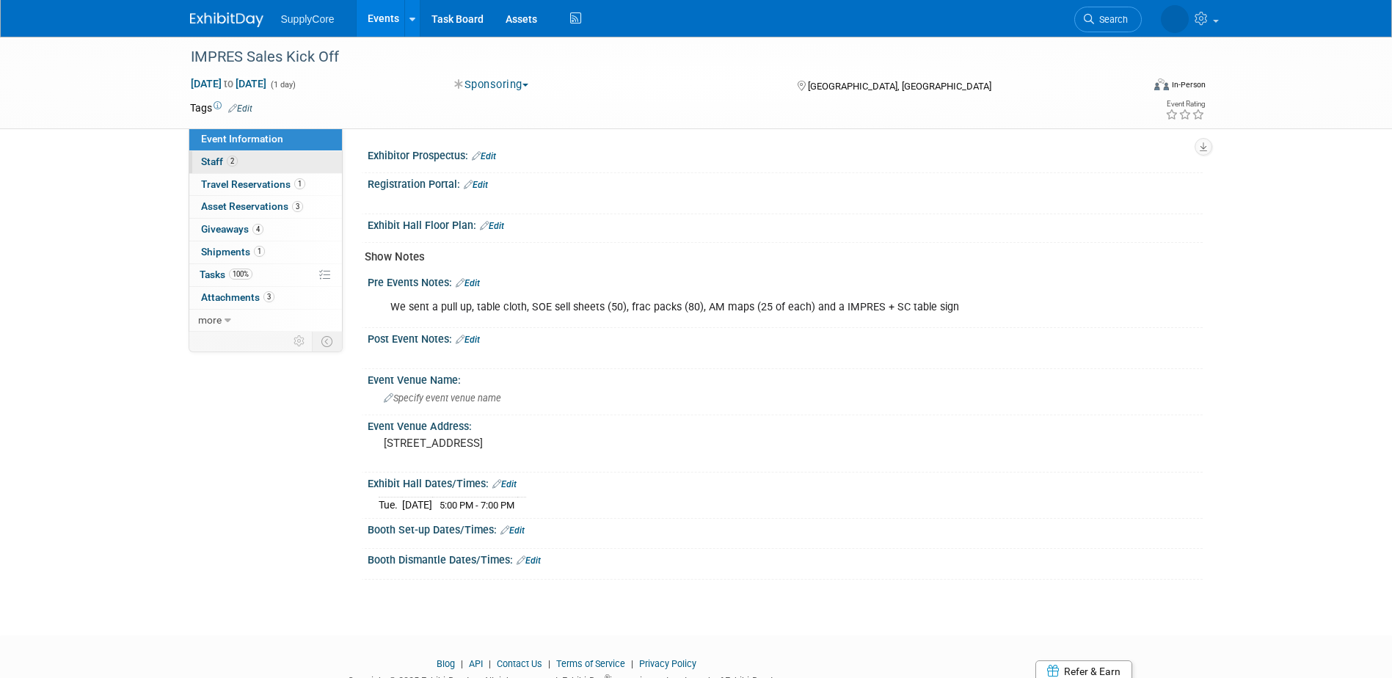
click at [251, 163] on link "2 Staff 2" at bounding box center [265, 162] width 153 height 22
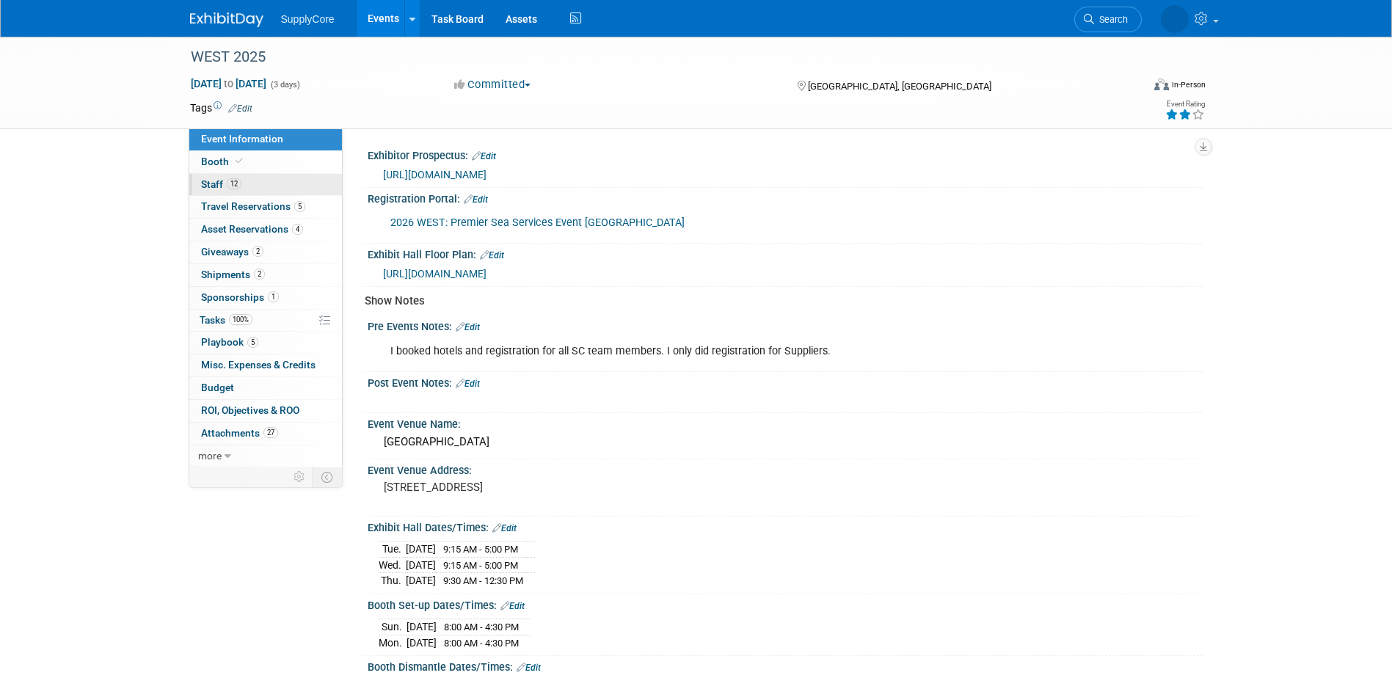
click at [263, 191] on link "12 Staff 12" at bounding box center [265, 185] width 153 height 22
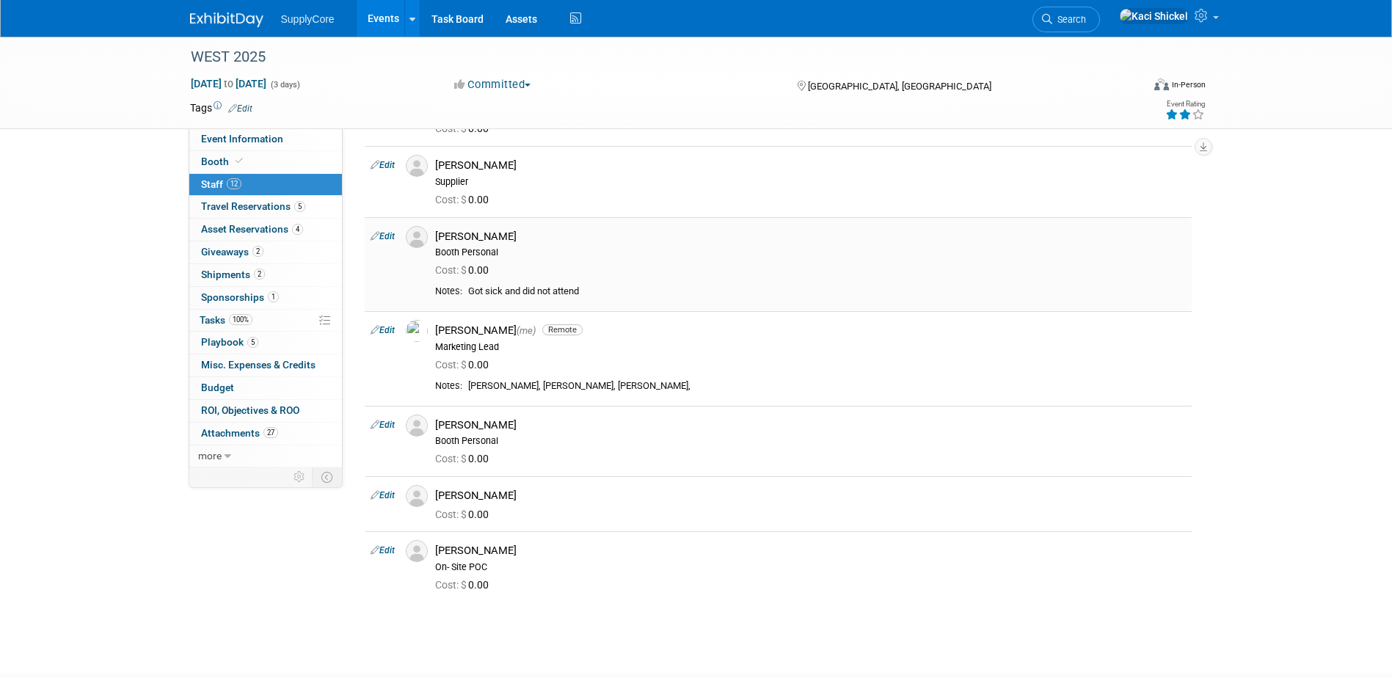
scroll to position [587, 0]
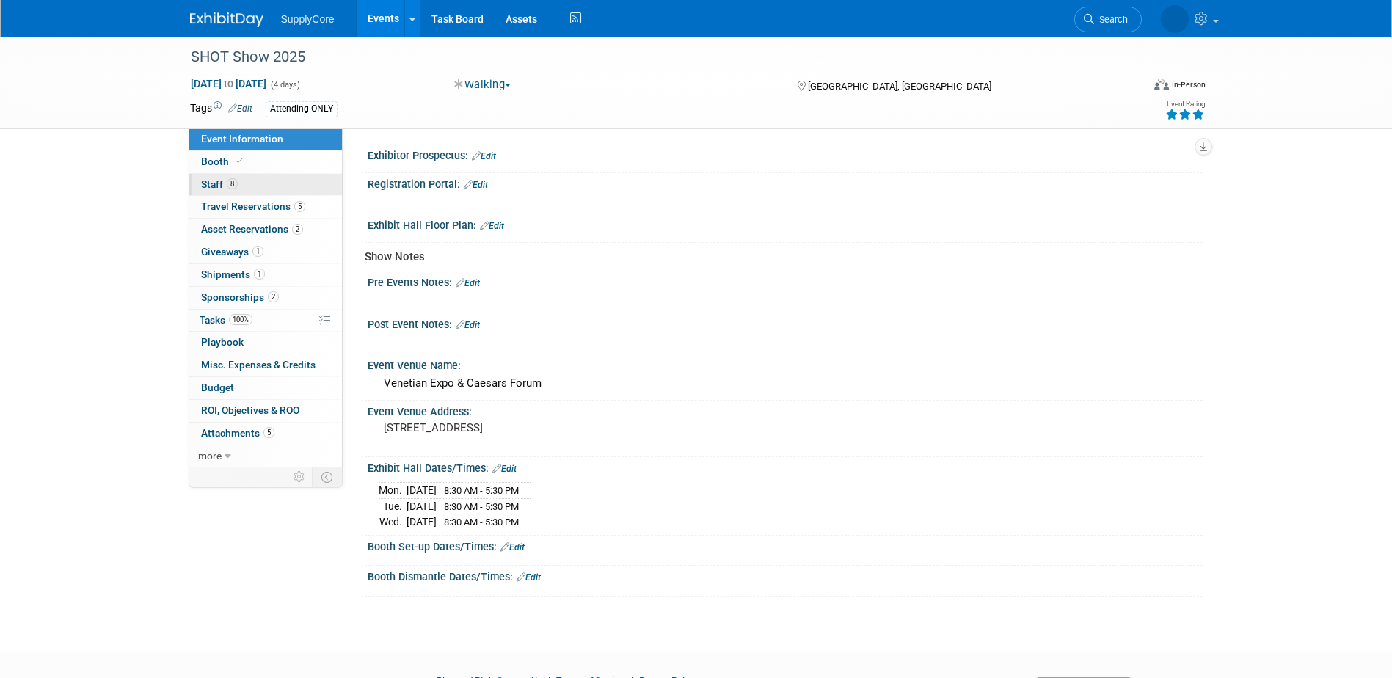
click at [253, 182] on link "8 Staff 8" at bounding box center [265, 185] width 153 height 22
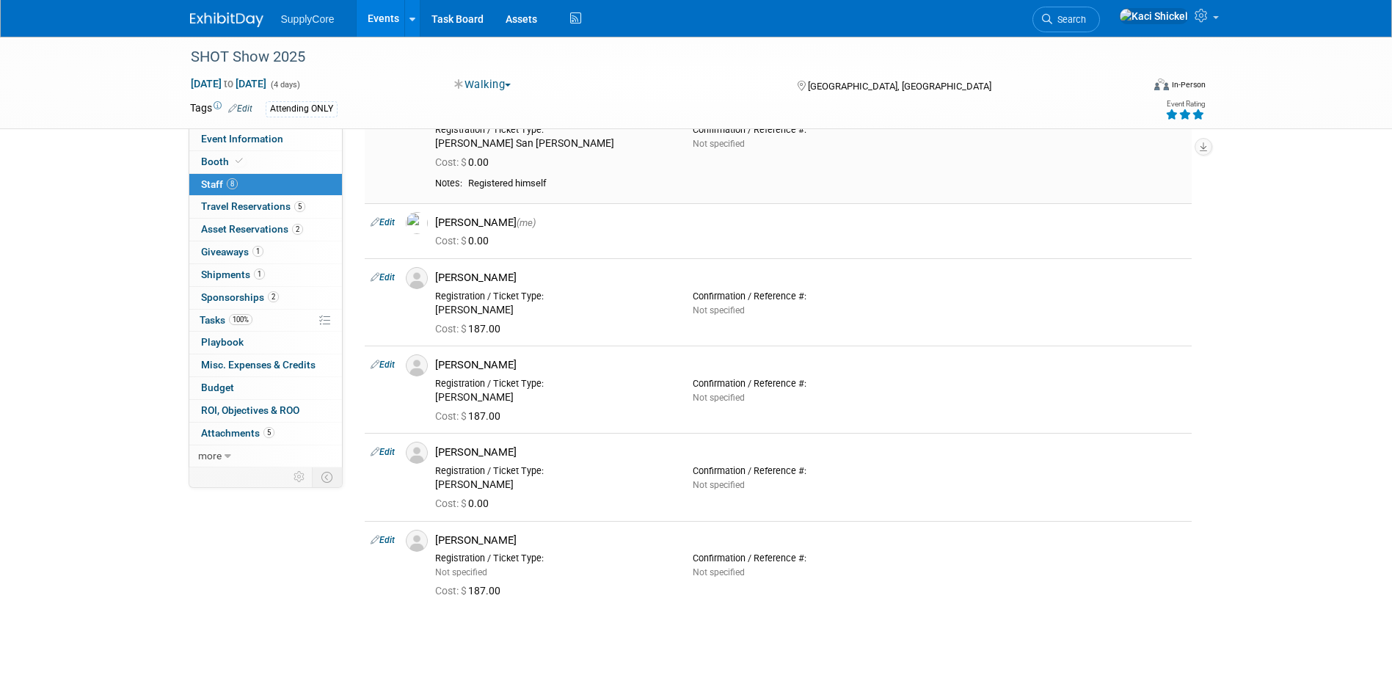
scroll to position [367, 0]
